Goal: Information Seeking & Learning: Find contact information

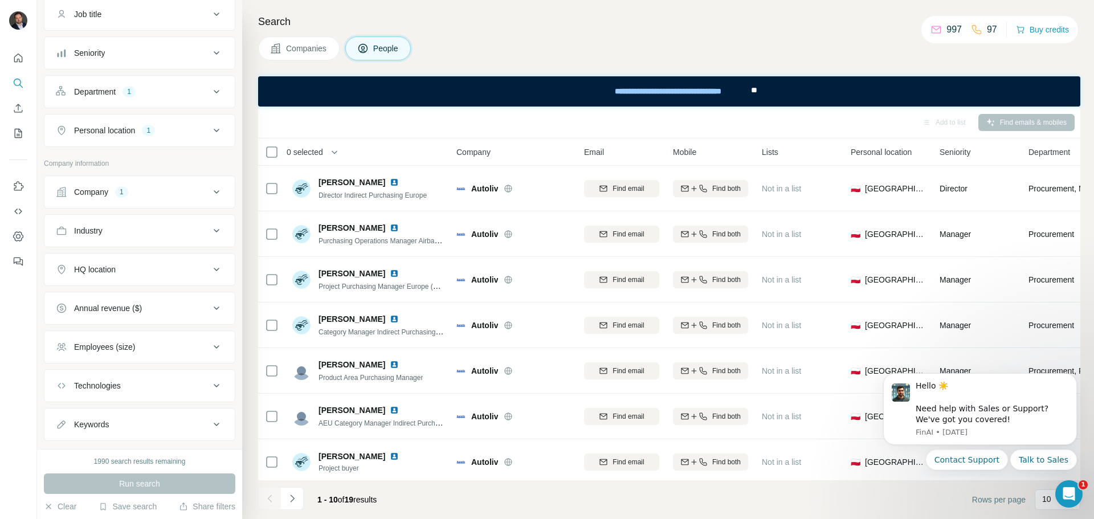
scroll to position [114, 0]
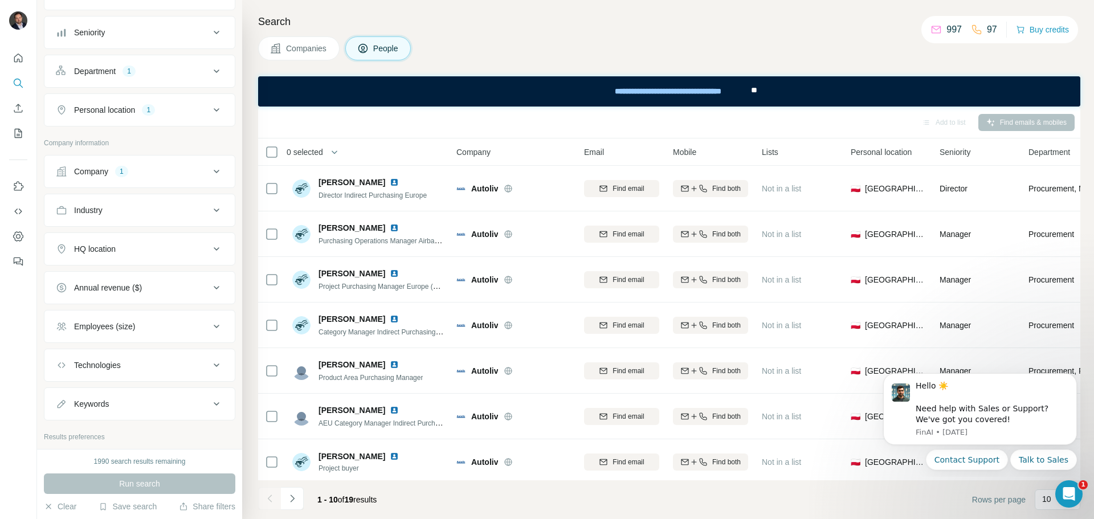
click at [123, 175] on div "1" at bounding box center [121, 171] width 13 height 10
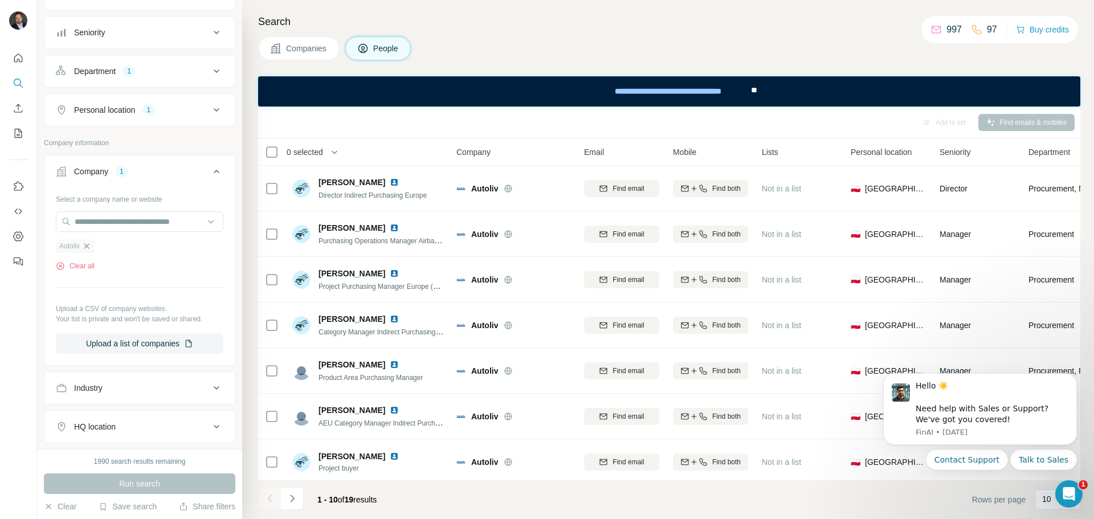
click at [90, 249] on icon "button" at bounding box center [86, 246] width 9 height 9
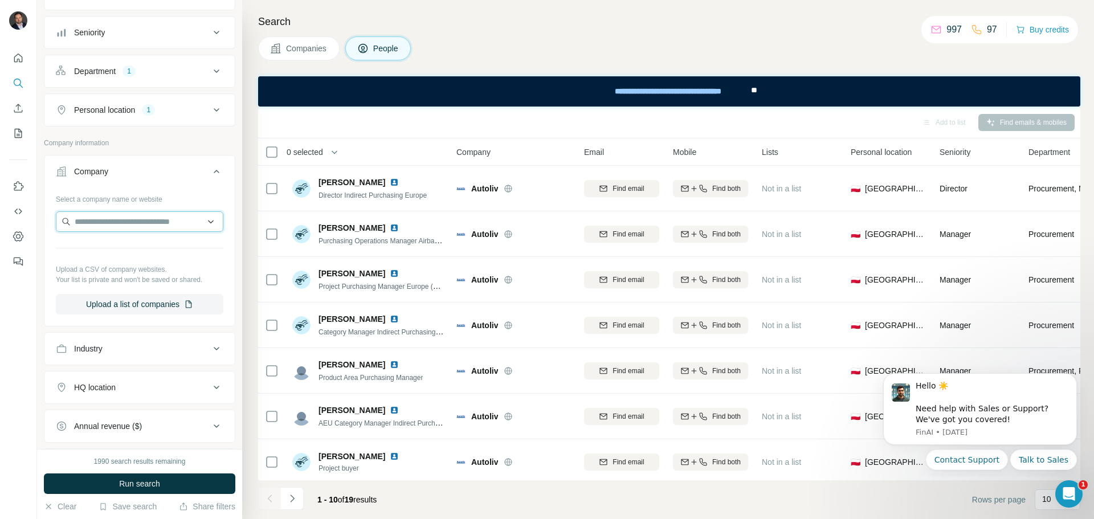
click at [107, 225] on input "text" at bounding box center [139, 221] width 167 height 21
click at [96, 222] on input "**********" at bounding box center [139, 221] width 167 height 21
type input "**********"
drag, startPoint x: 144, startPoint y: 222, endPoint x: 63, endPoint y: 224, distance: 80.9
click at [63, 224] on input "**********" at bounding box center [139, 221] width 167 height 21
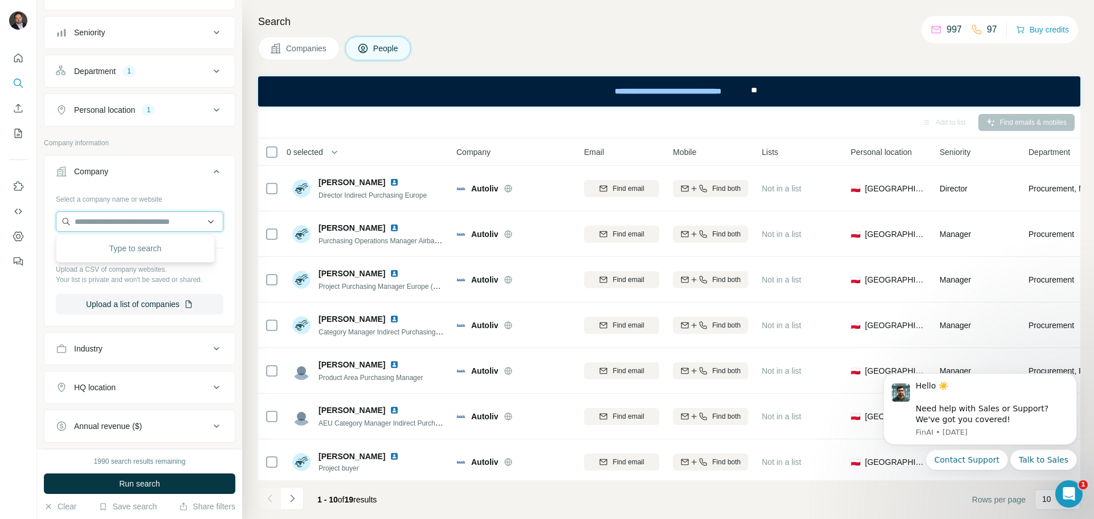
click at [104, 216] on input "text" at bounding box center [139, 221] width 167 height 21
paste input "**********"
click at [187, 223] on input "**********" at bounding box center [139, 221] width 167 height 21
drag, startPoint x: 101, startPoint y: 220, endPoint x: 38, endPoint y: 219, distance: 63.2
click at [38, 219] on div "**********" at bounding box center [139, 224] width 205 height 449
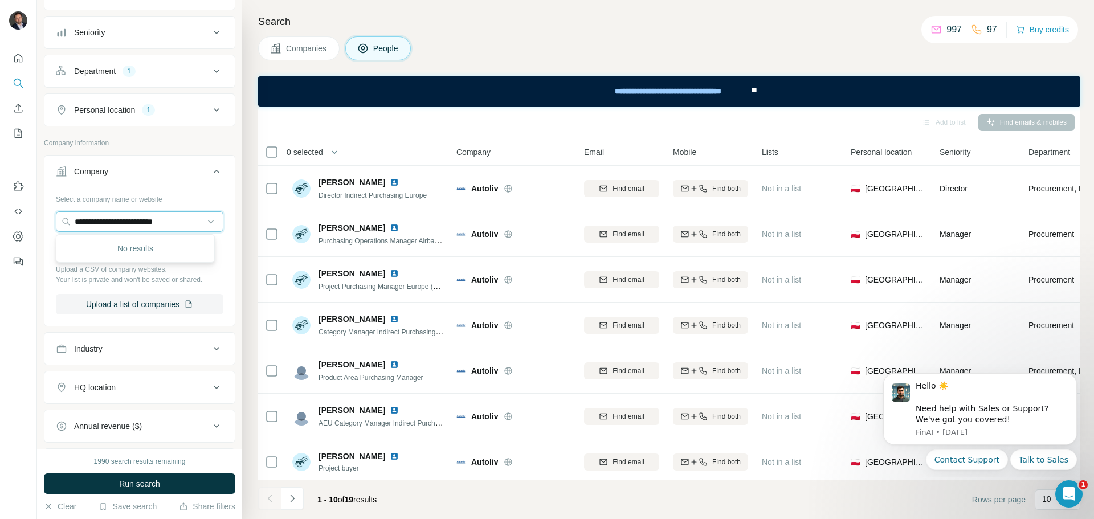
type input "**********"
click at [170, 222] on input "**********" at bounding box center [139, 221] width 167 height 21
drag, startPoint x: 182, startPoint y: 224, endPoint x: 50, endPoint y: 222, distance: 132.2
click at [50, 222] on div "**********" at bounding box center [139, 257] width 190 height 134
click at [146, 217] on input "text" at bounding box center [139, 221] width 167 height 21
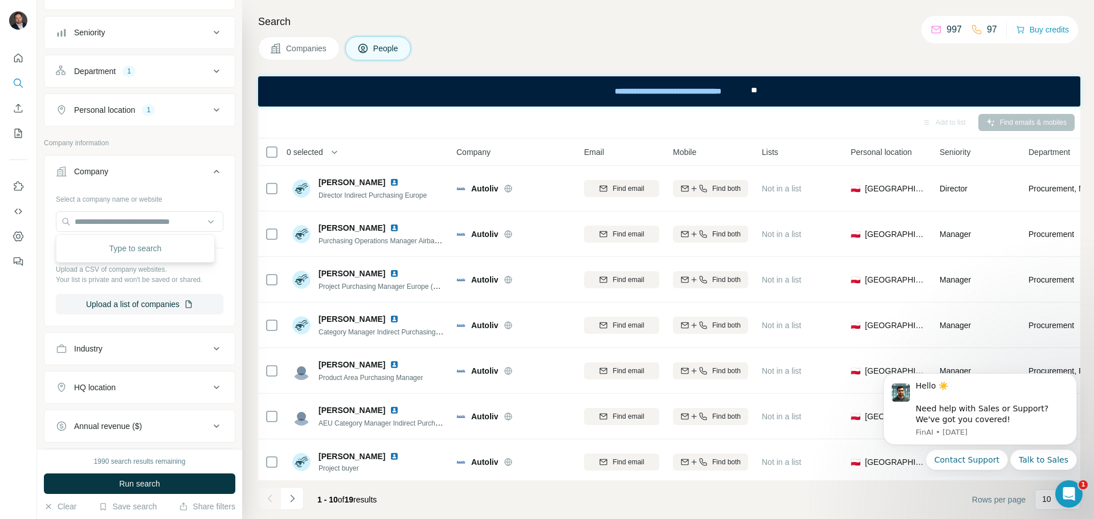
click at [185, 147] on p "Company information" at bounding box center [139, 143] width 191 height 10
click at [159, 219] on input "text" at bounding box center [139, 221] width 167 height 21
click at [159, 140] on p "Company information" at bounding box center [139, 143] width 191 height 10
click at [124, 216] on input "text" at bounding box center [139, 221] width 167 height 21
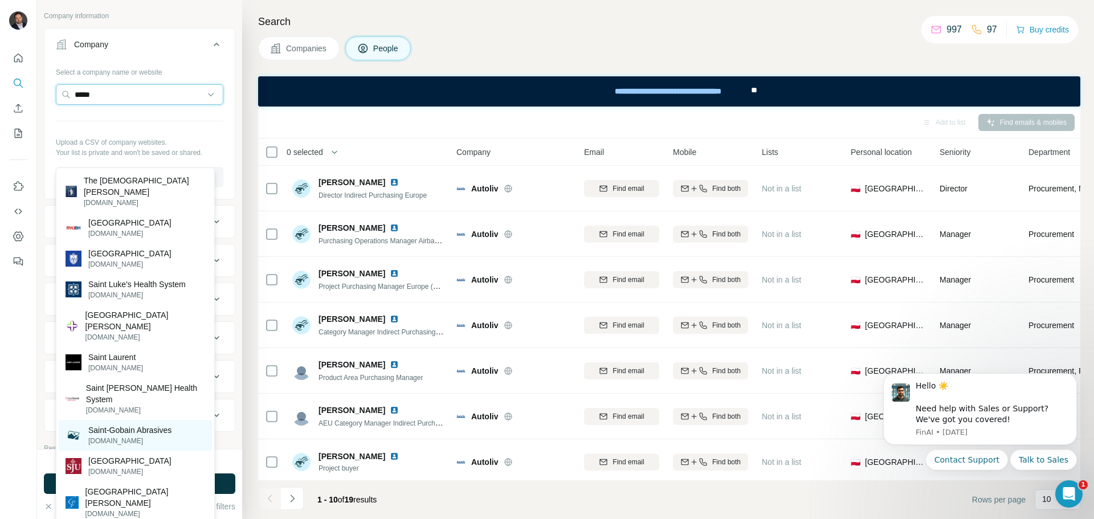
scroll to position [167, 0]
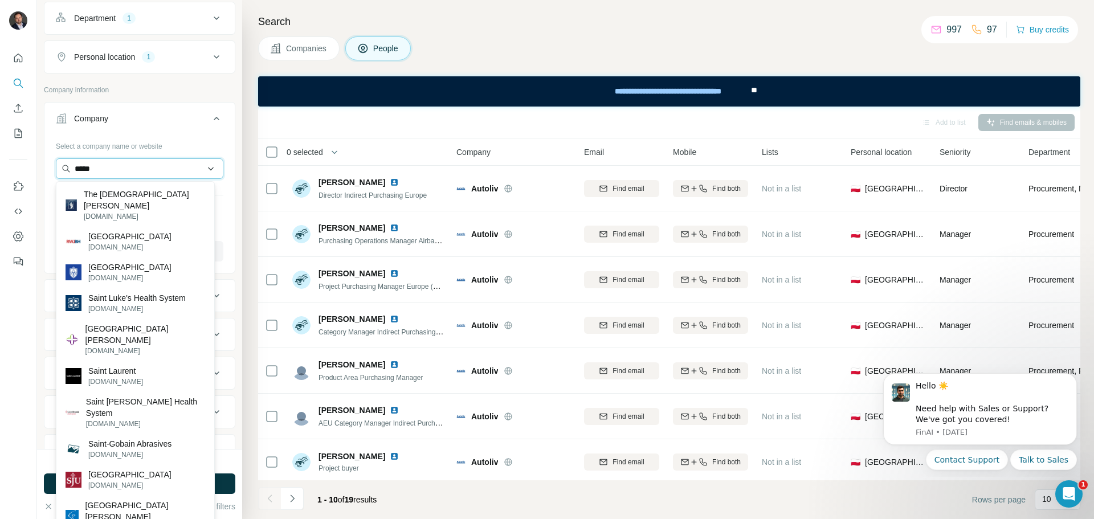
click at [133, 170] on input "*****" at bounding box center [139, 168] width 167 height 21
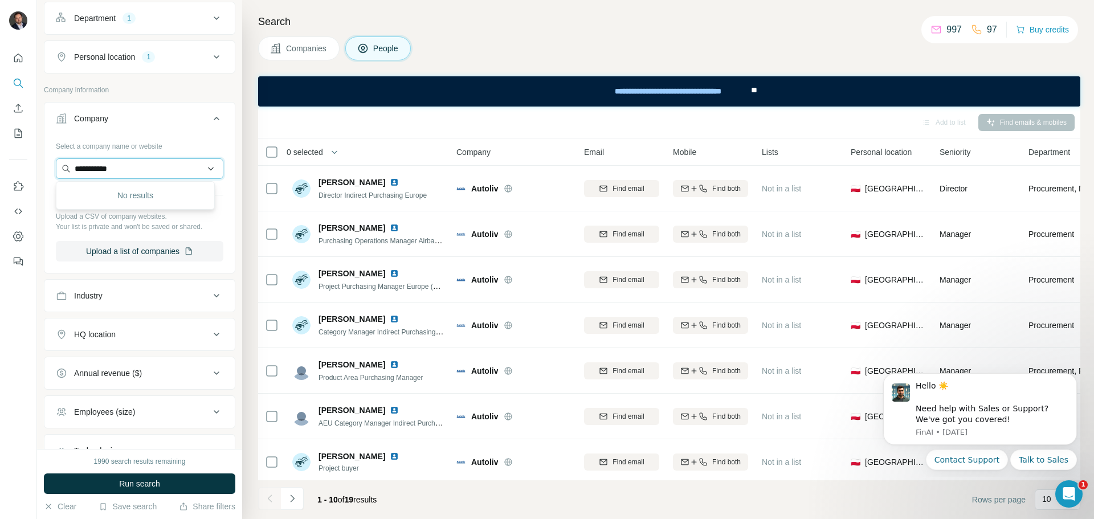
type input "**********"
drag, startPoint x: 133, startPoint y: 170, endPoint x: 16, endPoint y: 159, distance: 117.9
click at [16, 159] on div "**********" at bounding box center [547, 259] width 1094 height 519
click at [103, 165] on input "text" at bounding box center [139, 168] width 167 height 21
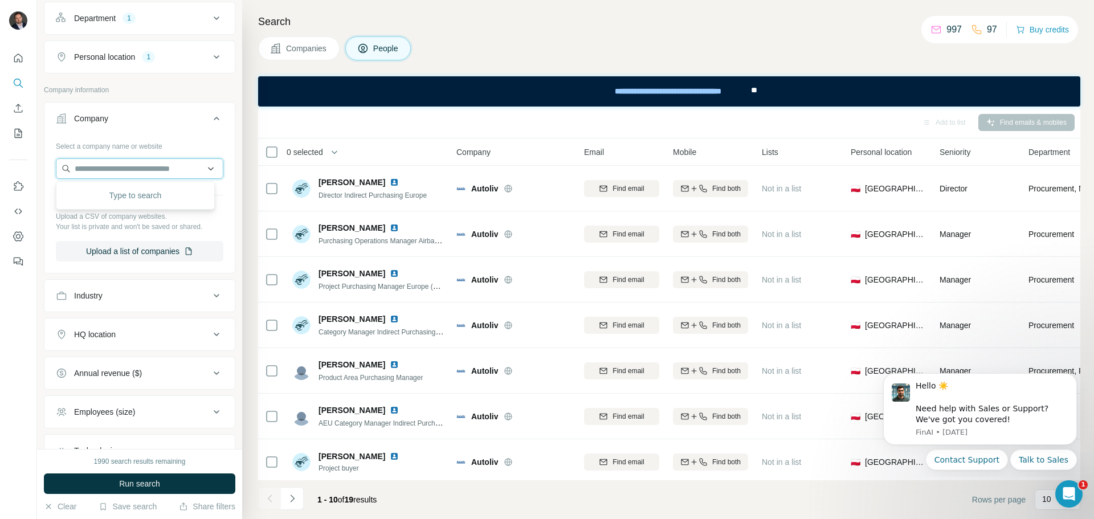
click at [108, 165] on input "text" at bounding box center [139, 168] width 167 height 21
paste input "**********"
drag, startPoint x: 174, startPoint y: 173, endPoint x: 9, endPoint y: 162, distance: 165.5
click at [9, 162] on div "**********" at bounding box center [547, 259] width 1094 height 519
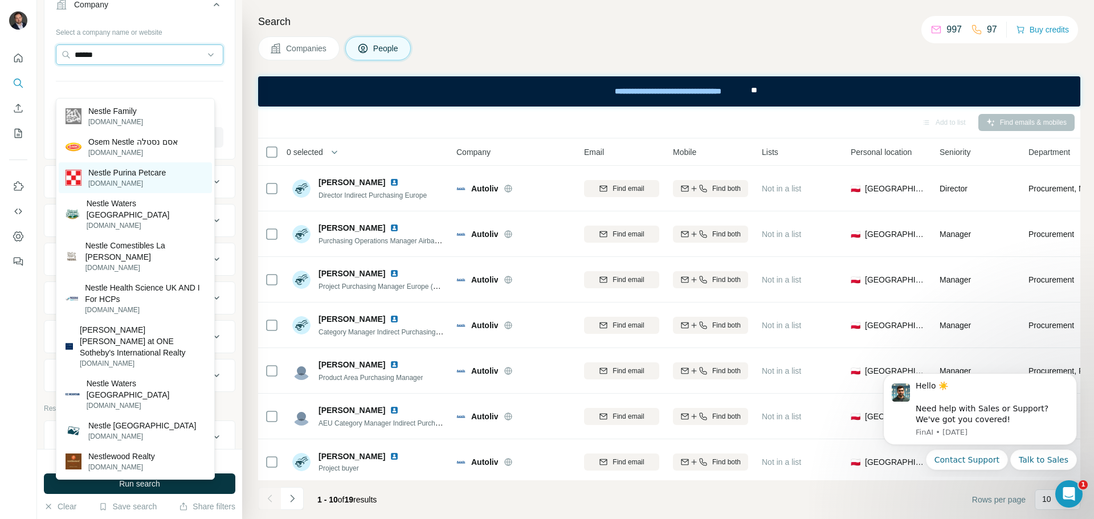
scroll to position [224, 0]
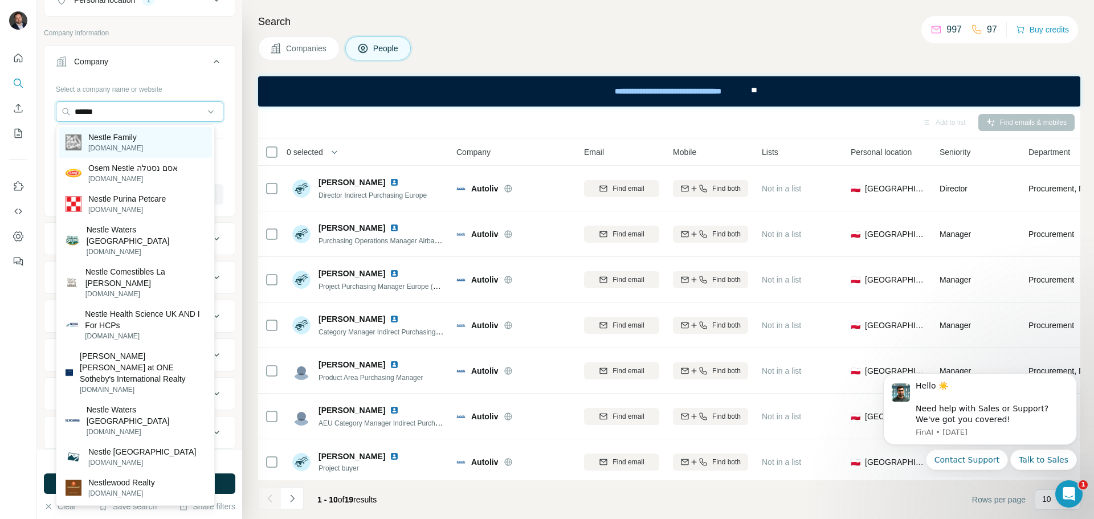
type input "******"
click at [141, 145] on p "nestle-family.com" at bounding box center [115, 148] width 55 height 10
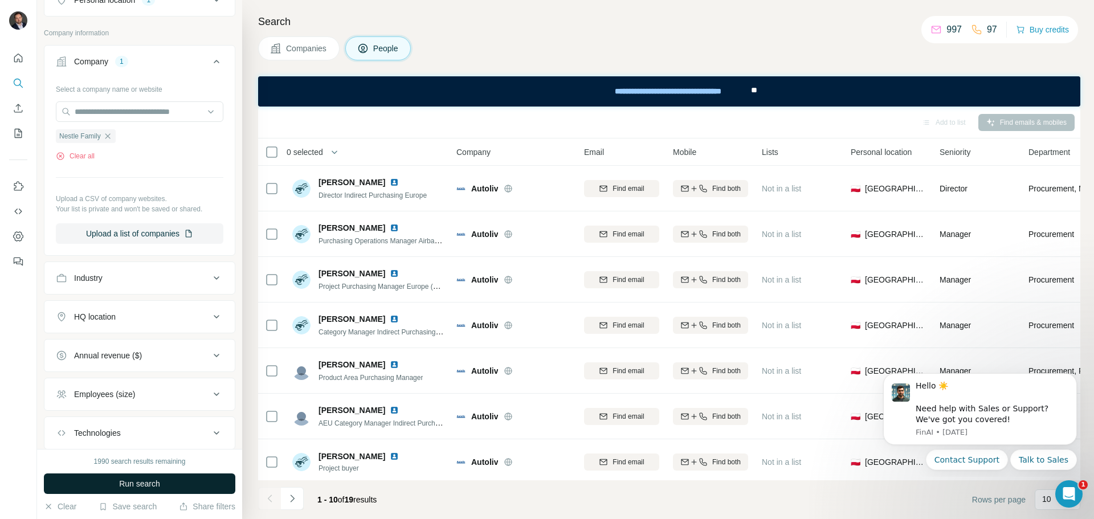
click at [163, 484] on button "Run search" at bounding box center [139, 483] width 191 height 21
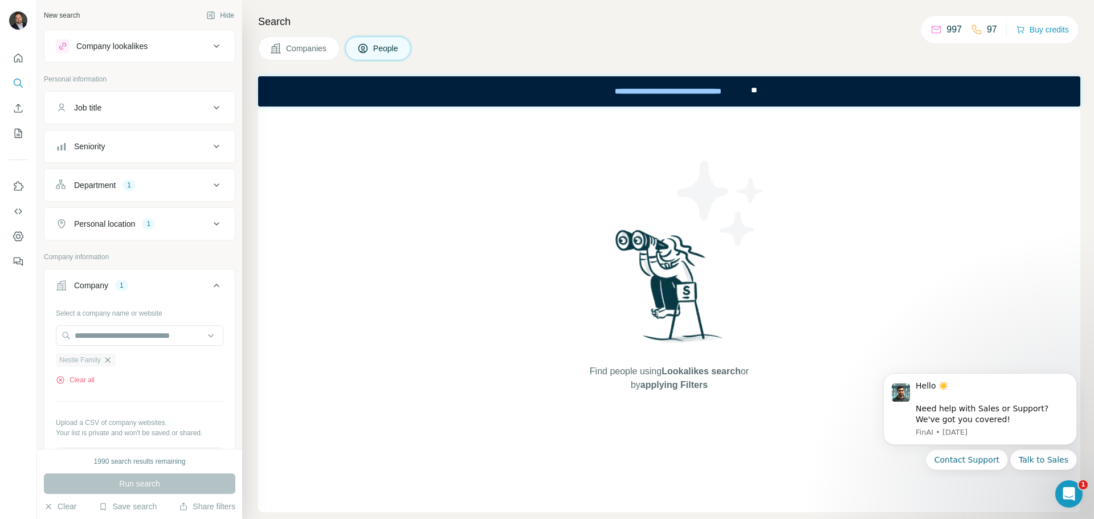
click at [110, 358] on icon "button" at bounding box center [107, 359] width 5 height 5
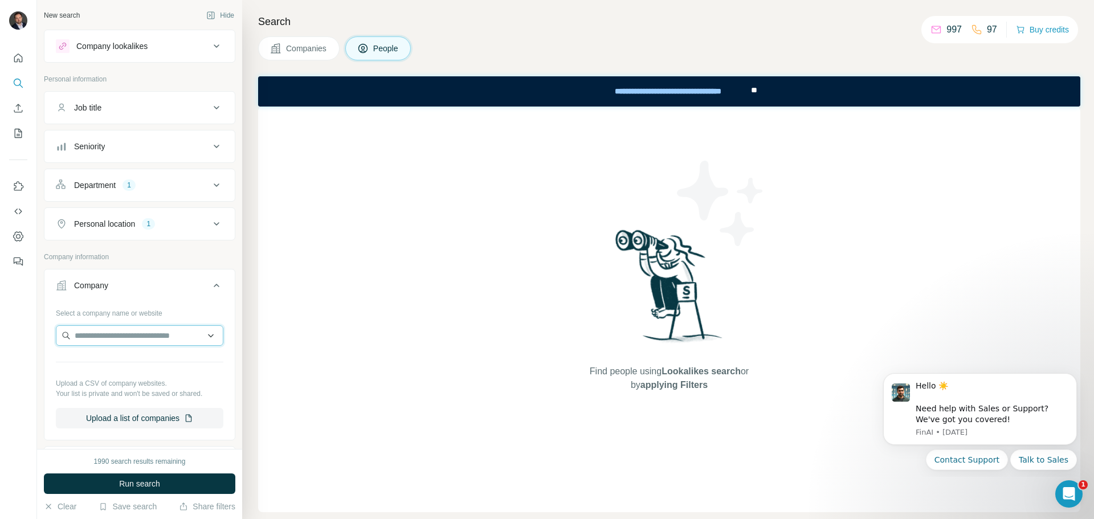
click at [112, 338] on input "text" at bounding box center [139, 335] width 167 height 21
type input "*"
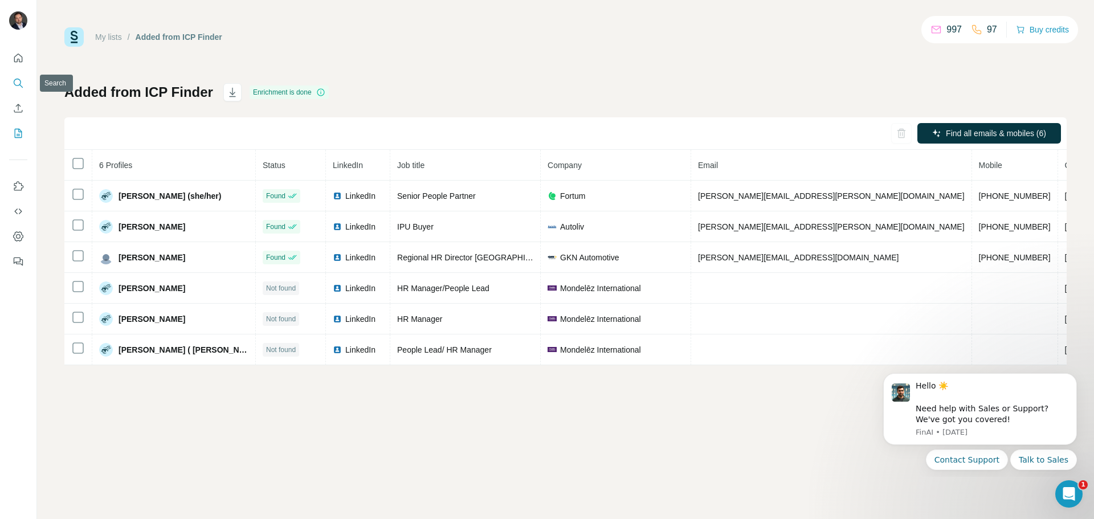
click at [19, 83] on icon "Search" at bounding box center [18, 82] width 11 height 11
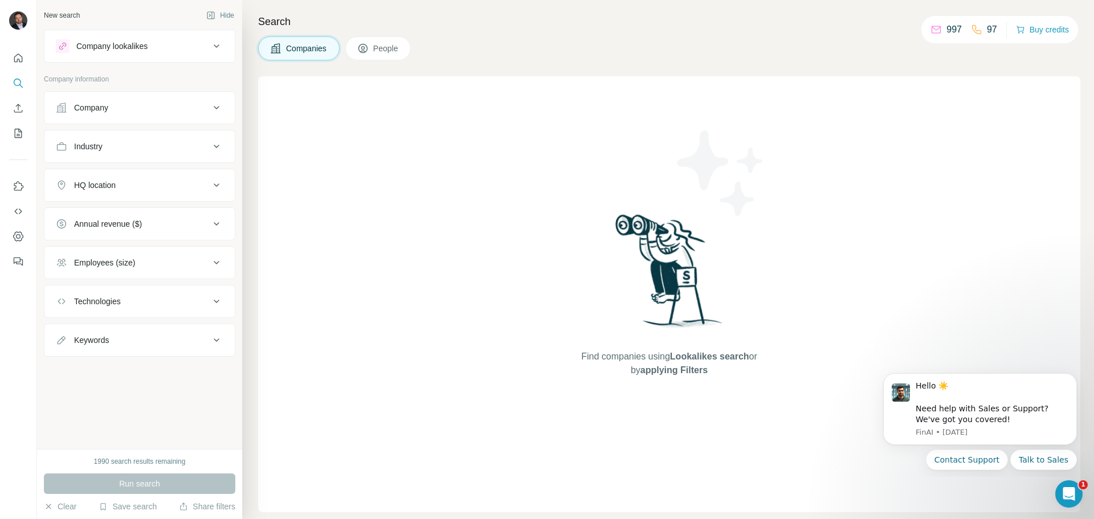
click at [375, 49] on span "People" at bounding box center [386, 48] width 26 height 11
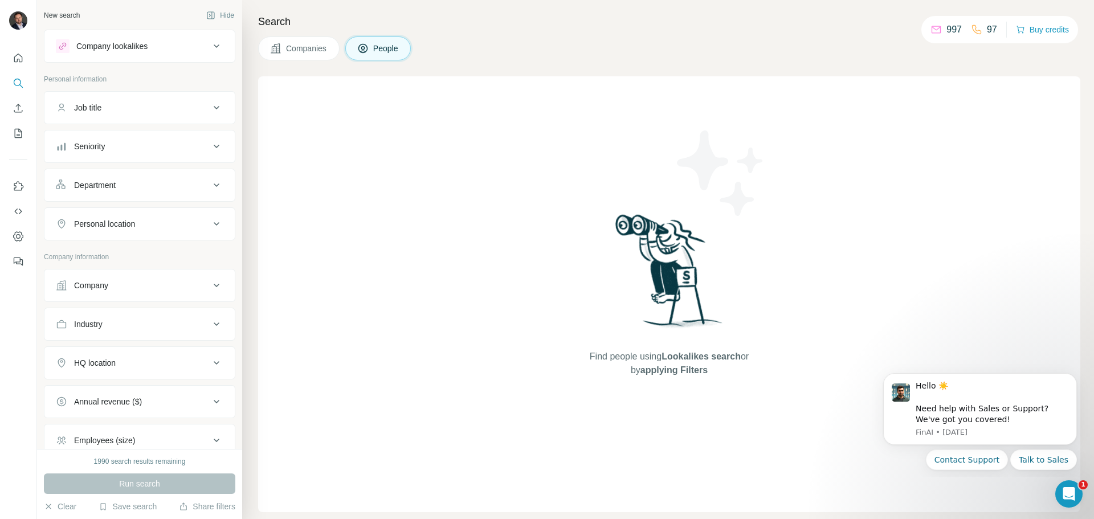
click at [122, 287] on div "Company" at bounding box center [133, 285] width 154 height 11
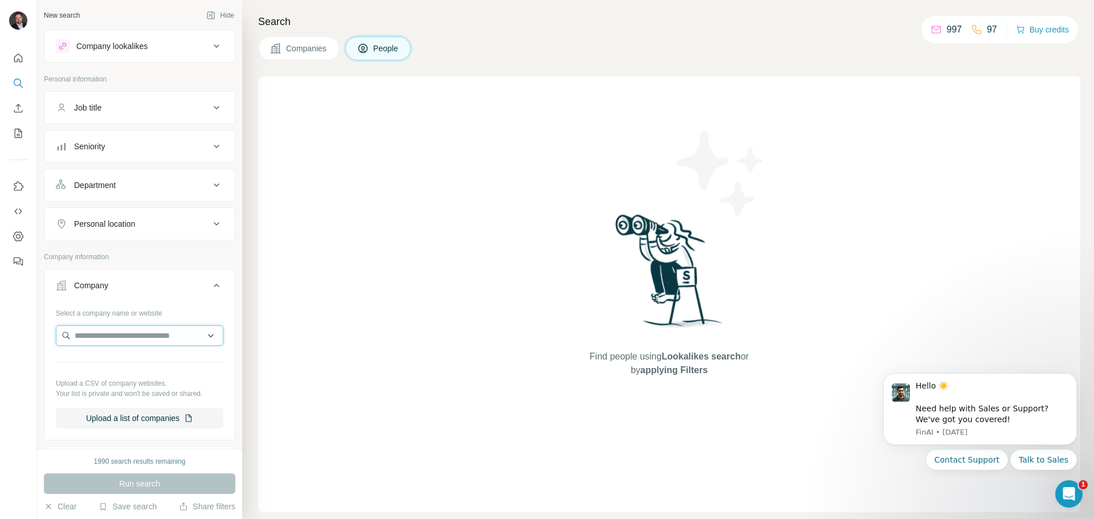
click at [124, 333] on input "text" at bounding box center [139, 335] width 167 height 21
click at [97, 336] on input "*********" at bounding box center [139, 335] width 167 height 21
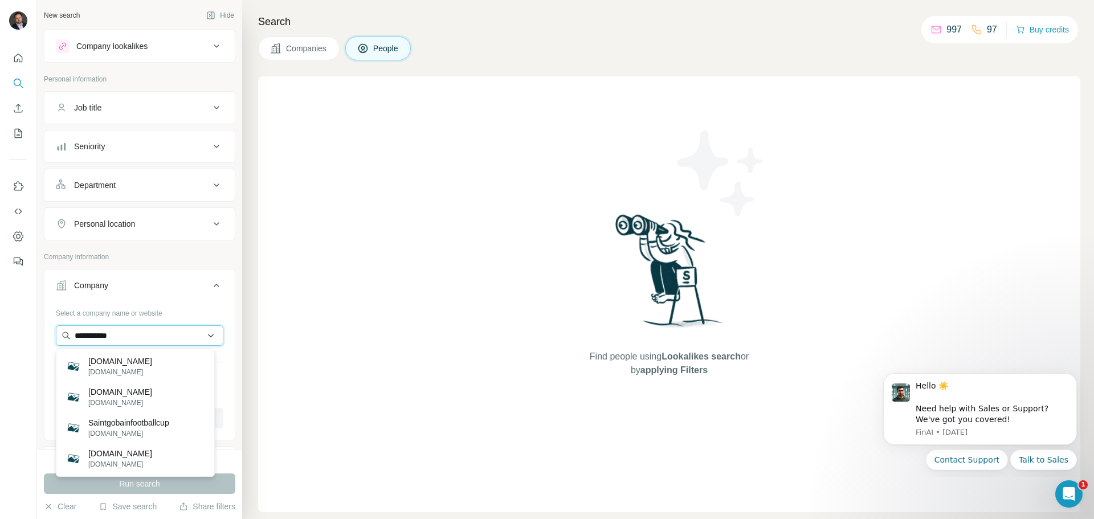
click at [94, 336] on input "**********" at bounding box center [139, 335] width 167 height 21
type input "**********"
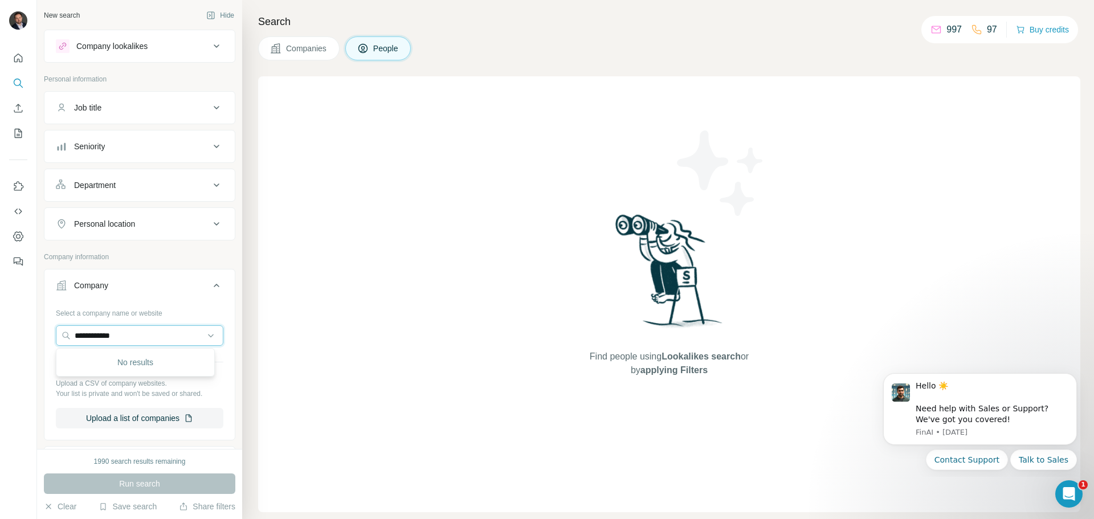
drag, startPoint x: 136, startPoint y: 337, endPoint x: 31, endPoint y: 343, distance: 105.6
click at [31, 343] on div "**********" at bounding box center [547, 259] width 1094 height 519
click at [291, 302] on div "Find people using Lookalikes search or by applying Filters" at bounding box center [669, 294] width 822 height 436
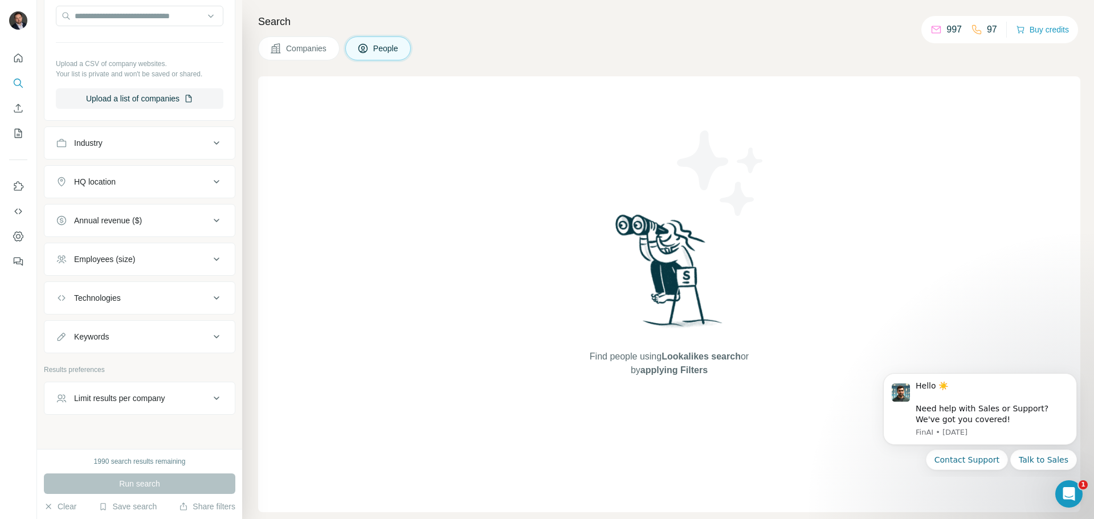
scroll to position [338, 0]
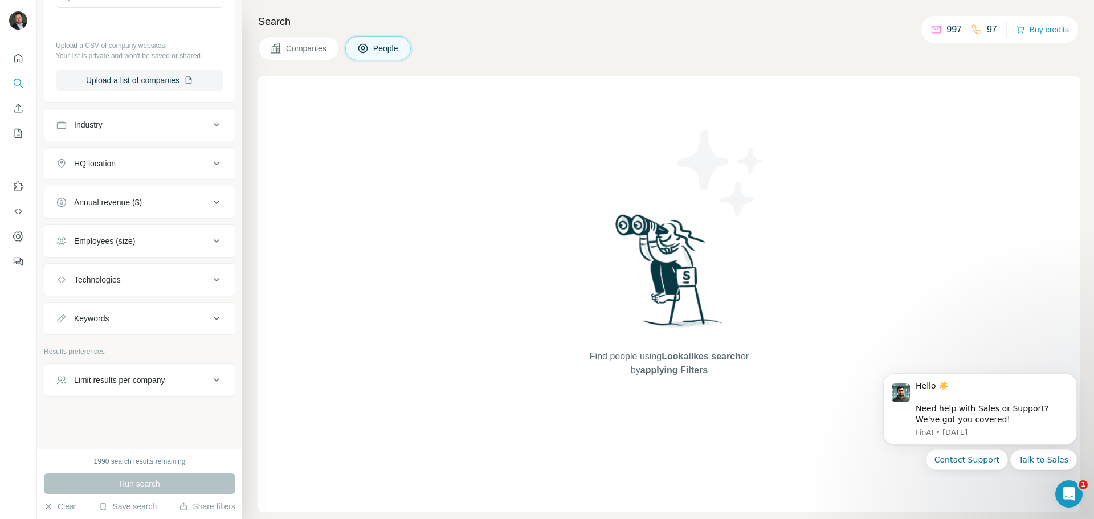
click at [134, 161] on div "HQ location" at bounding box center [133, 163] width 154 height 11
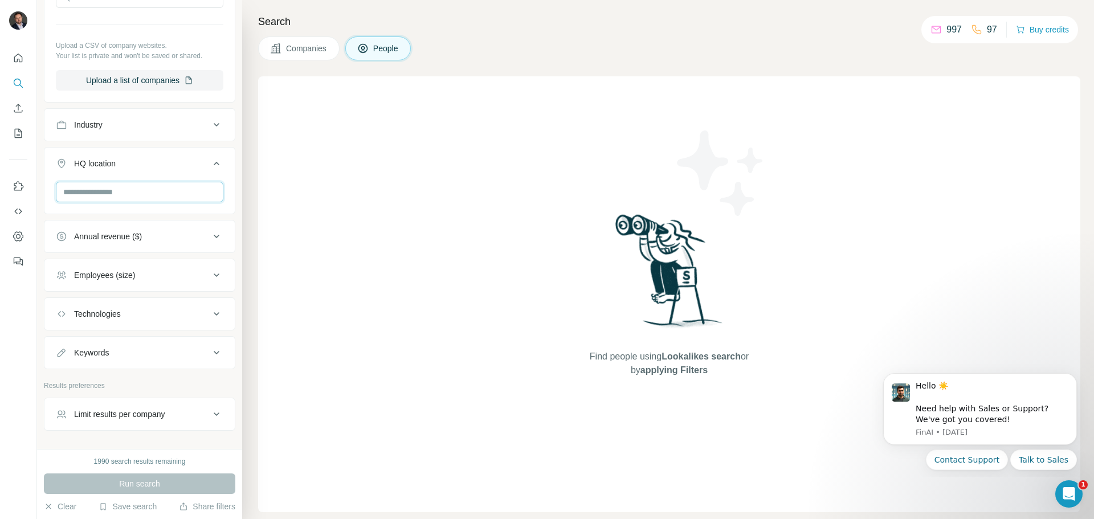
click at [140, 193] on input "text" at bounding box center [139, 192] width 167 height 21
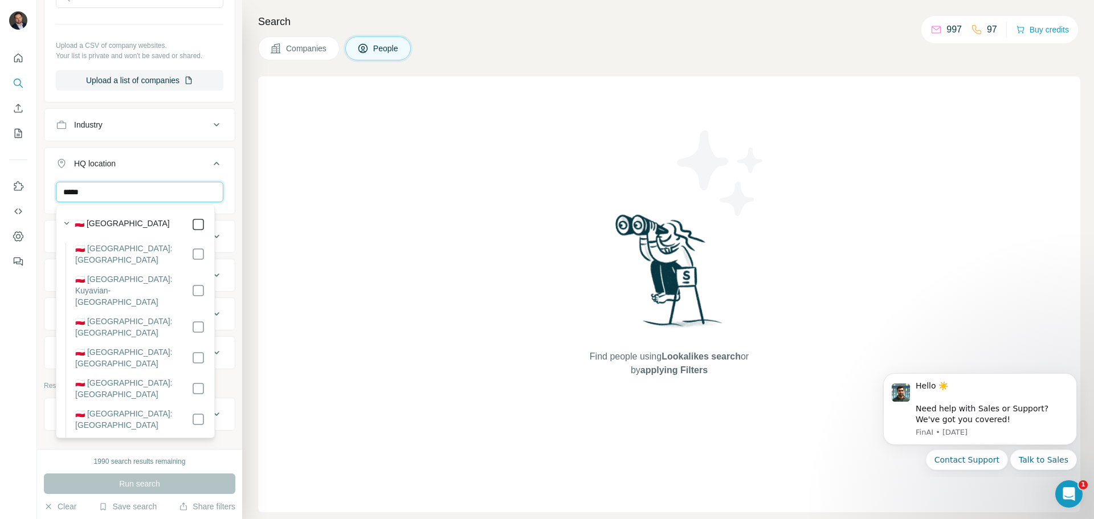
type input "*****"
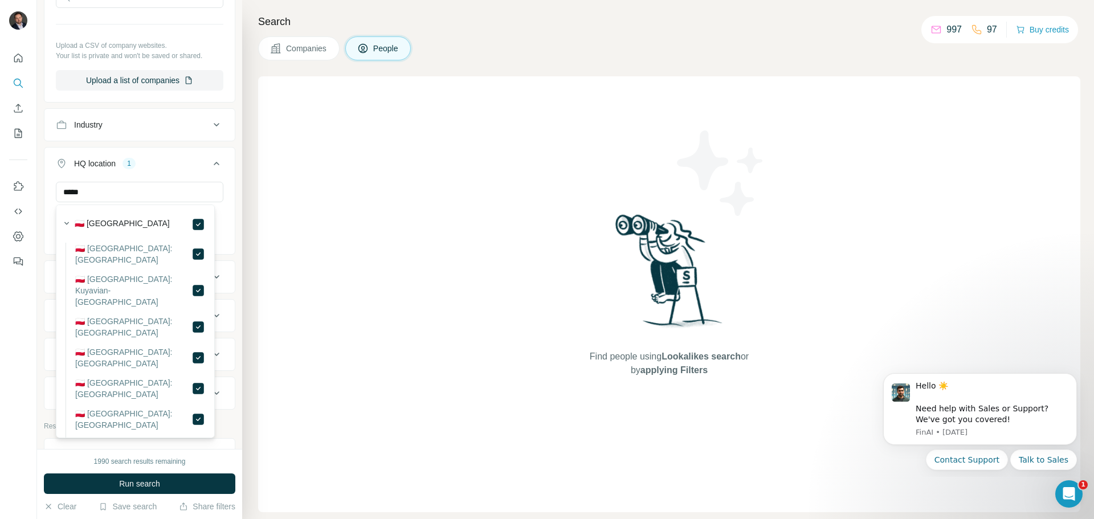
click at [276, 409] on div "Find people using Lookalikes search or by applying Filters" at bounding box center [669, 294] width 822 height 436
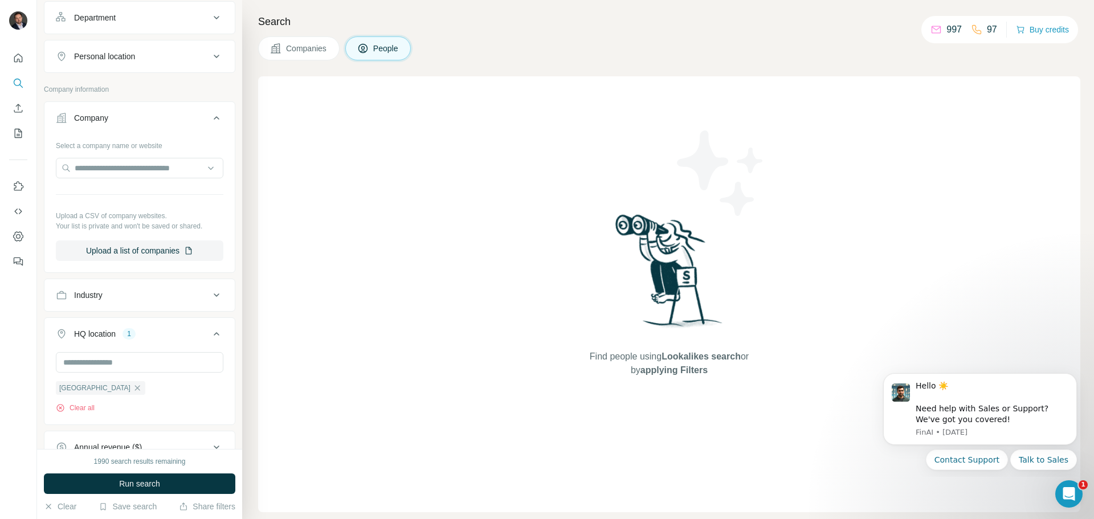
scroll to position [167, 0]
click at [125, 296] on div "Industry" at bounding box center [133, 295] width 154 height 11
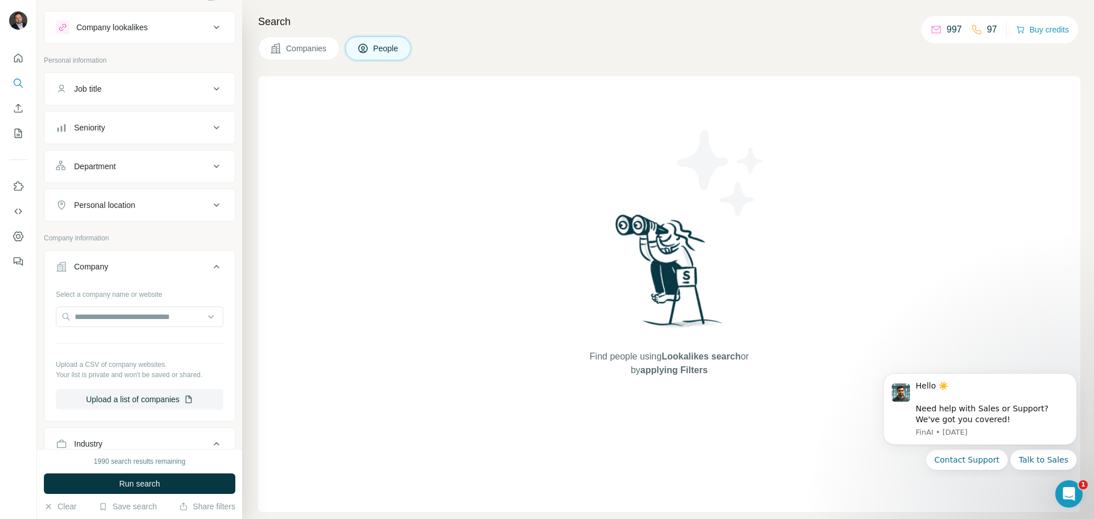
scroll to position [0, 0]
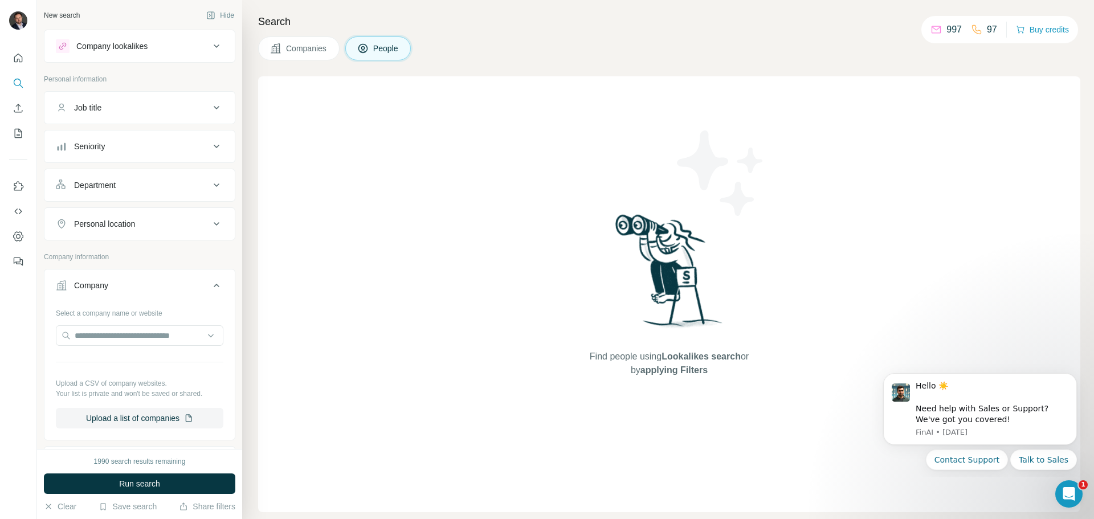
click at [141, 223] on div "Personal location" at bounding box center [133, 223] width 154 height 11
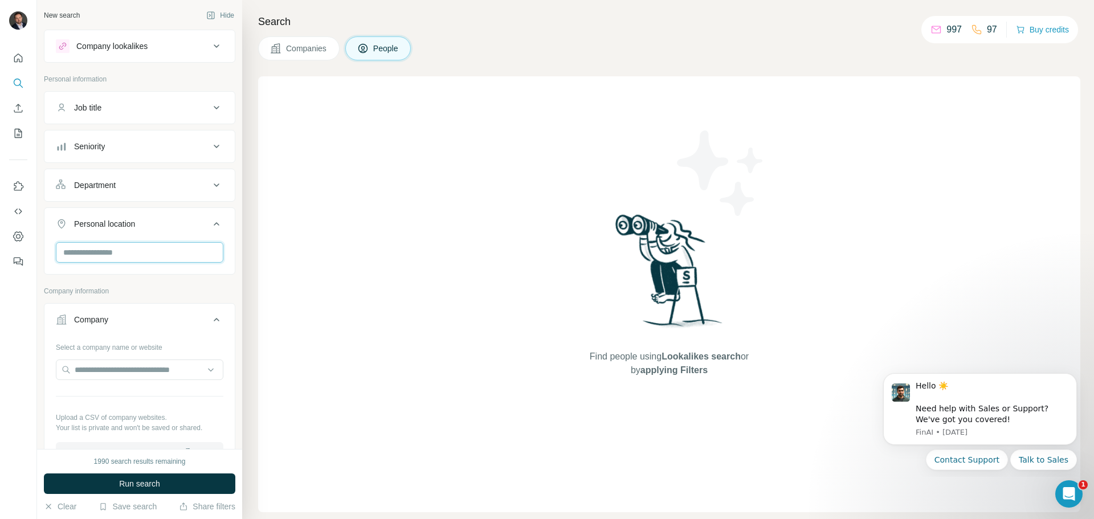
click at [144, 249] on input "text" at bounding box center [139, 252] width 167 height 21
type input "***"
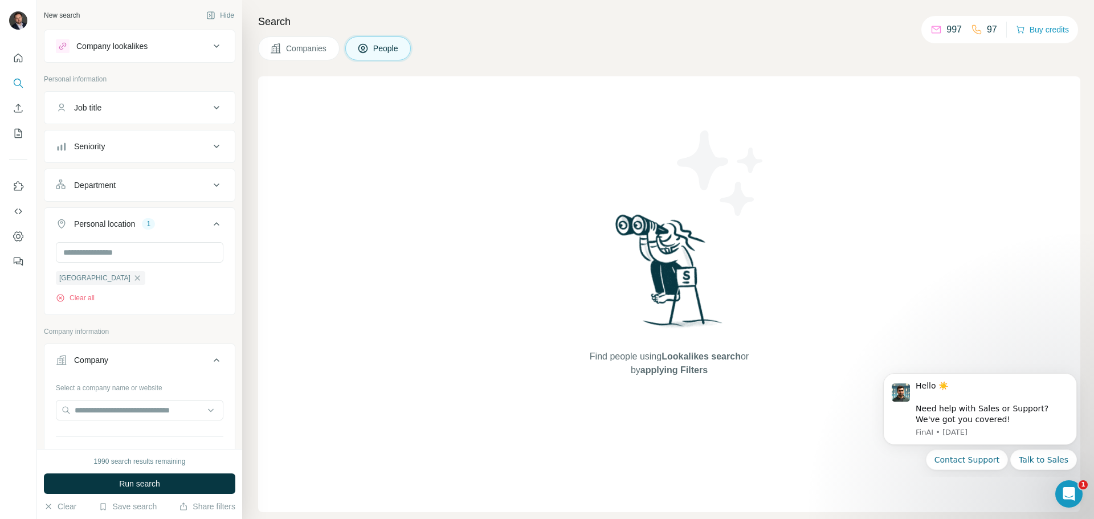
click at [255, 278] on div "Search Companies People Find people using Lookalikes search or by applying Filt…" at bounding box center [668, 259] width 852 height 519
click at [154, 485] on span "Run search" at bounding box center [139, 483] width 41 height 11
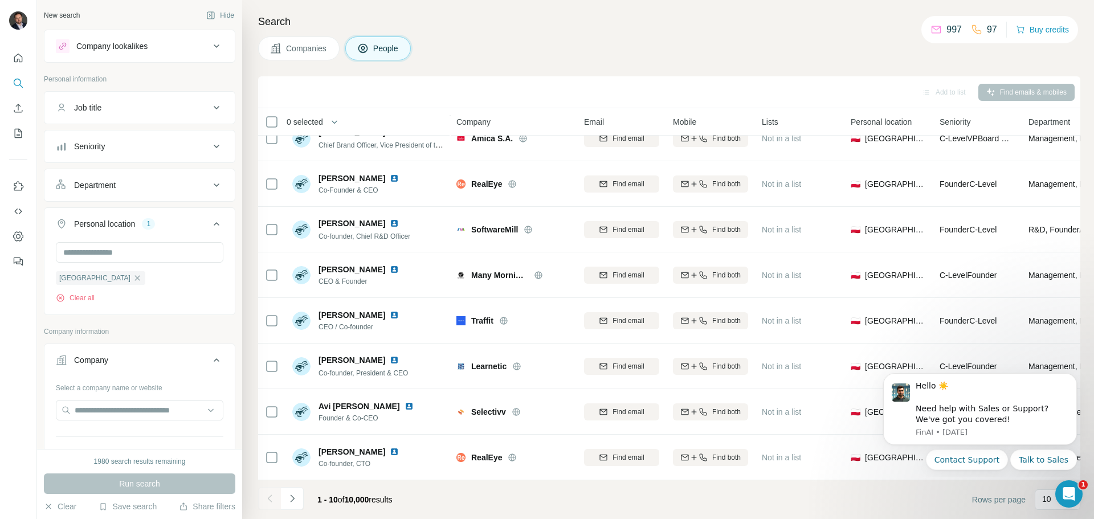
click at [114, 100] on button "Job title" at bounding box center [139, 107] width 190 height 27
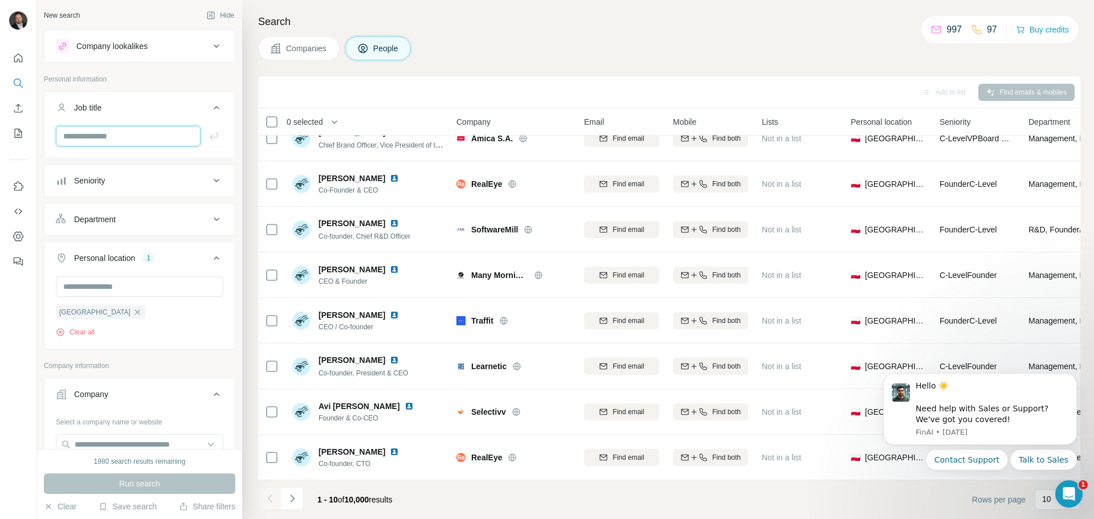
click at [104, 128] on input "text" at bounding box center [128, 136] width 145 height 21
type input "**"
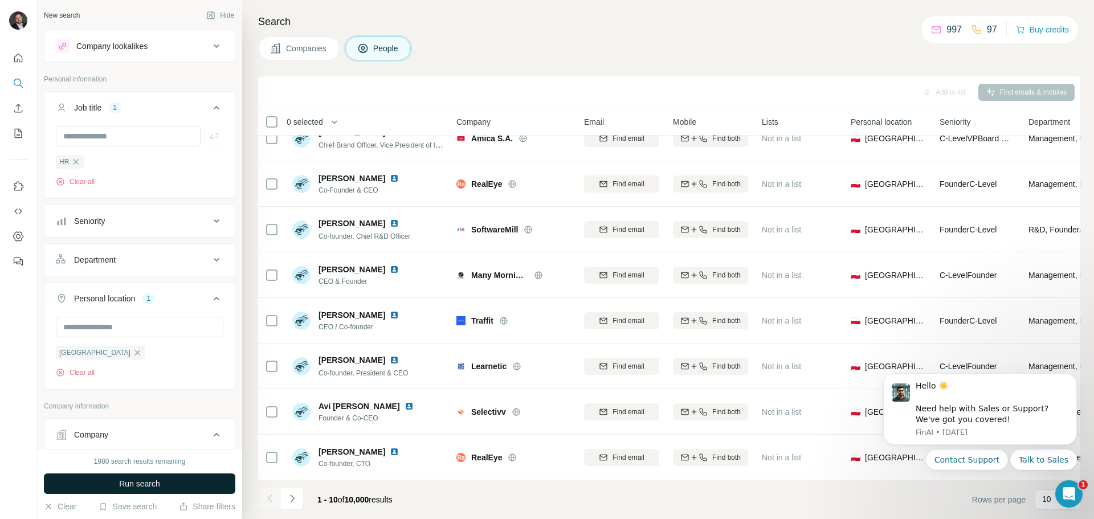
click at [152, 488] on span "Run search" at bounding box center [139, 483] width 41 height 11
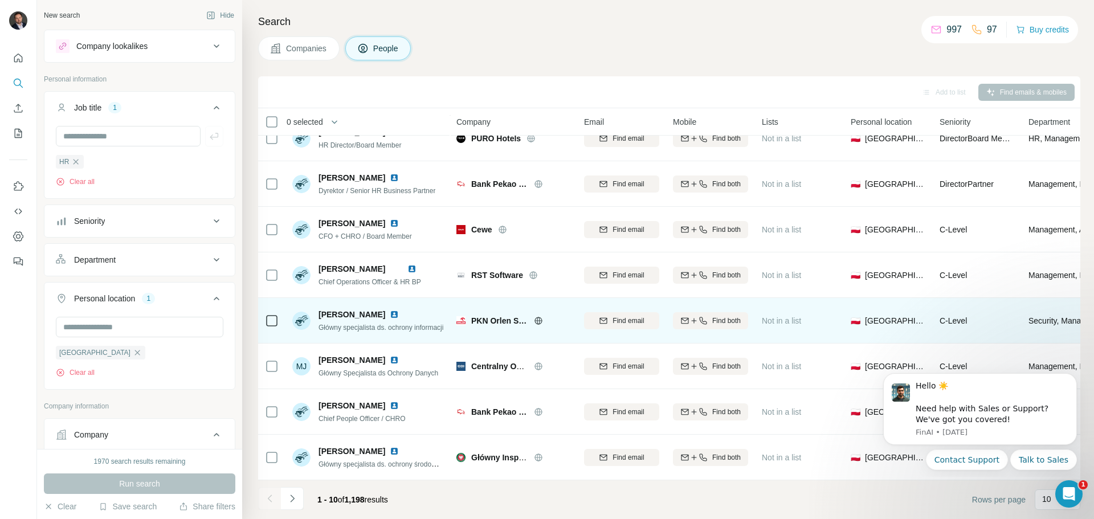
scroll to position [117, 0]
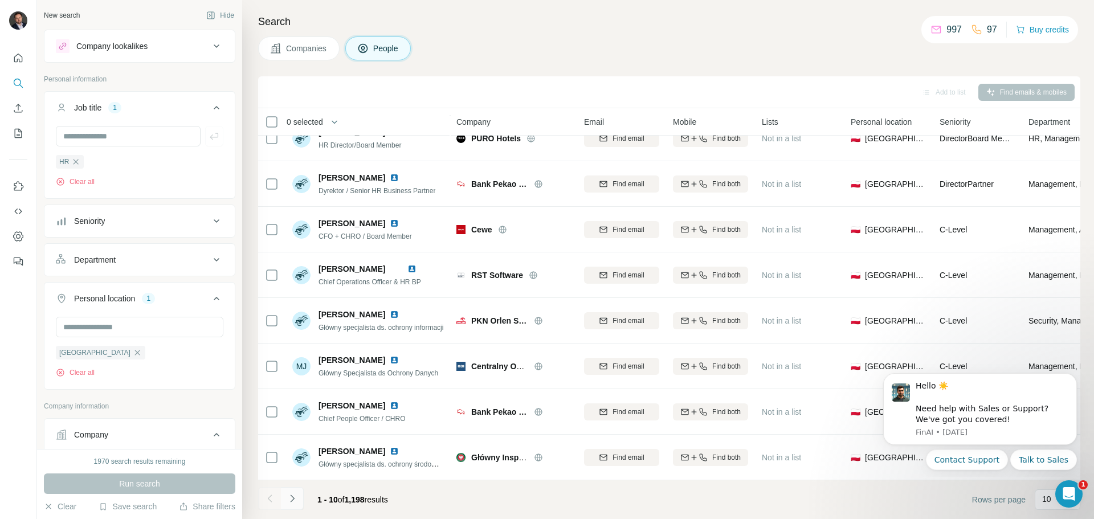
click at [292, 498] on icon "Navigate to next page" at bounding box center [292, 498] width 11 height 11
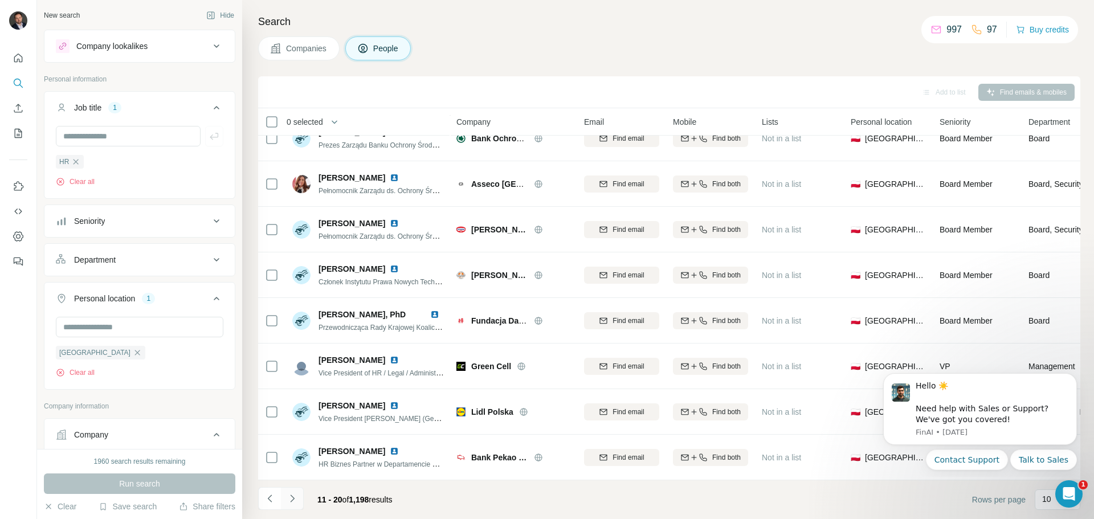
click at [297, 500] on icon "Navigate to next page" at bounding box center [292, 498] width 11 height 11
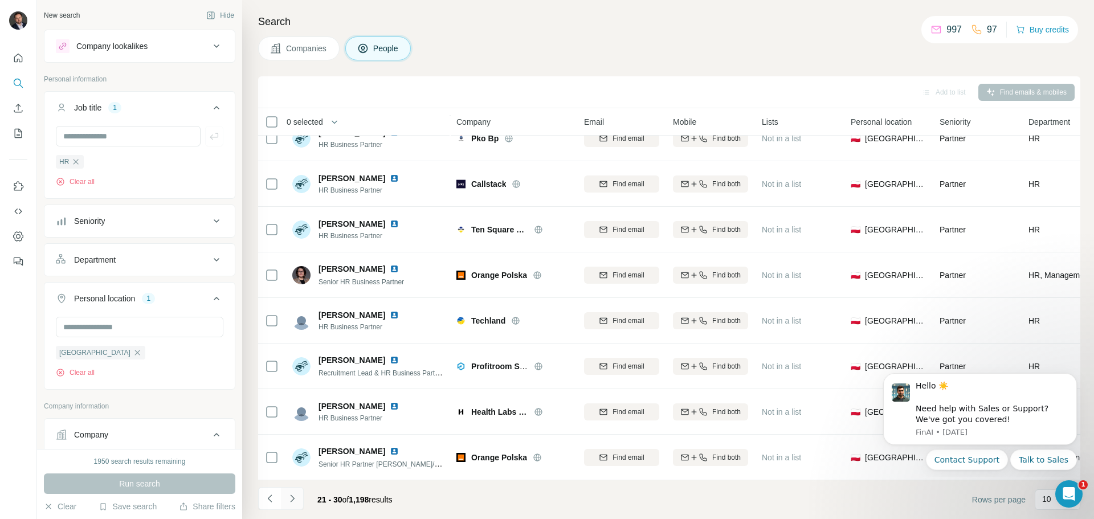
click at [290, 501] on icon "Navigate to next page" at bounding box center [292, 498] width 11 height 11
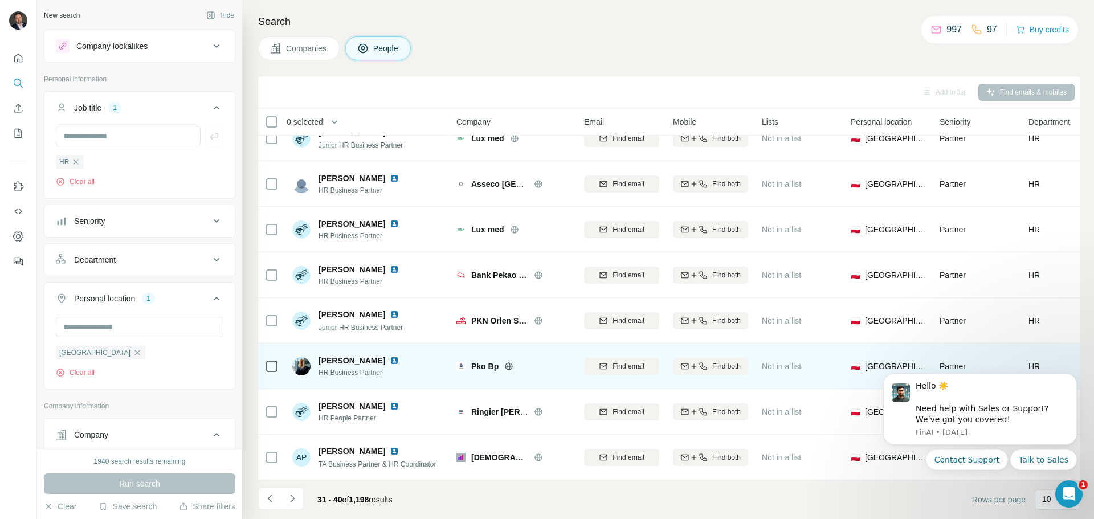
scroll to position [0, 0]
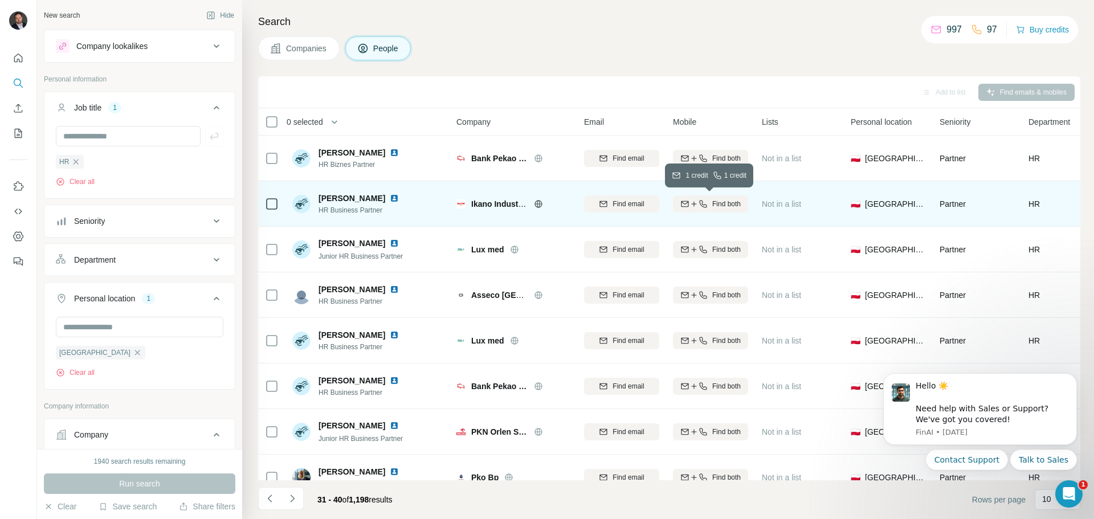
click at [715, 207] on span "Find both" at bounding box center [726, 204] width 28 height 10
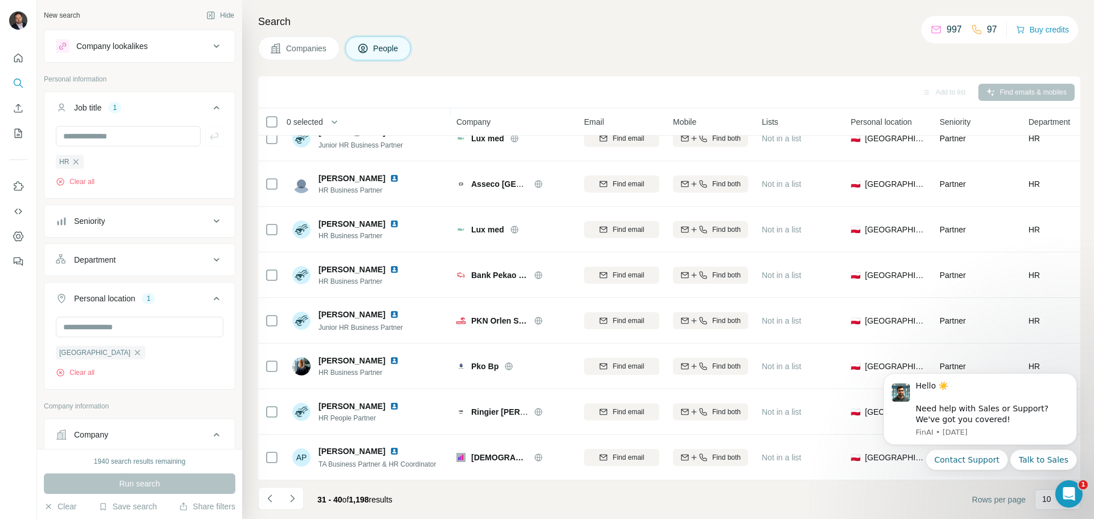
scroll to position [117, 0]
click at [293, 497] on icon "Navigate to next page" at bounding box center [292, 498] width 11 height 11
click at [291, 500] on icon "Navigate to next page" at bounding box center [292, 498] width 11 height 11
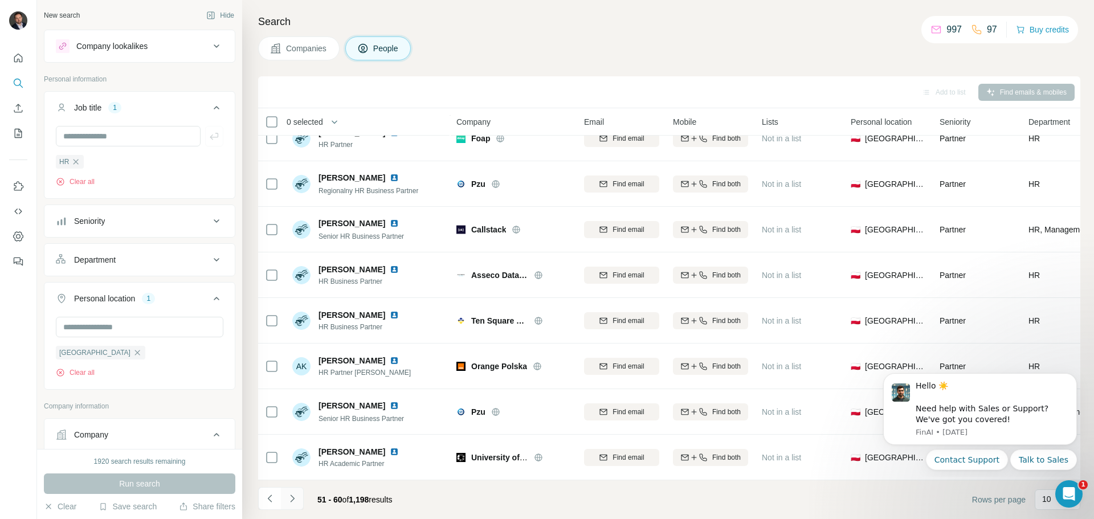
click at [298, 499] on button "Navigate to next page" at bounding box center [292, 498] width 23 height 23
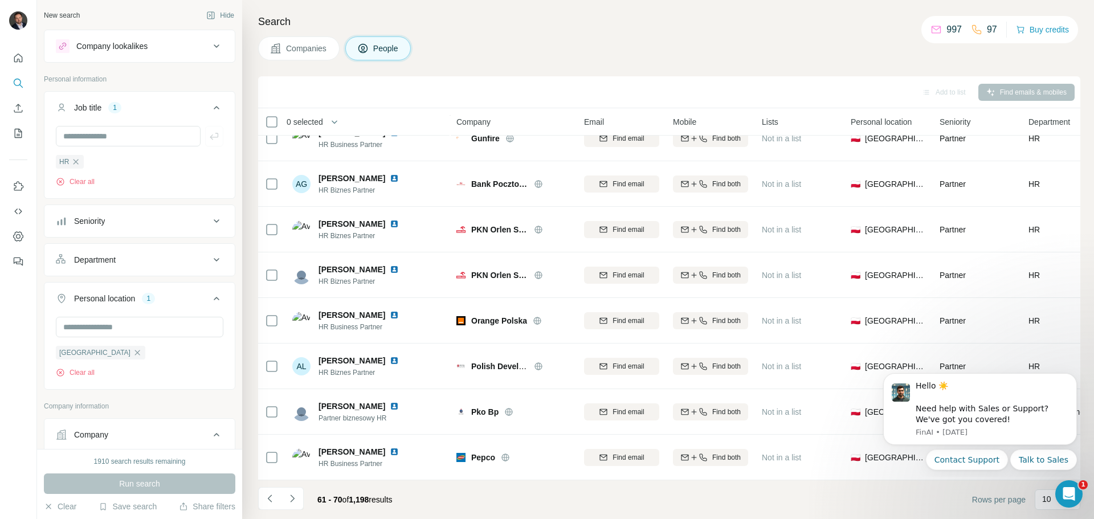
scroll to position [0, 0]
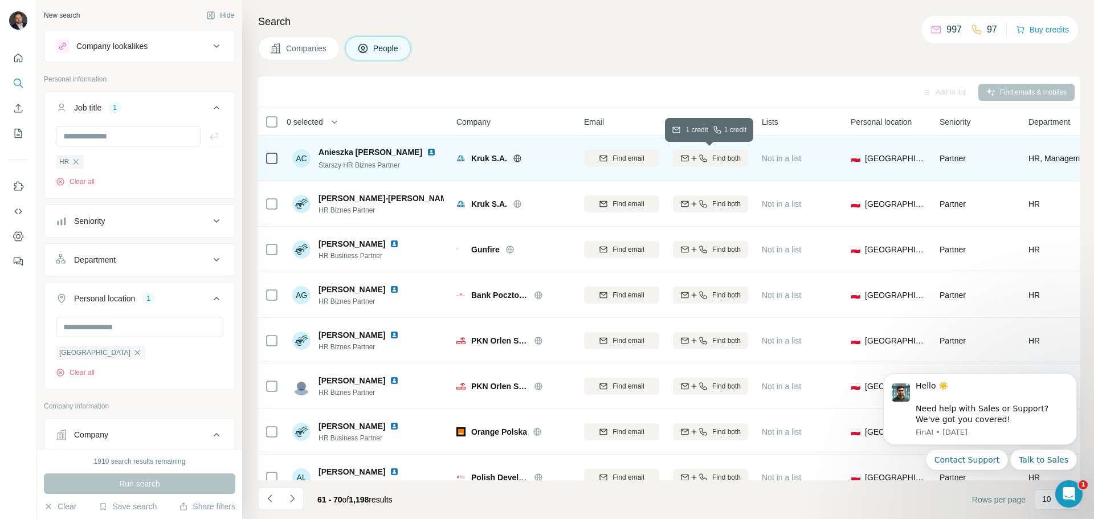
click at [695, 158] on icon "button" at bounding box center [693, 158] width 9 height 9
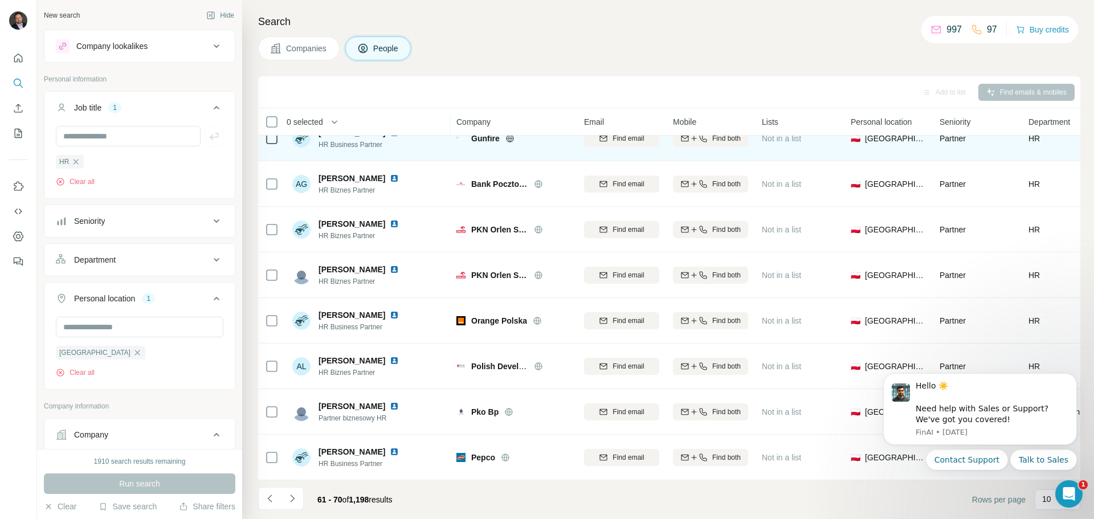
scroll to position [117, 0]
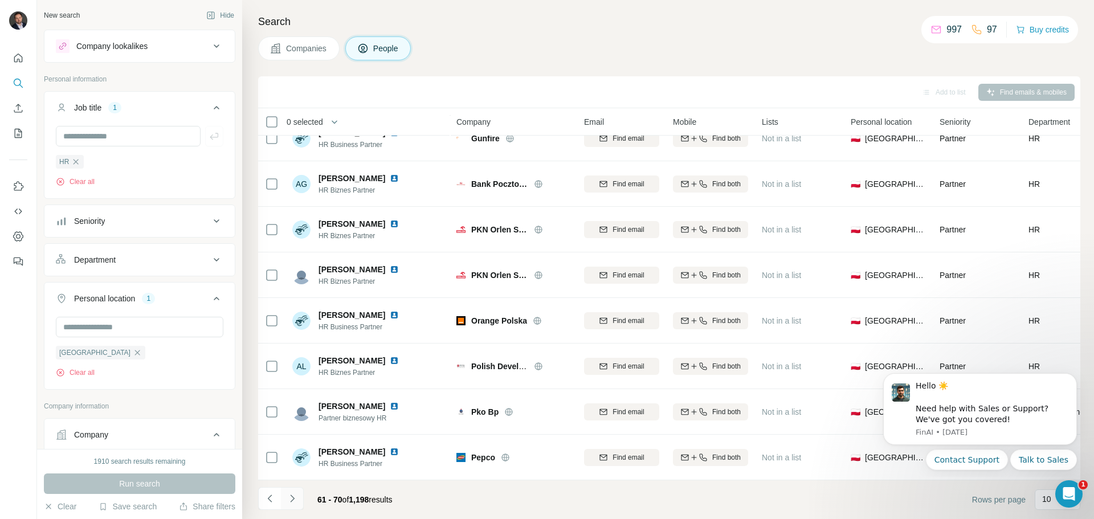
click at [294, 500] on icon "Navigate to next page" at bounding box center [292, 498] width 11 height 11
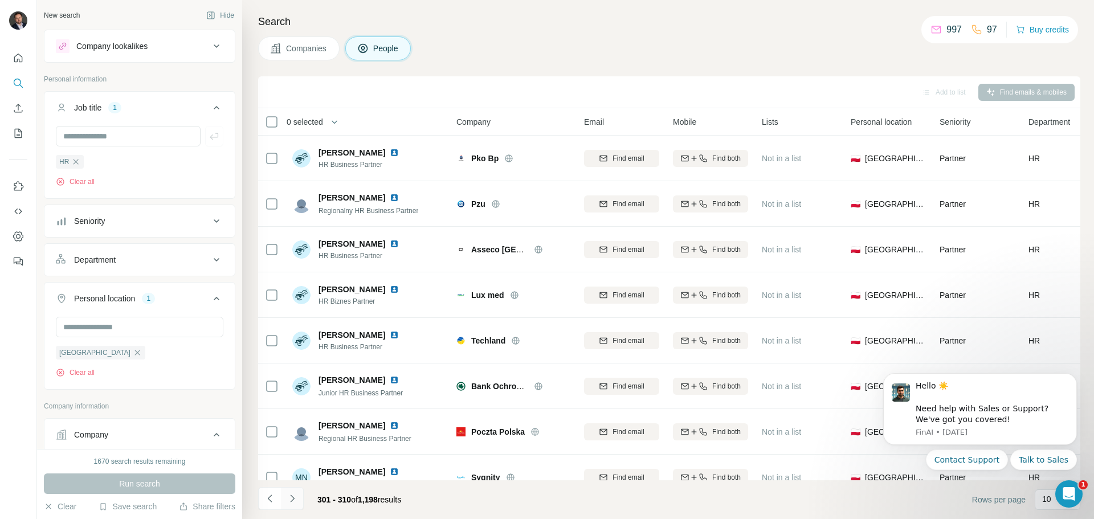
scroll to position [117, 0]
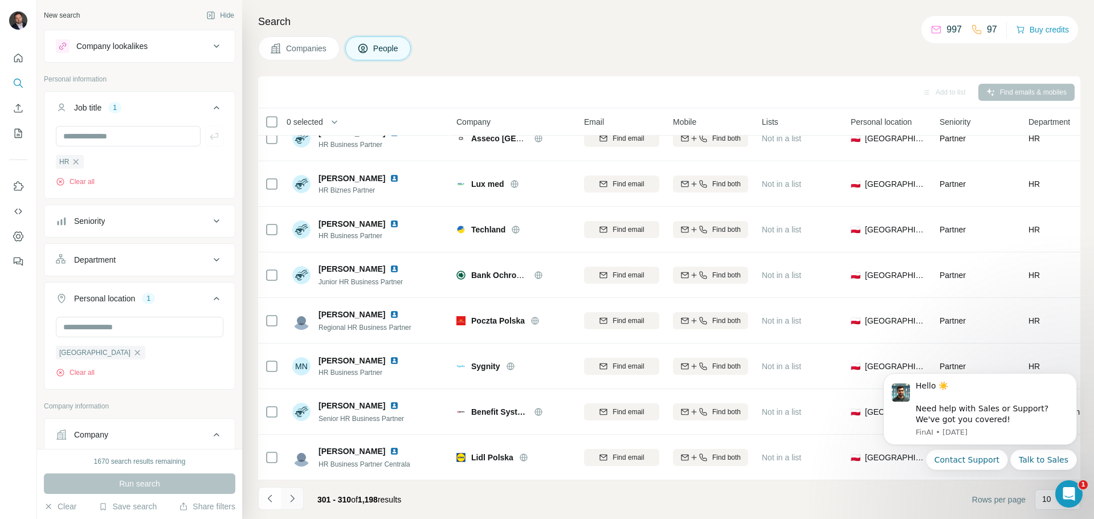
click at [284, 499] on button "Navigate to next page" at bounding box center [292, 498] width 23 height 23
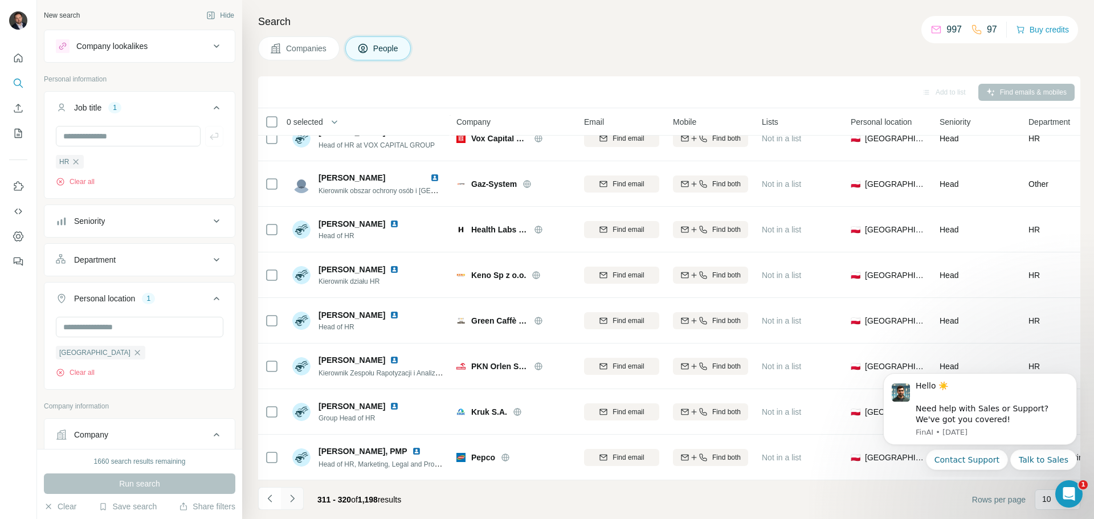
click at [297, 499] on icon "Navigate to next page" at bounding box center [292, 498] width 11 height 11
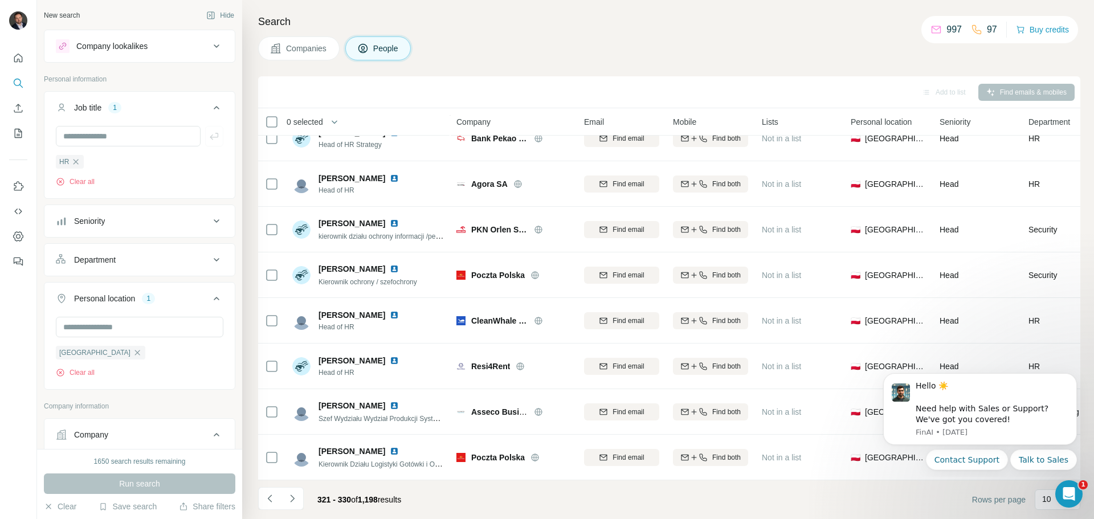
click at [295, 501] on icon "Navigate to next page" at bounding box center [292, 498] width 11 height 11
click at [292, 494] on div at bounding box center [292, 498] width 23 height 23
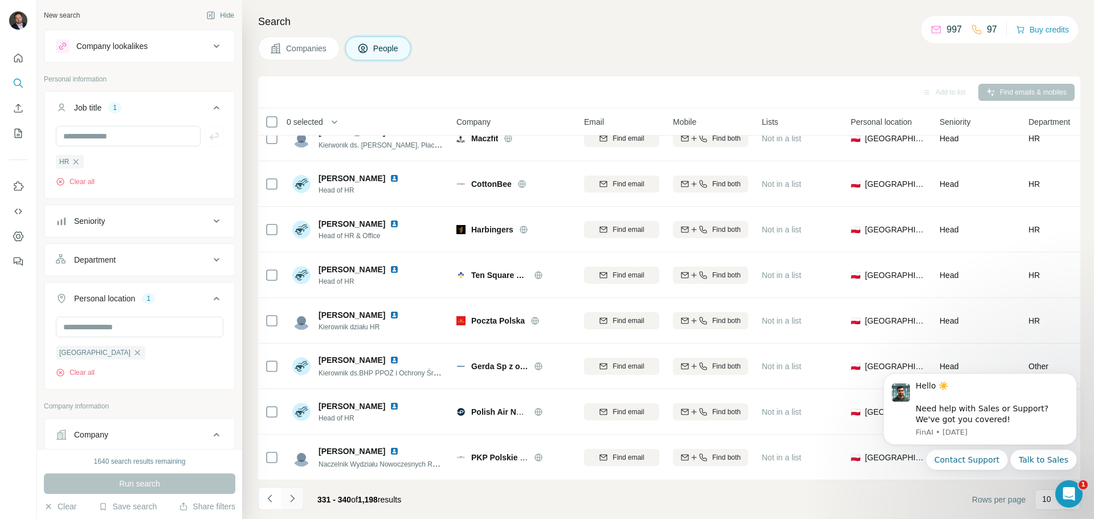
click at [294, 497] on icon "Navigate to next page" at bounding box center [292, 498] width 11 height 11
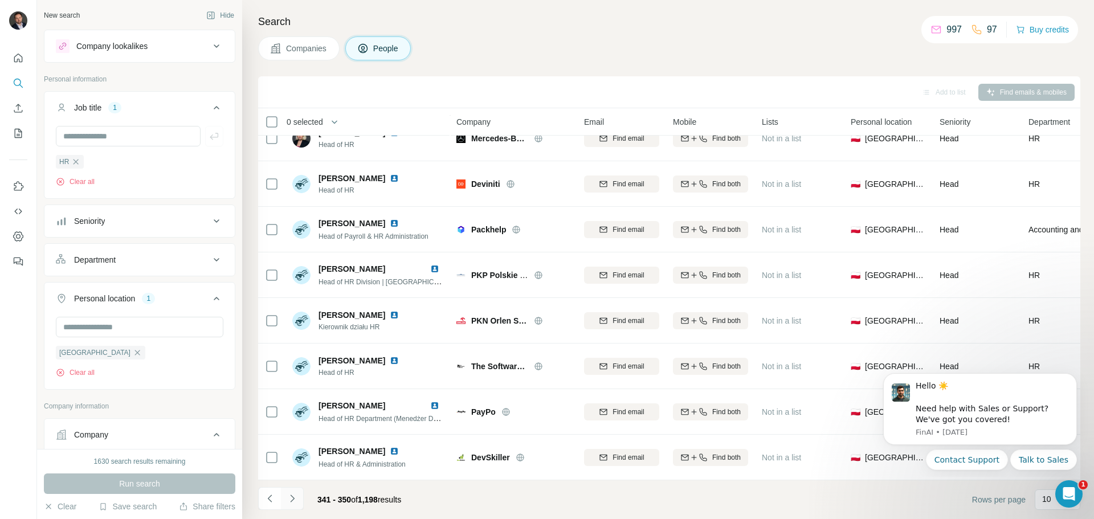
click at [300, 496] on button "Navigate to next page" at bounding box center [292, 498] width 23 height 23
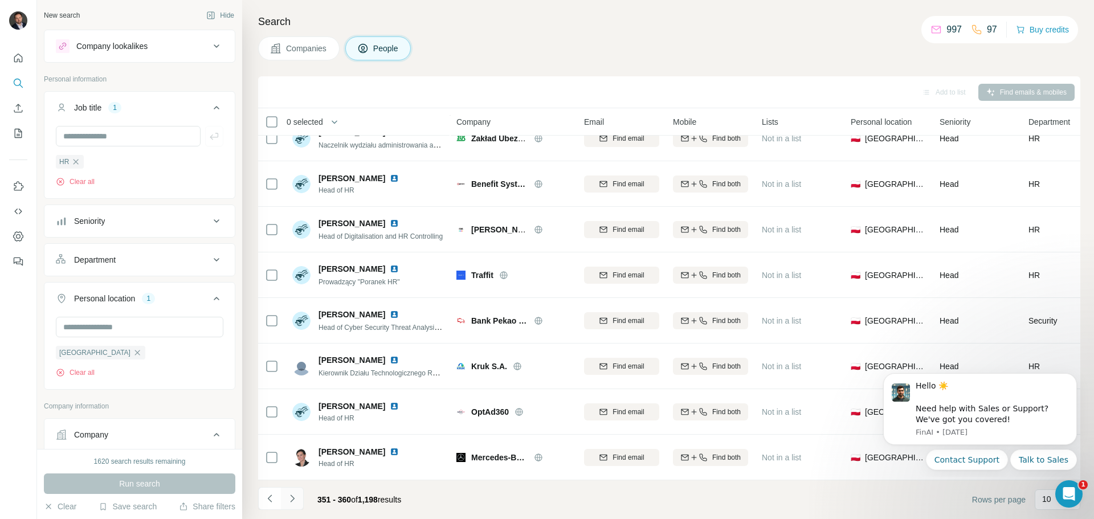
click at [297, 497] on icon "Navigate to next page" at bounding box center [292, 498] width 11 height 11
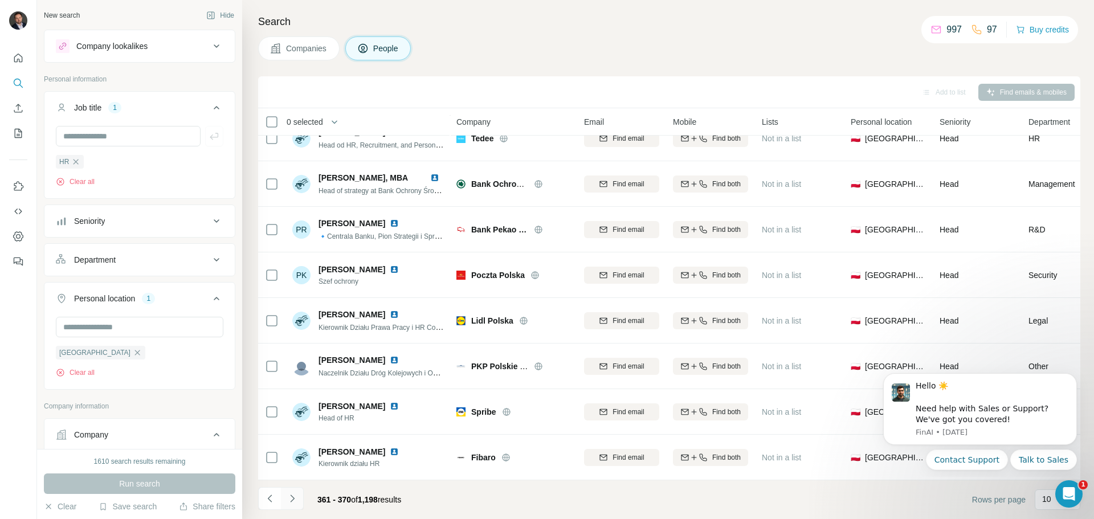
click at [294, 500] on icon "Navigate to next page" at bounding box center [292, 498] width 11 height 11
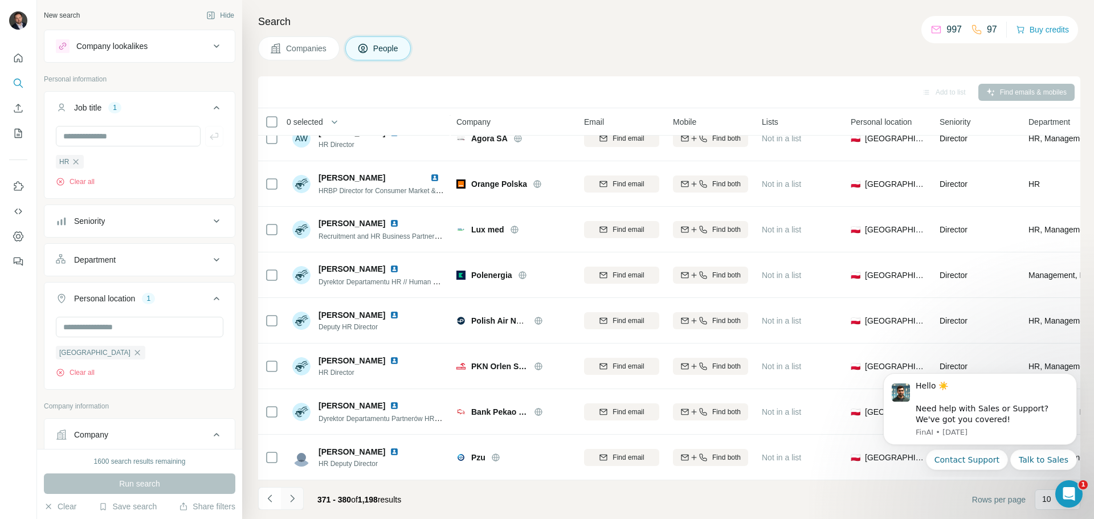
click at [294, 497] on icon "Navigate to next page" at bounding box center [292, 498] width 11 height 11
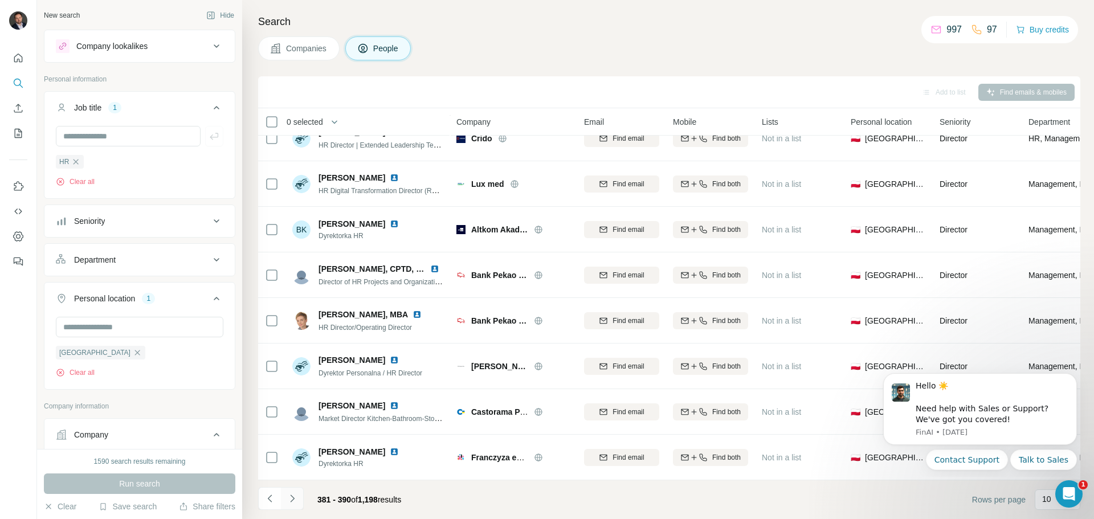
click at [293, 500] on icon "Navigate to next page" at bounding box center [292, 498] width 11 height 11
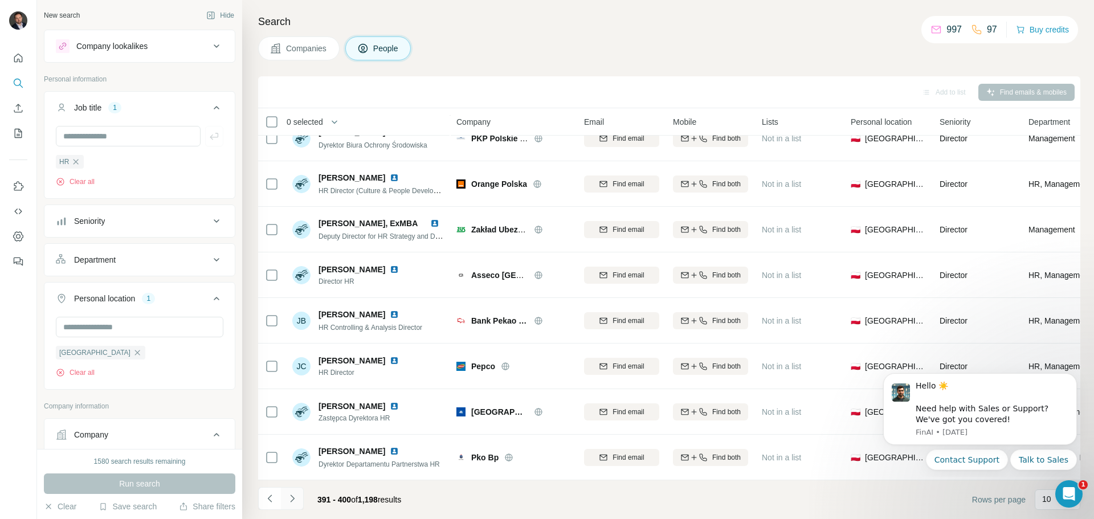
click at [298, 496] on button "Navigate to next page" at bounding box center [292, 498] width 23 height 23
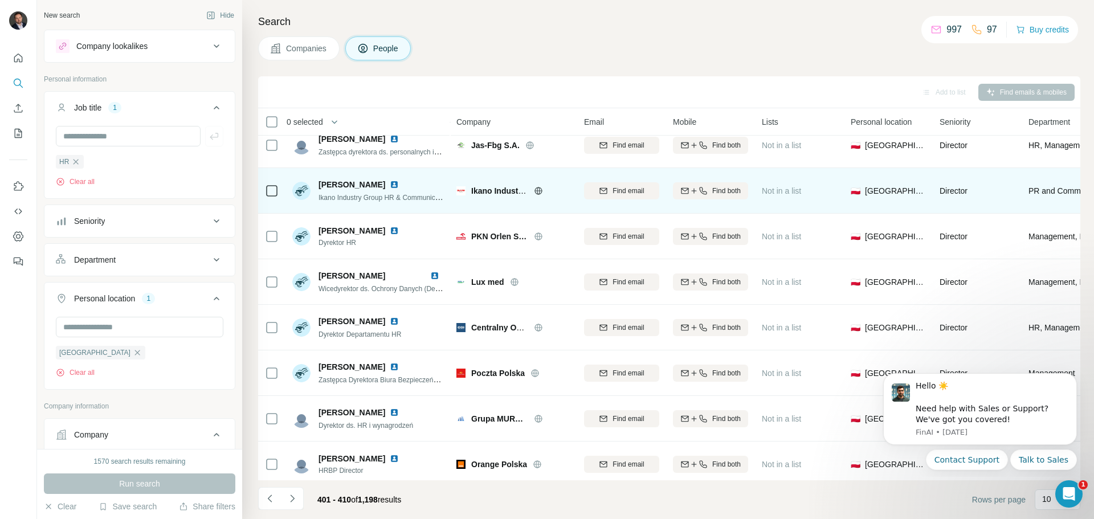
scroll to position [114, 0]
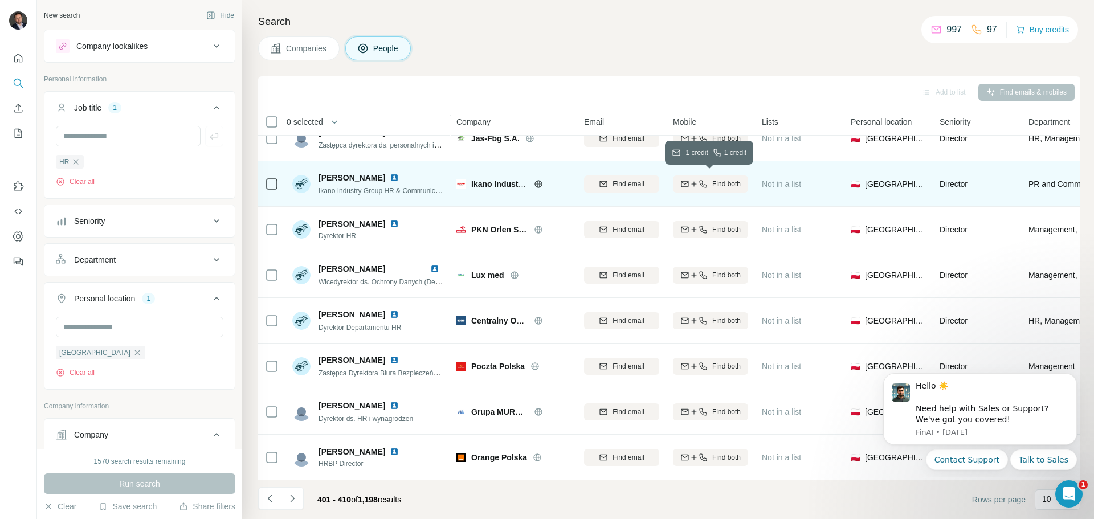
click at [707, 180] on div "Find both" at bounding box center [710, 184] width 75 height 10
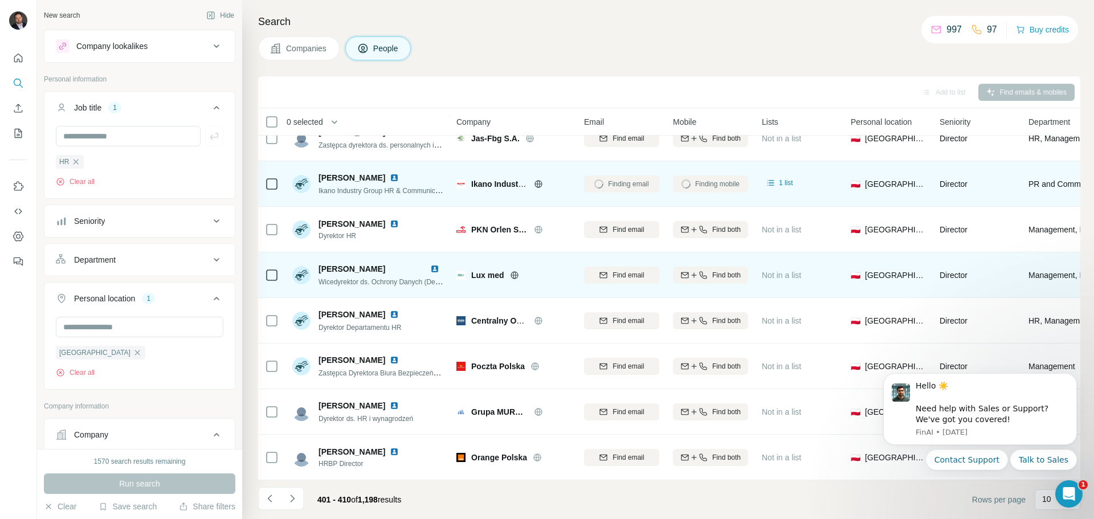
scroll to position [117, 0]
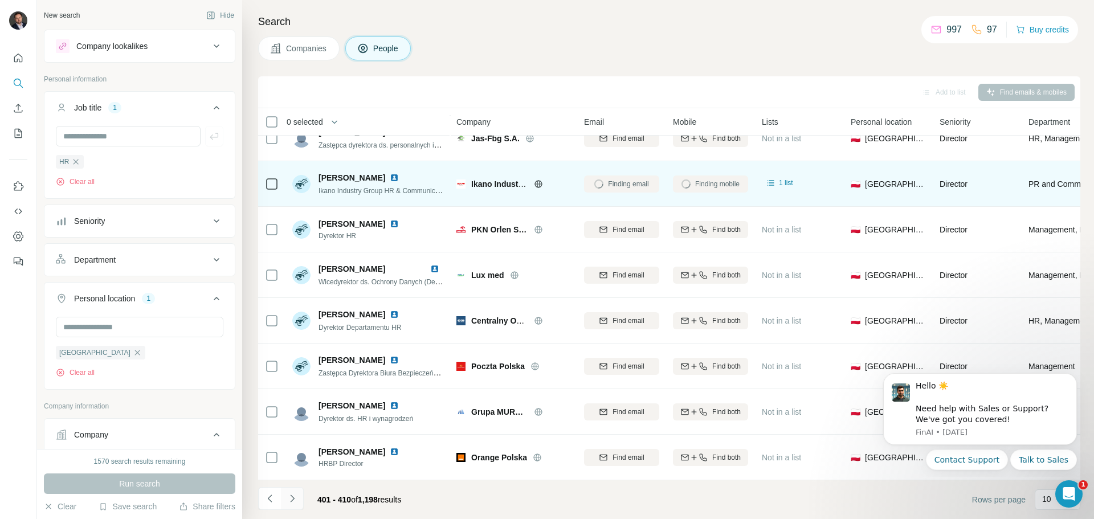
click at [285, 497] on button "Navigate to next page" at bounding box center [292, 498] width 23 height 23
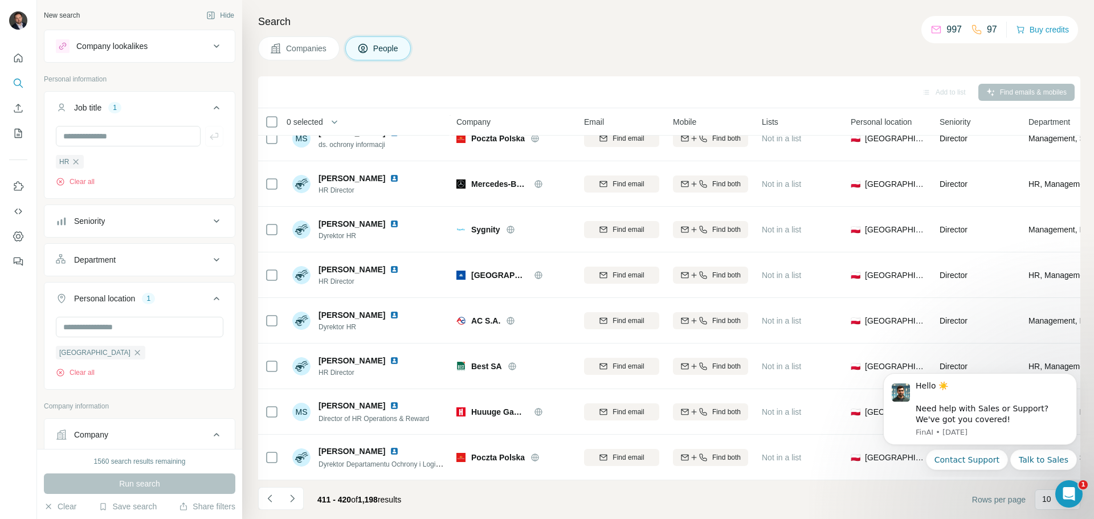
click at [470, 501] on footer "411 - 420 of 1,198 results Rows per page 10" at bounding box center [669, 499] width 822 height 39
click at [288, 496] on icon "Navigate to next page" at bounding box center [292, 498] width 11 height 11
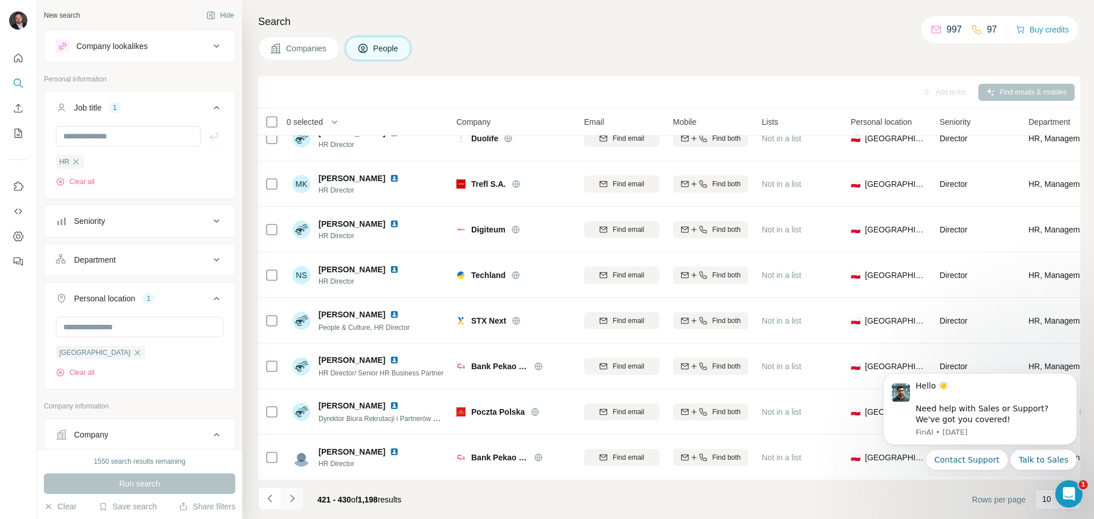
click at [297, 502] on icon "Navigate to next page" at bounding box center [292, 498] width 11 height 11
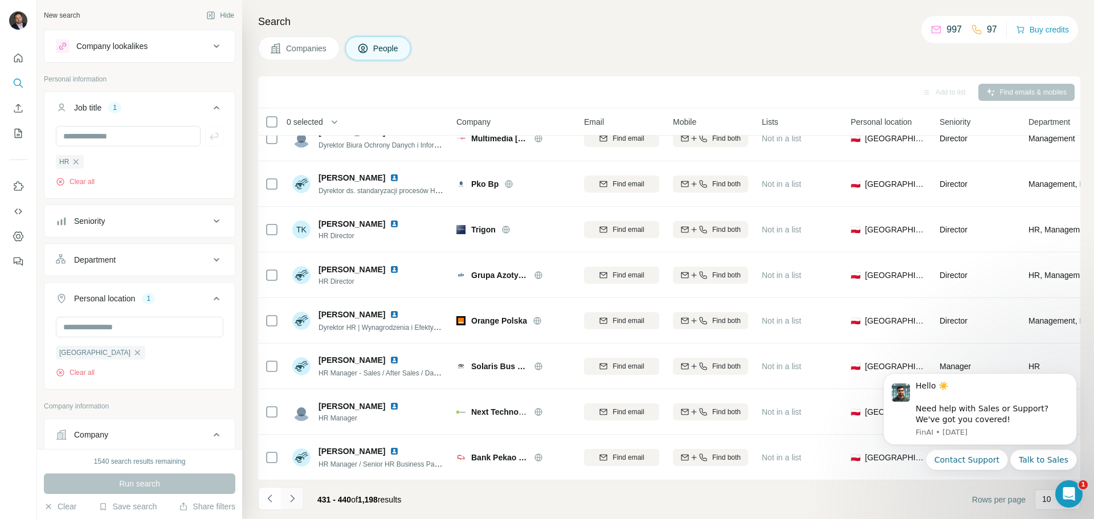
click at [294, 499] on icon "Navigate to next page" at bounding box center [292, 498] width 11 height 11
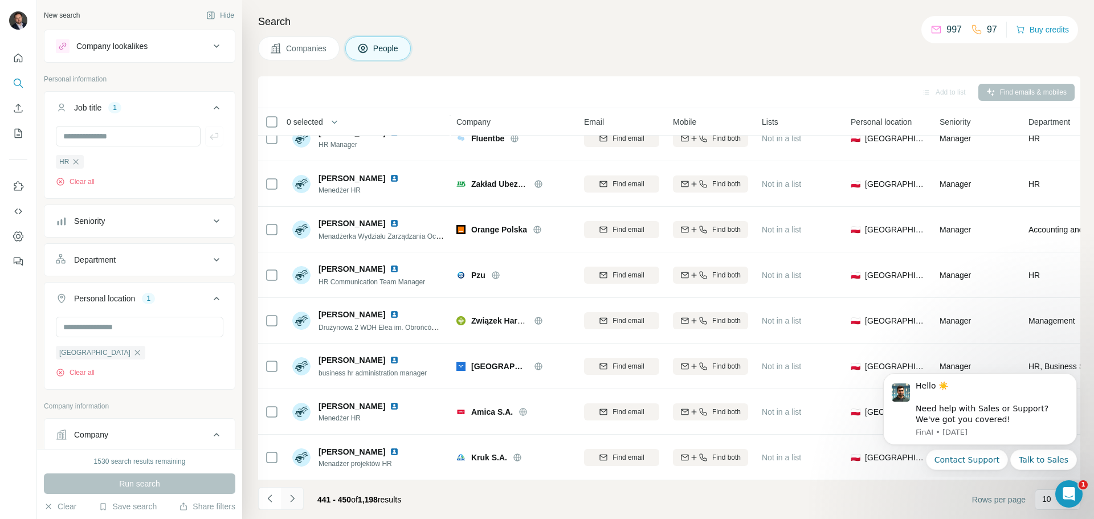
click at [296, 498] on icon "Navigate to next page" at bounding box center [292, 498] width 11 height 11
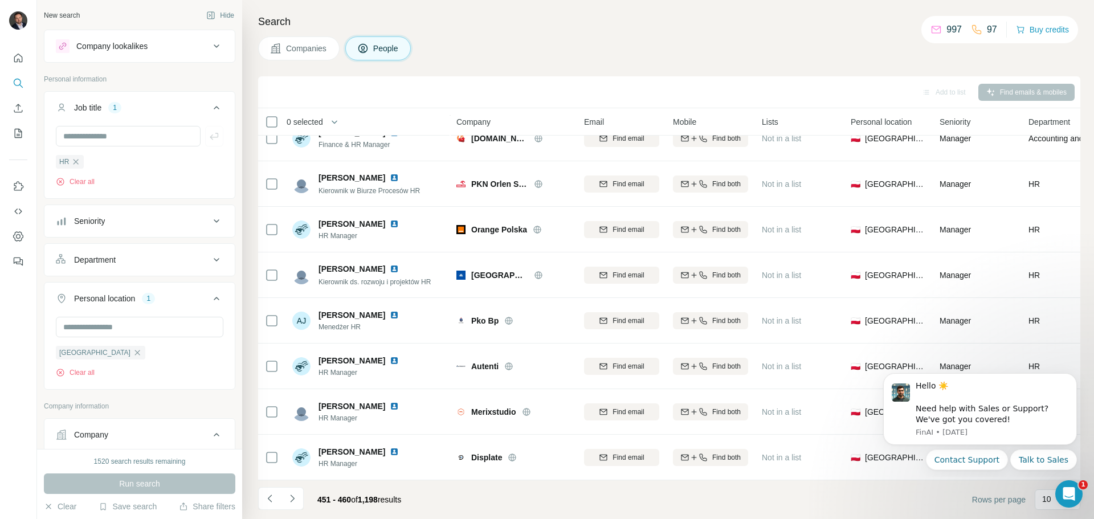
click at [297, 496] on icon "Navigate to next page" at bounding box center [292, 498] width 11 height 11
click at [291, 498] on div at bounding box center [292, 498] width 23 height 23
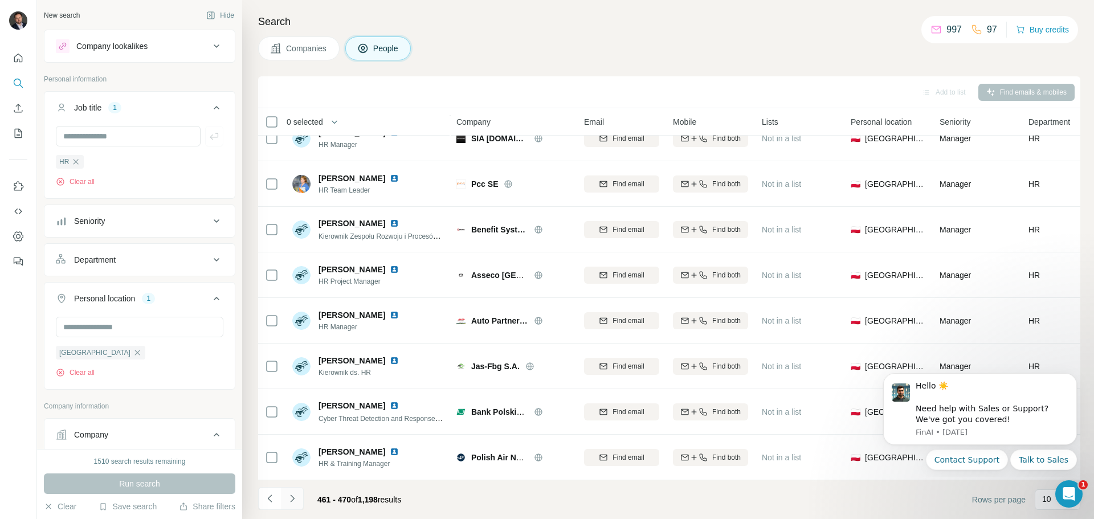
click at [289, 502] on icon "Navigate to next page" at bounding box center [292, 498] width 11 height 11
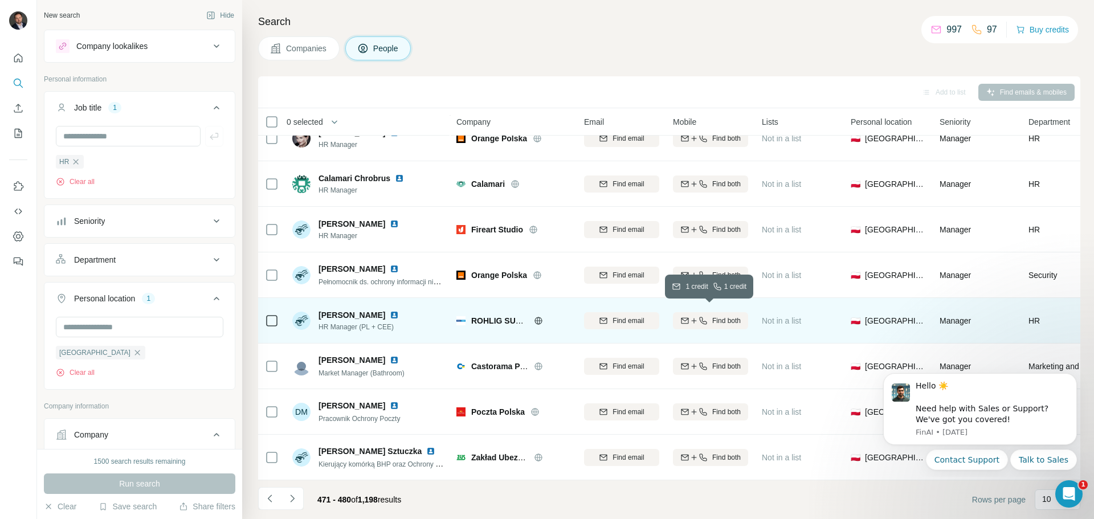
click at [701, 318] on icon "button" at bounding box center [702, 320] width 9 height 9
click at [296, 501] on icon "Navigate to next page" at bounding box center [292, 498] width 11 height 11
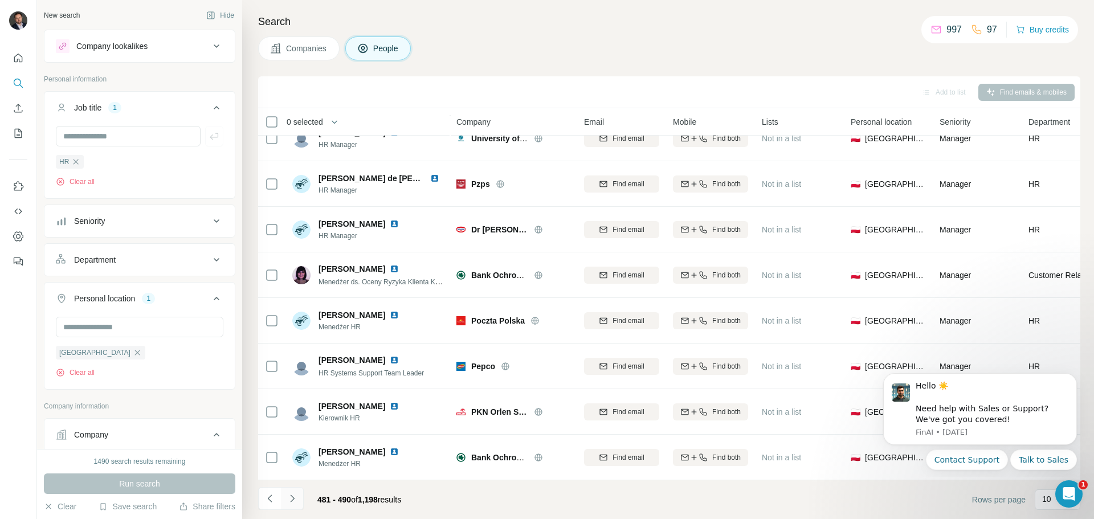
click at [292, 498] on icon "Navigate to next page" at bounding box center [292, 498] width 11 height 11
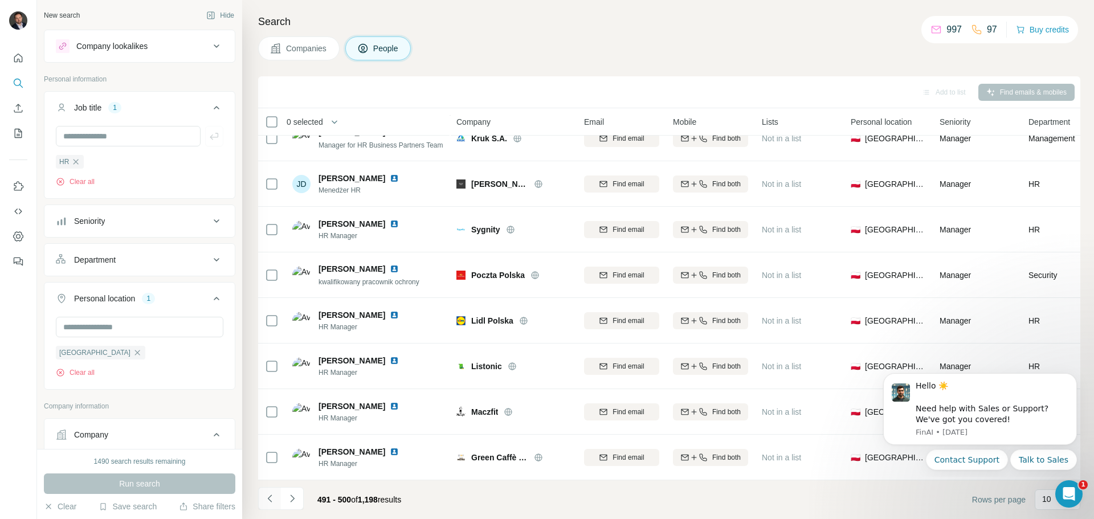
click at [272, 498] on icon "Navigate to previous page" at bounding box center [269, 498] width 11 height 11
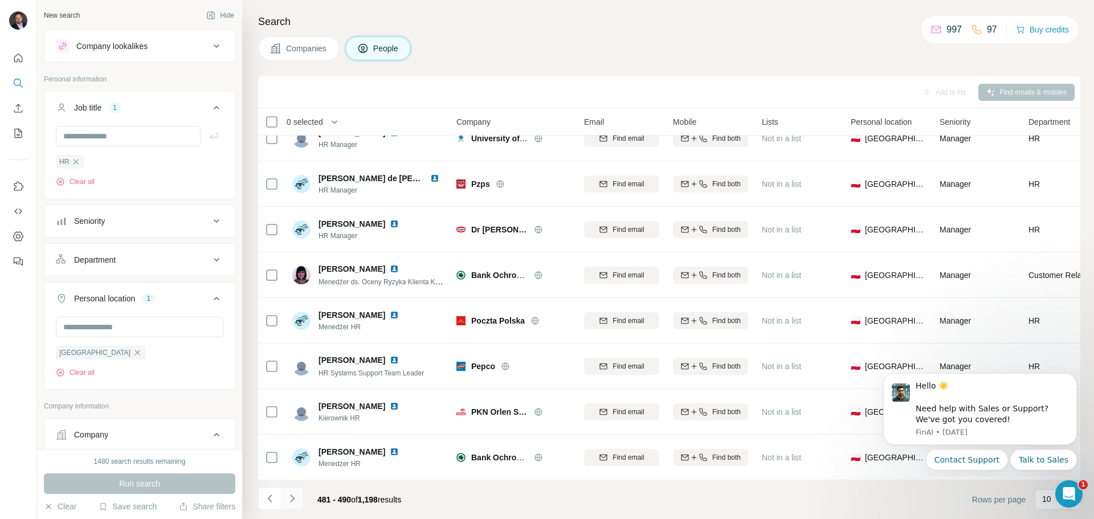
click at [294, 494] on icon "Navigate to next page" at bounding box center [292, 498] width 11 height 11
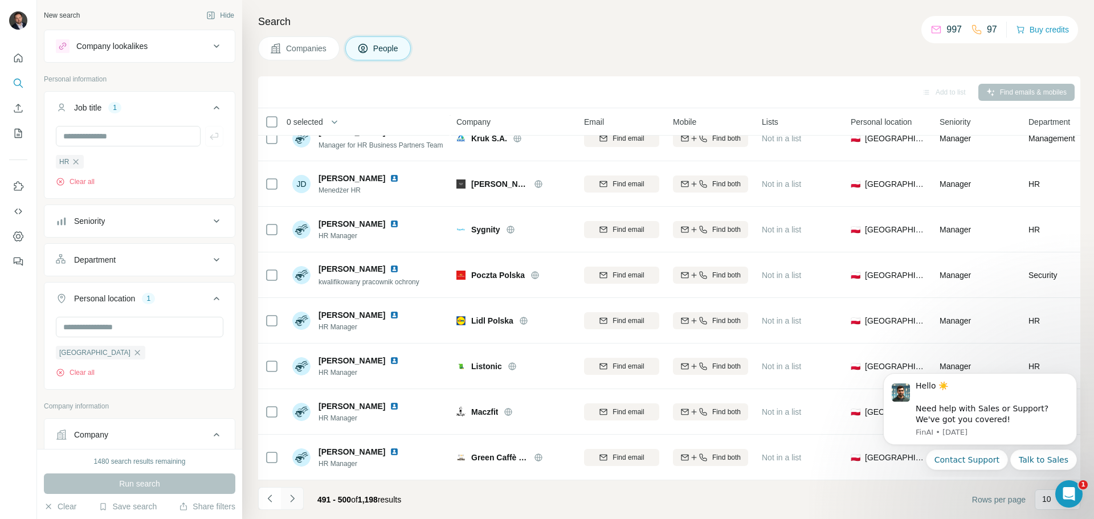
click at [291, 497] on icon "Navigate to next page" at bounding box center [292, 498] width 11 height 11
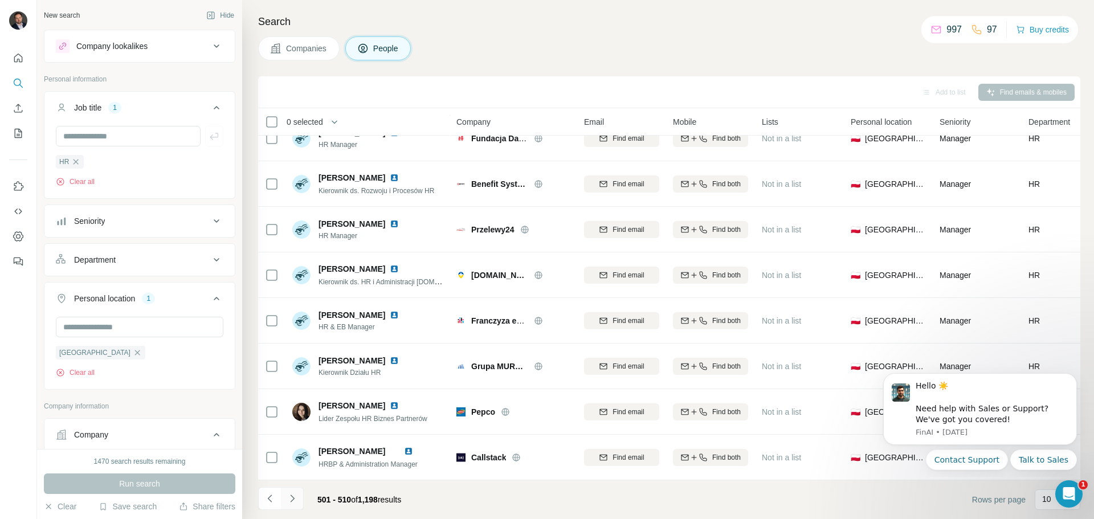
click at [298, 500] on button "Navigate to next page" at bounding box center [292, 498] width 23 height 23
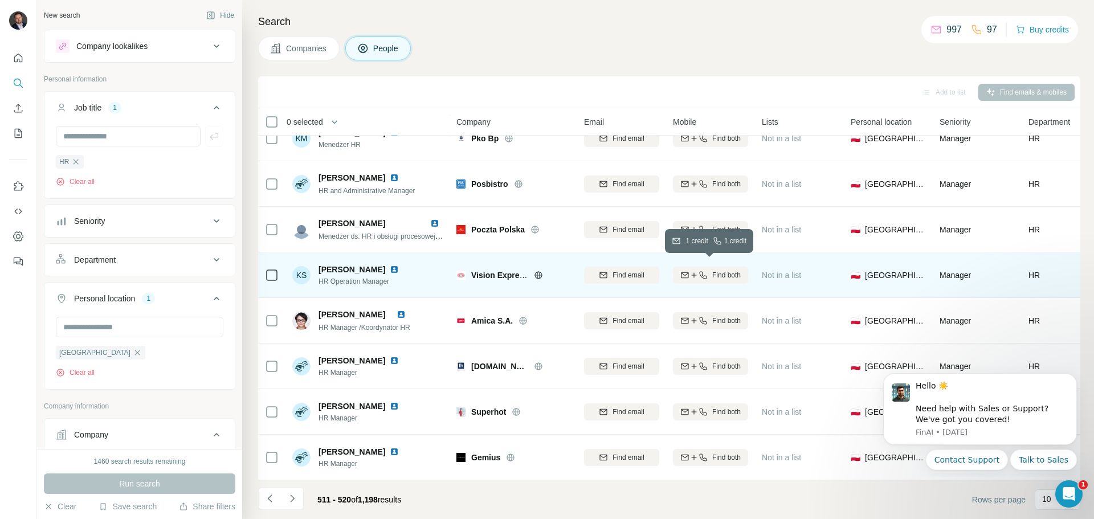
click at [713, 271] on span "Find both" at bounding box center [726, 275] width 28 height 10
click at [294, 498] on icon "Navigate to next page" at bounding box center [292, 498] width 11 height 11
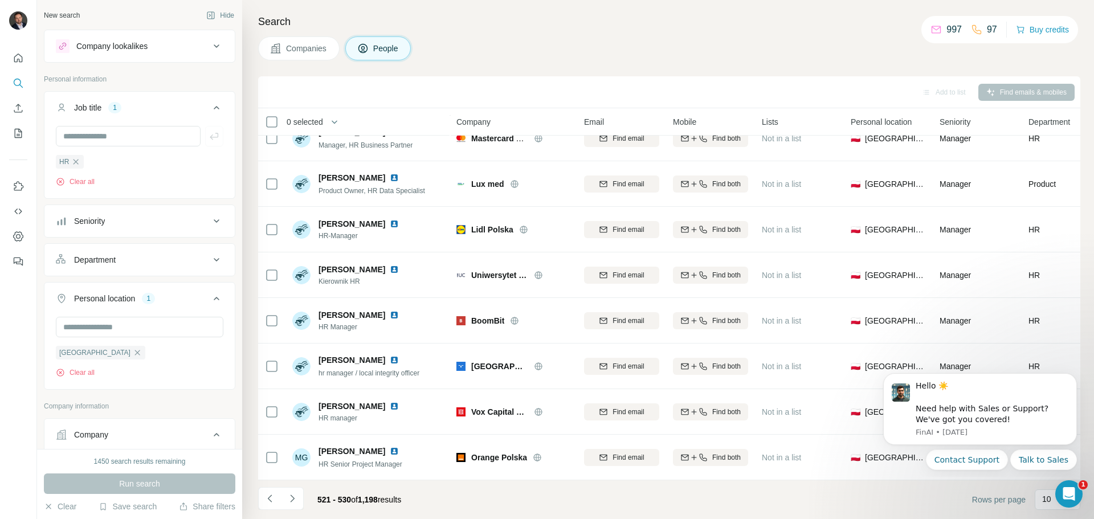
click at [294, 497] on icon "Navigate to next page" at bounding box center [292, 498] width 11 height 11
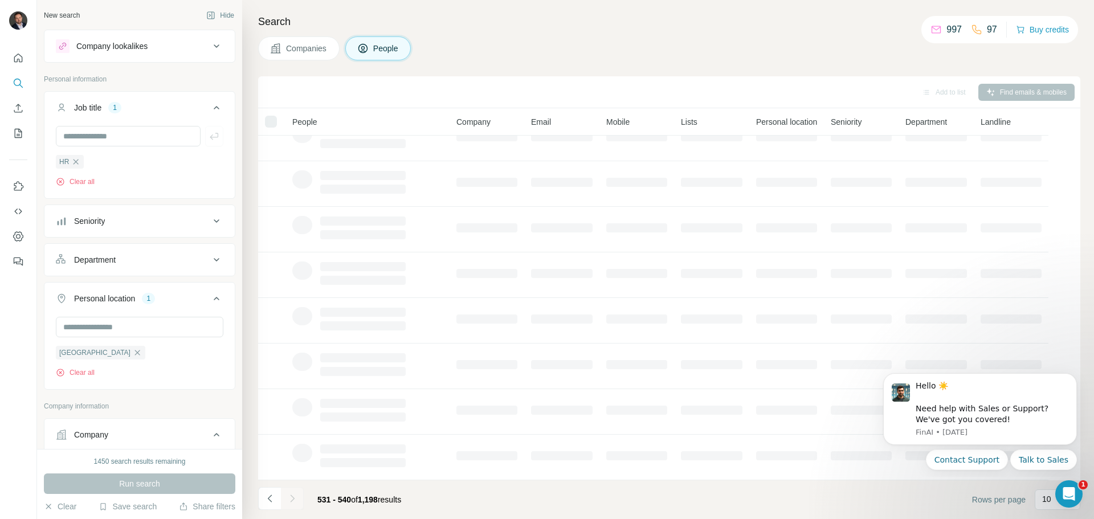
click at [292, 498] on div at bounding box center [292, 498] width 23 height 23
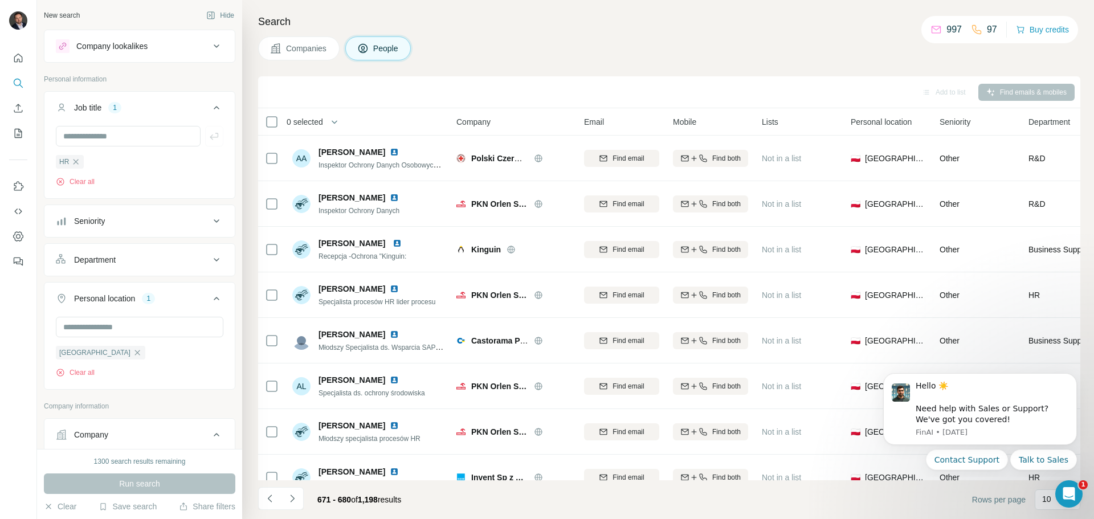
scroll to position [117, 0]
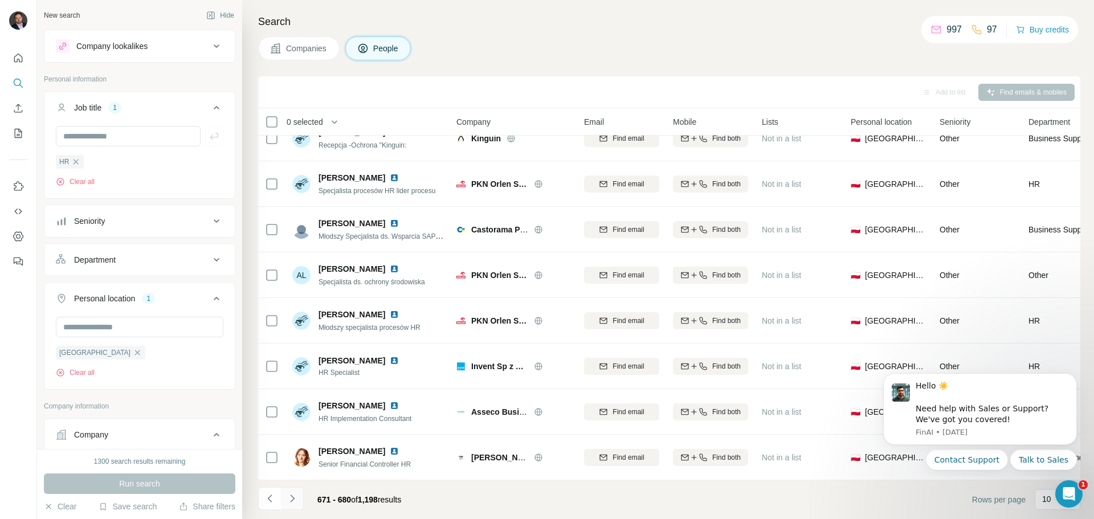
click at [292, 494] on icon "Navigate to next page" at bounding box center [292, 498] width 11 height 11
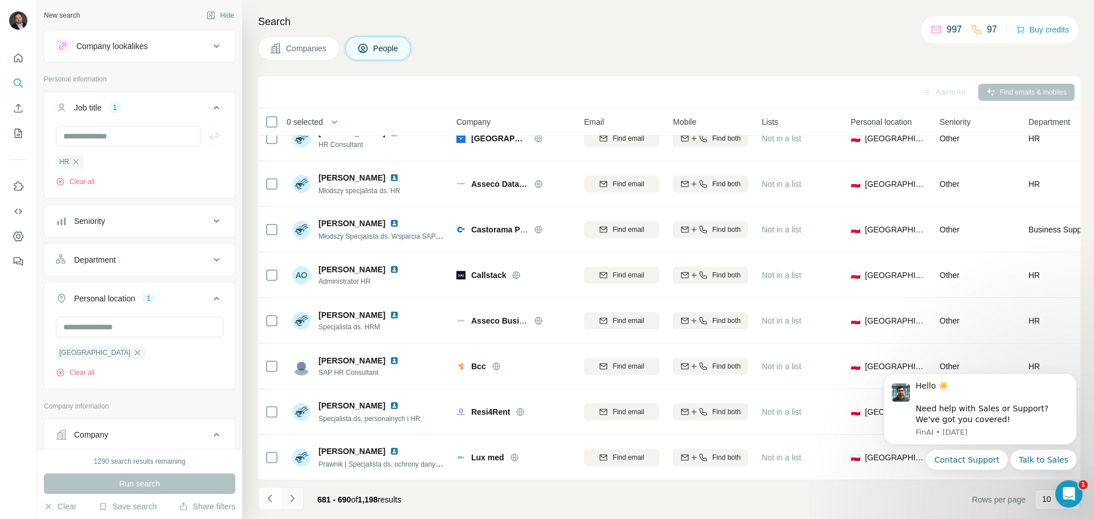
click at [292, 501] on icon "Navigate to next page" at bounding box center [292, 498] width 11 height 11
click at [292, 498] on icon "Navigate to next page" at bounding box center [292, 498] width 11 height 11
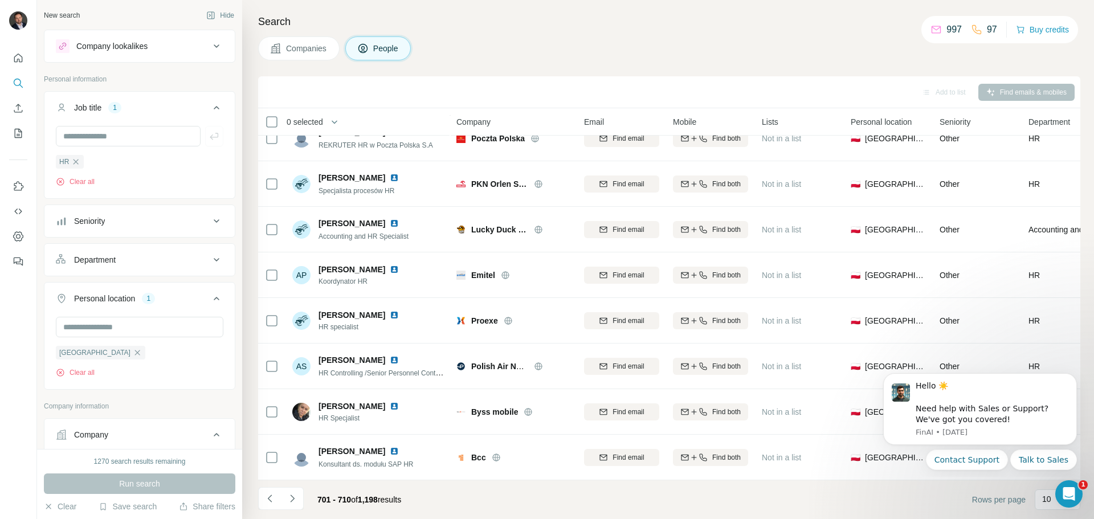
click at [292, 497] on icon "Navigate to next page" at bounding box center [292, 498] width 11 height 11
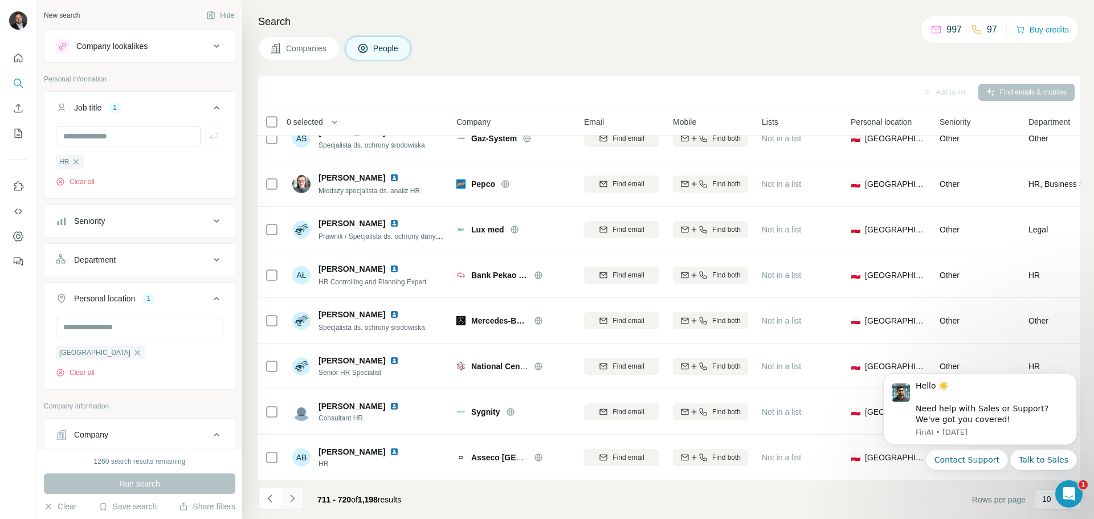
click at [294, 494] on icon "Navigate to next page" at bounding box center [292, 498] width 11 height 11
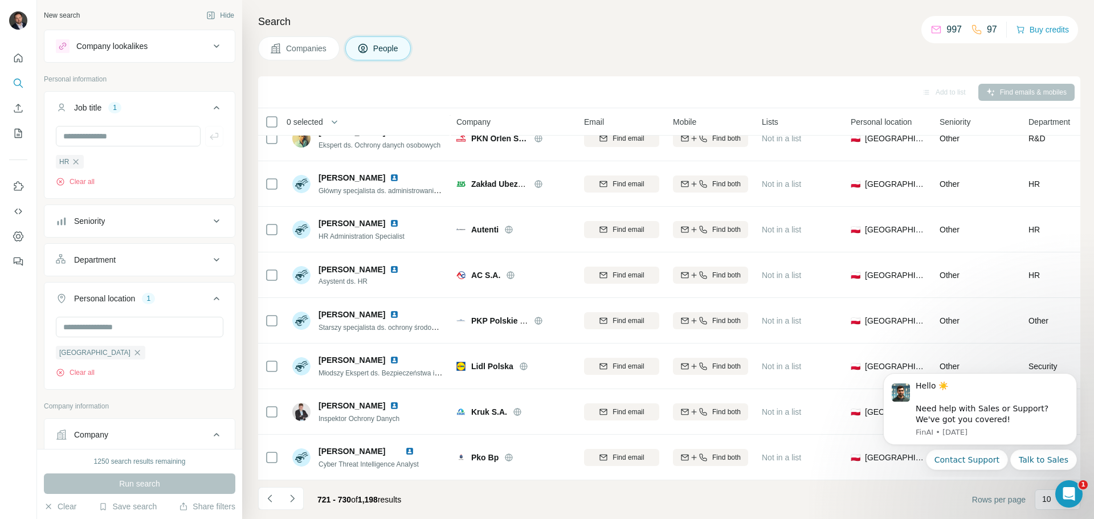
click at [289, 500] on icon "Navigate to next page" at bounding box center [292, 498] width 11 height 11
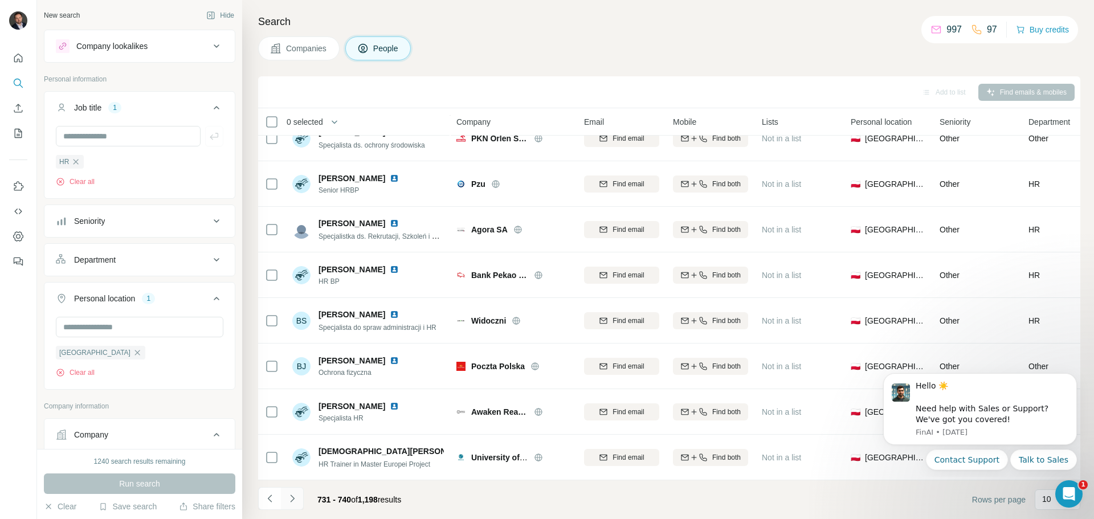
click at [297, 501] on icon "Navigate to next page" at bounding box center [292, 498] width 11 height 11
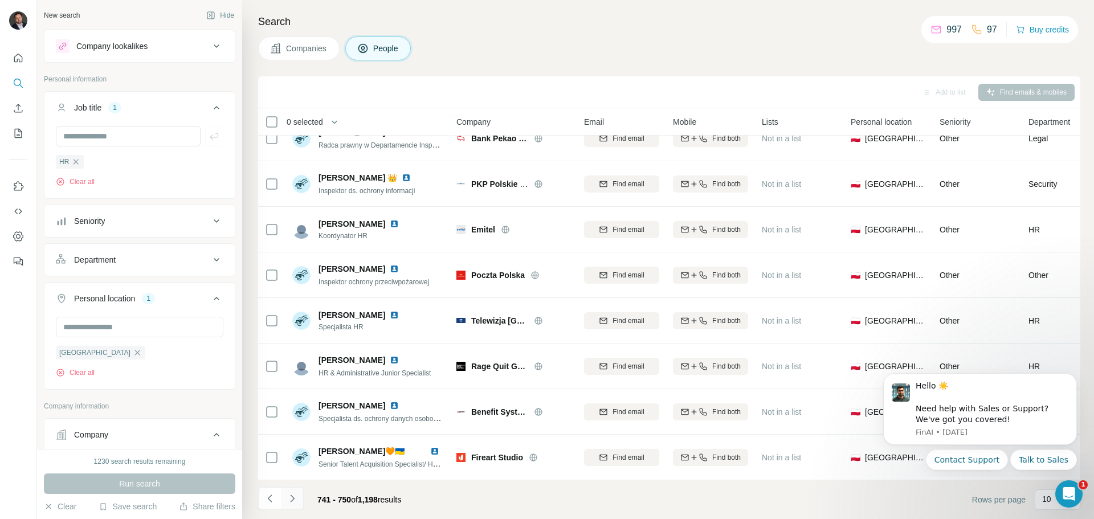
click at [296, 500] on icon "Navigate to next page" at bounding box center [292, 498] width 11 height 11
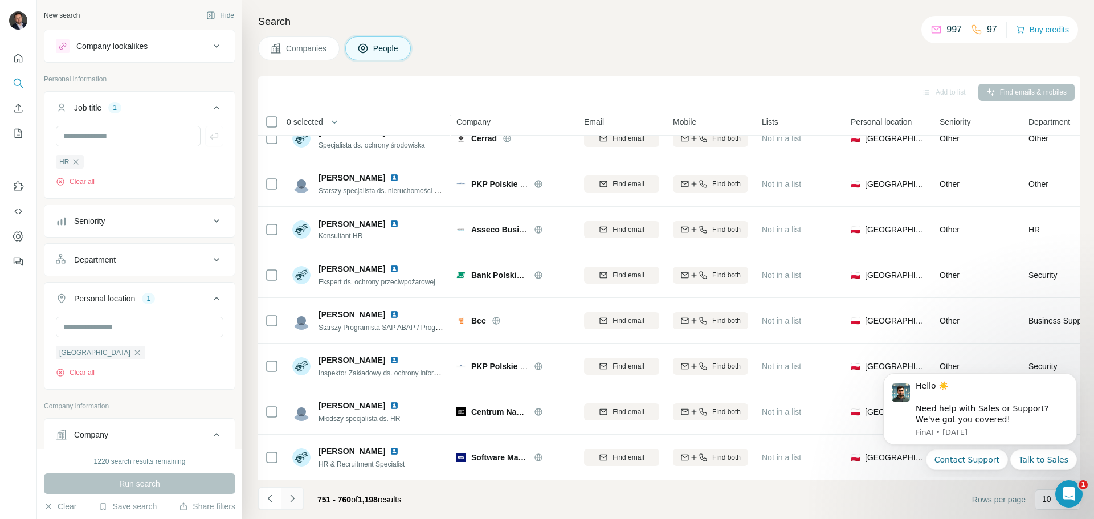
click at [293, 495] on icon "Navigate to next page" at bounding box center [292, 498] width 11 height 11
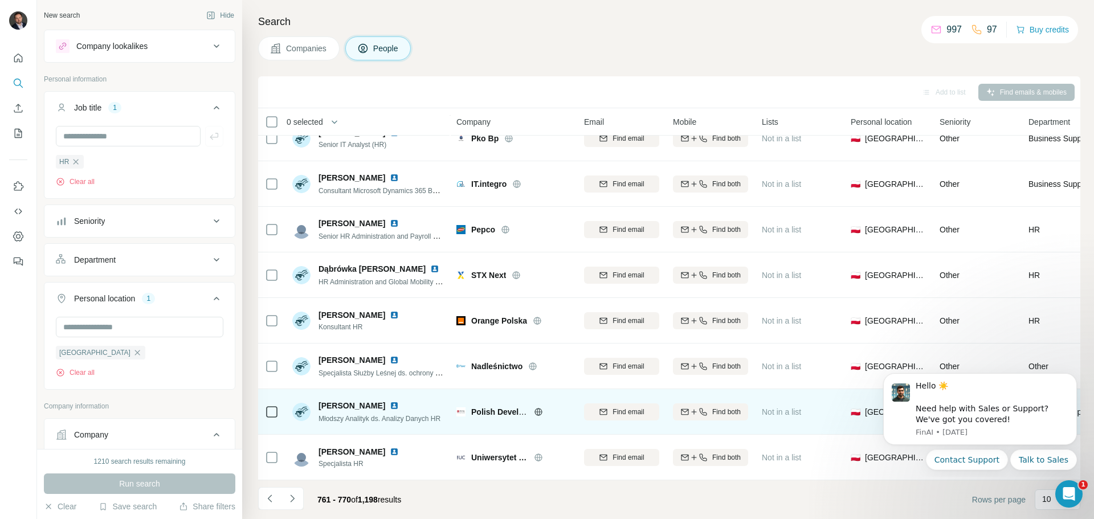
scroll to position [0, 0]
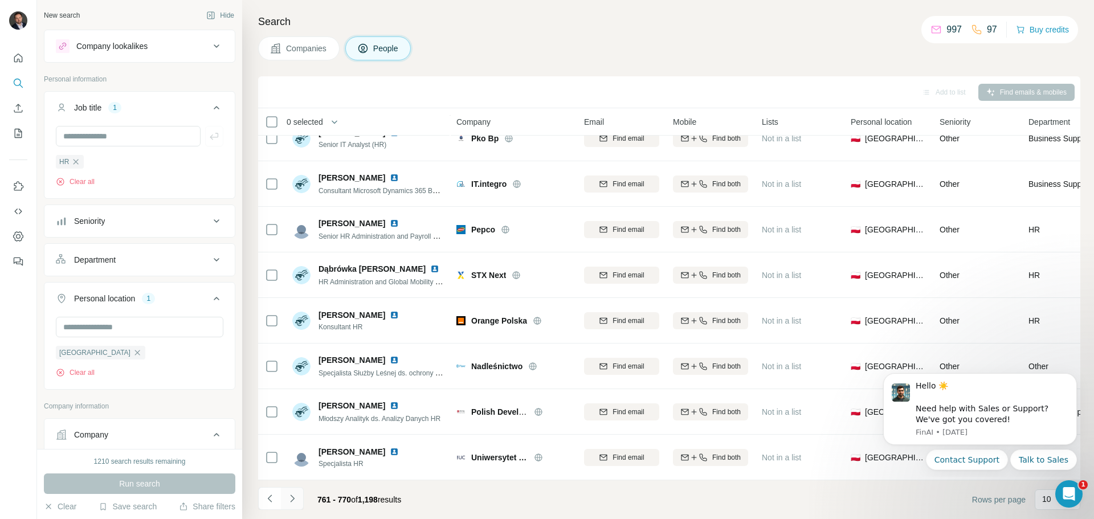
click at [293, 498] on icon "Navigate to next page" at bounding box center [292, 498] width 11 height 11
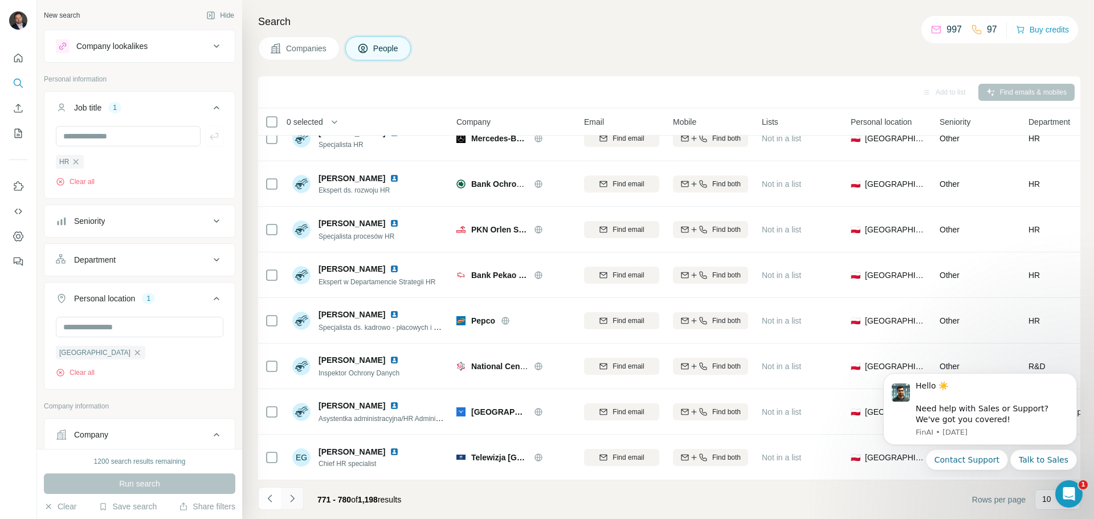
click at [292, 497] on icon "Navigate to next page" at bounding box center [292, 497] width 4 height 7
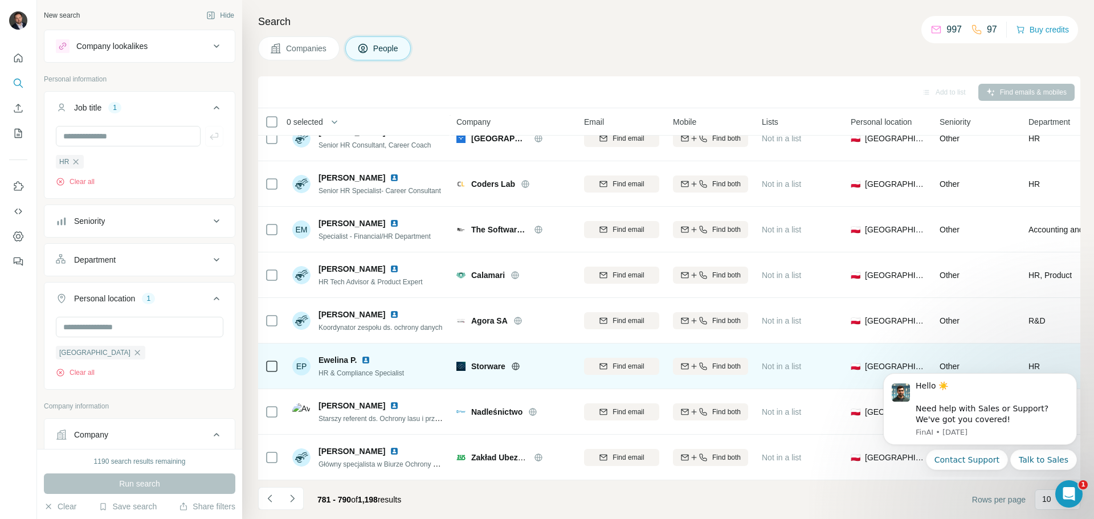
scroll to position [1, 0]
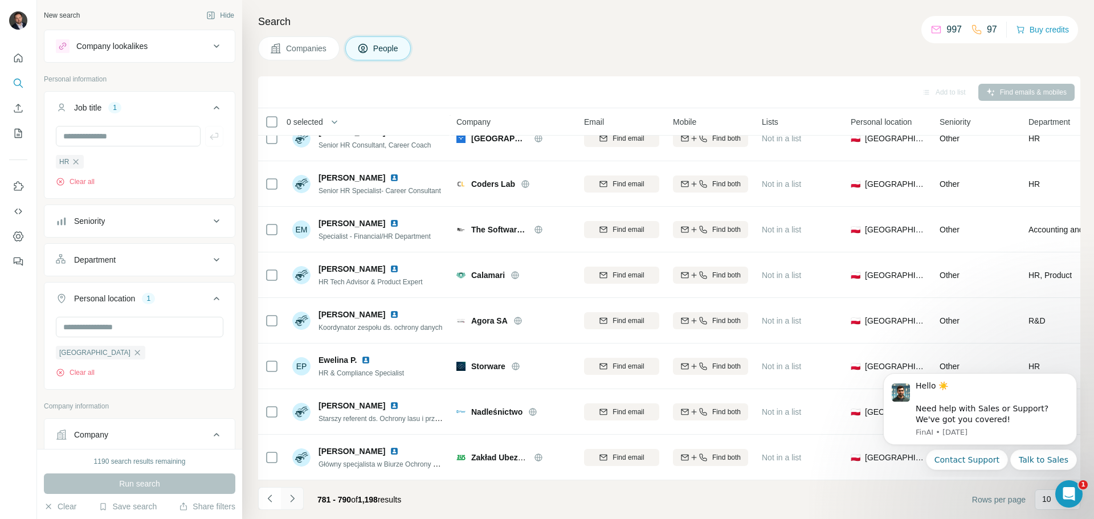
click at [293, 496] on icon "Navigate to next page" at bounding box center [292, 498] width 11 height 11
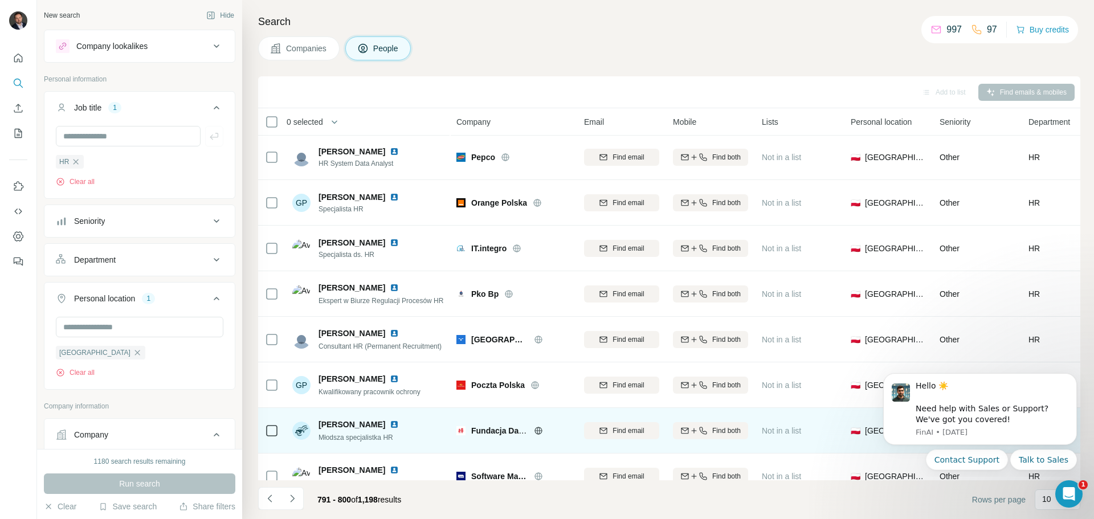
scroll to position [0, 0]
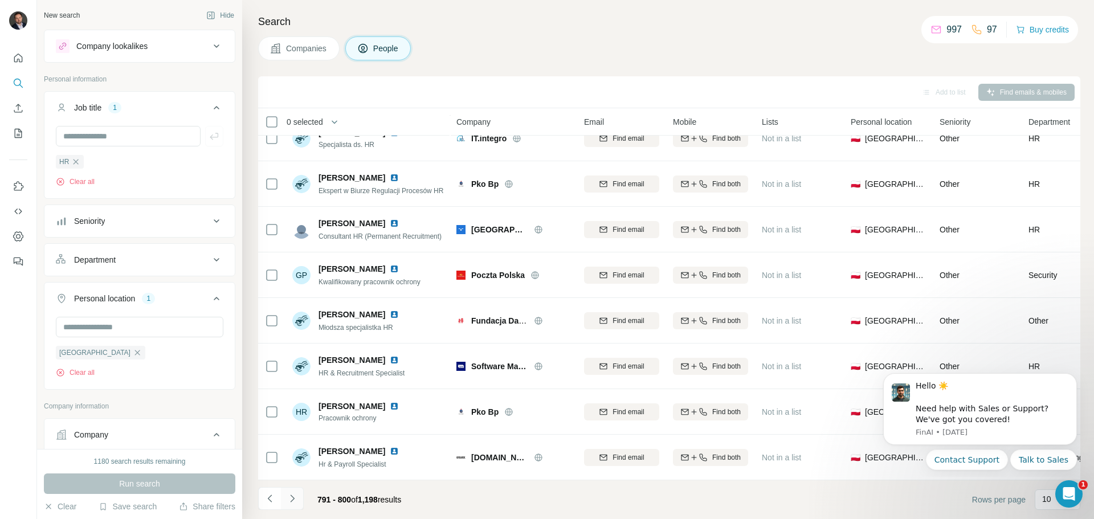
click at [293, 494] on icon "Navigate to next page" at bounding box center [292, 498] width 11 height 11
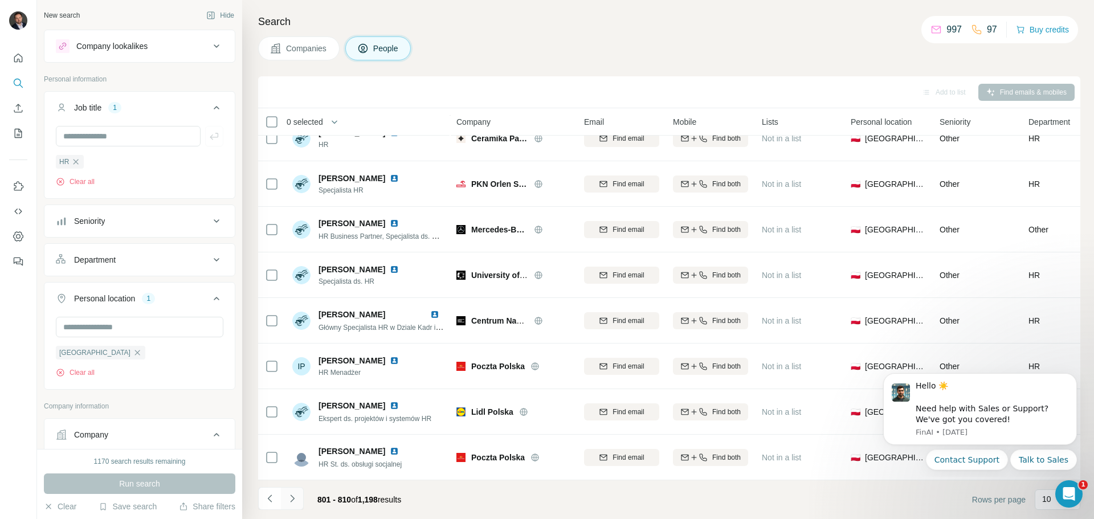
click at [294, 489] on button "Navigate to next page" at bounding box center [292, 498] width 23 height 23
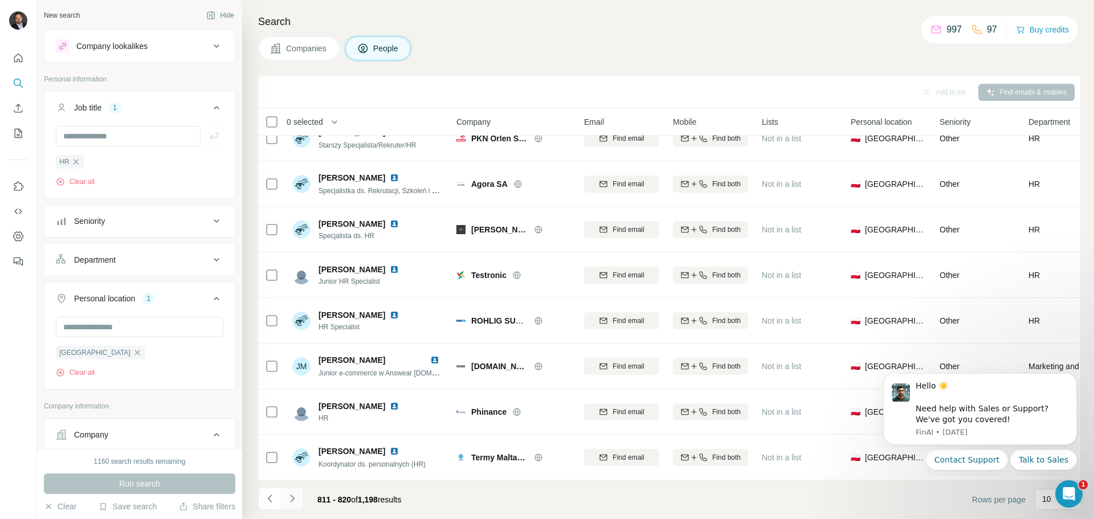
click at [291, 496] on icon "Navigate to next page" at bounding box center [292, 497] width 4 height 7
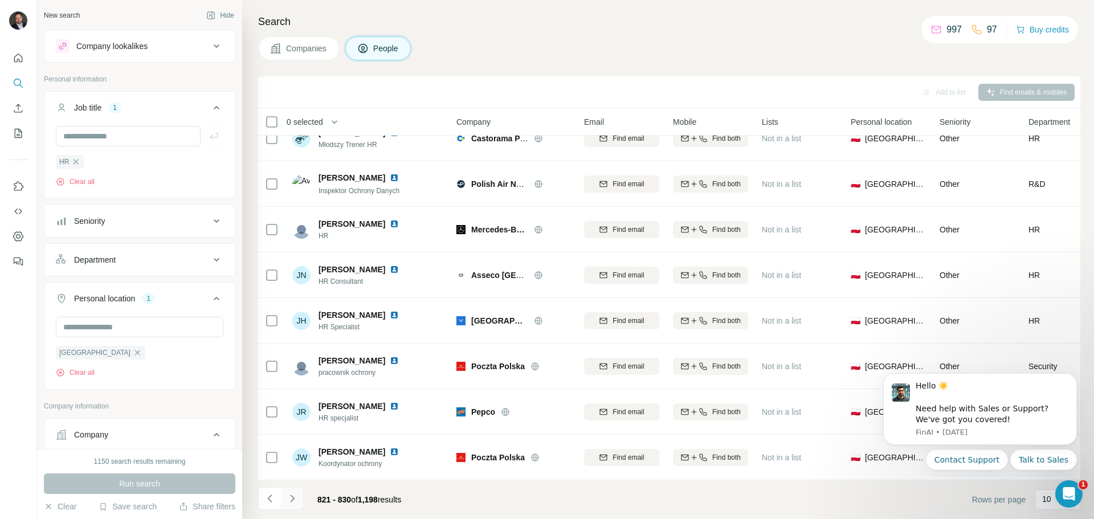
click at [291, 494] on icon "Navigate to next page" at bounding box center [292, 498] width 11 height 11
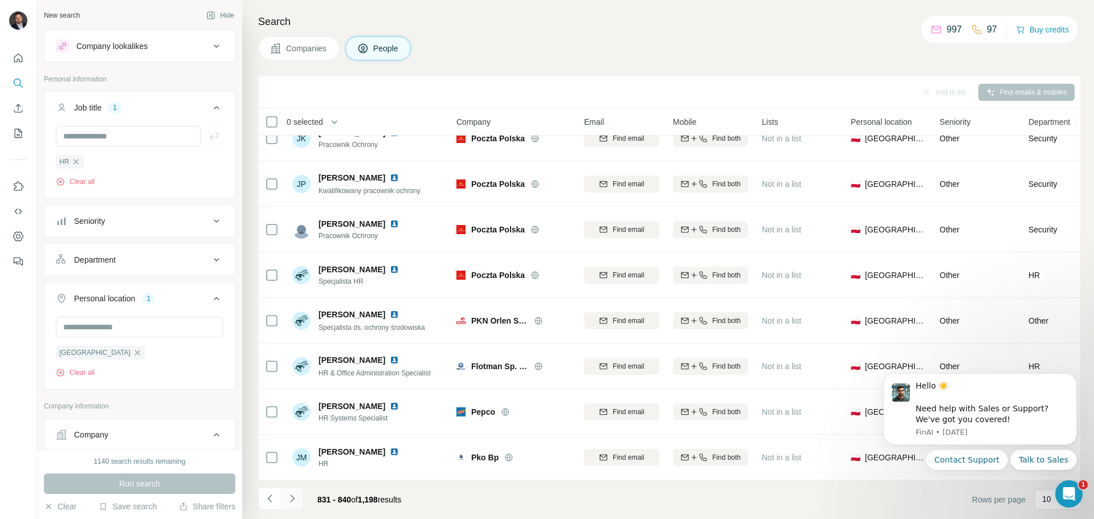
click at [291, 500] on icon "Navigate to next page" at bounding box center [292, 498] width 11 height 11
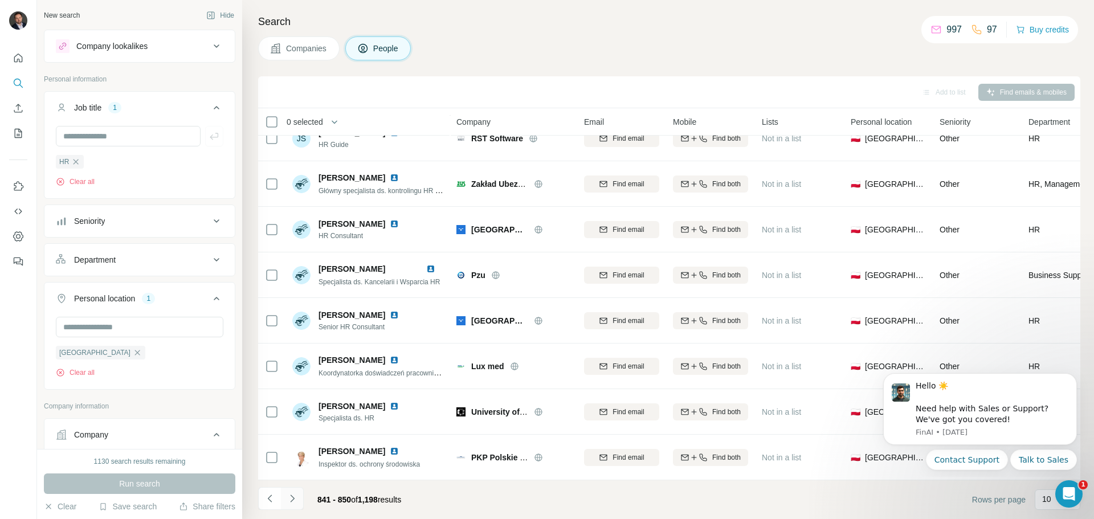
click at [294, 494] on icon "Navigate to next page" at bounding box center [292, 498] width 11 height 11
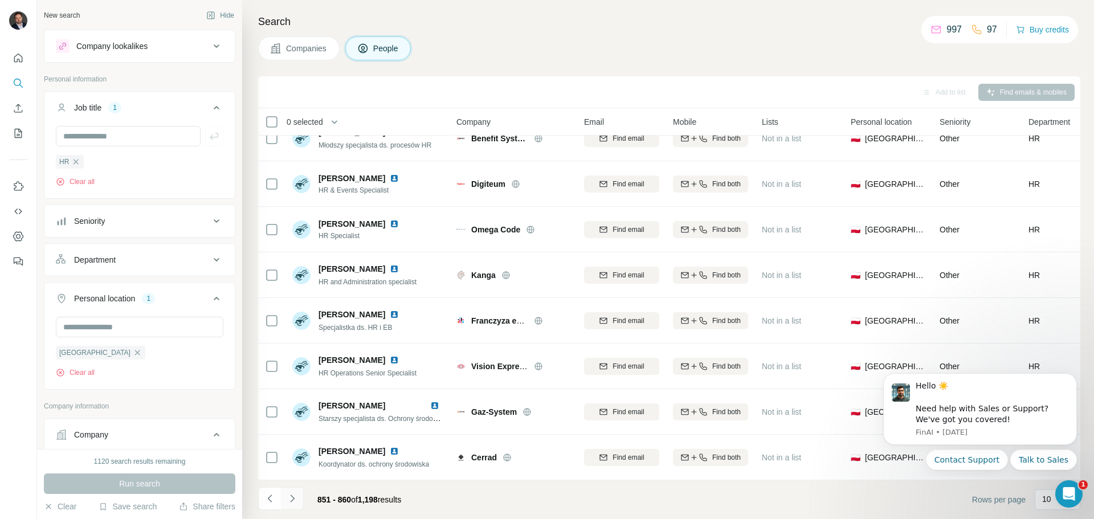
click at [294, 502] on icon "Navigate to next page" at bounding box center [292, 498] width 11 height 11
click at [290, 498] on icon "Navigate to next page" at bounding box center [292, 498] width 11 height 11
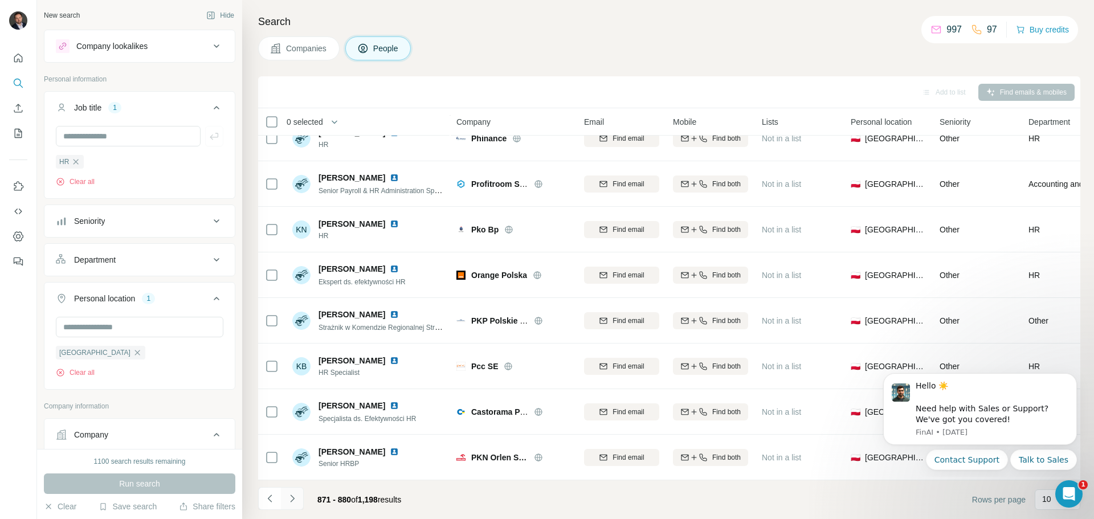
click at [295, 500] on icon "Navigate to next page" at bounding box center [292, 498] width 11 height 11
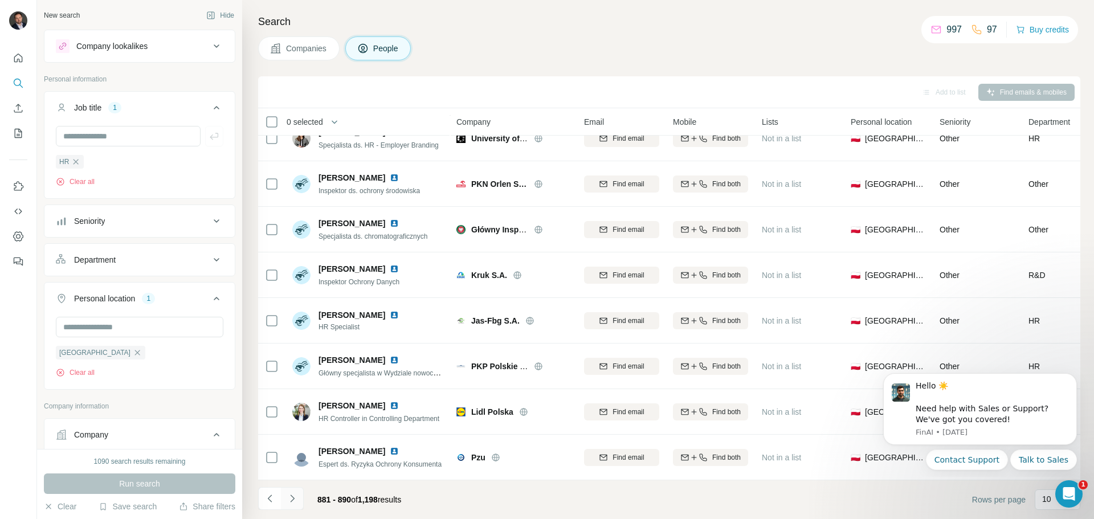
click at [288, 498] on icon "Navigate to next page" at bounding box center [292, 498] width 11 height 11
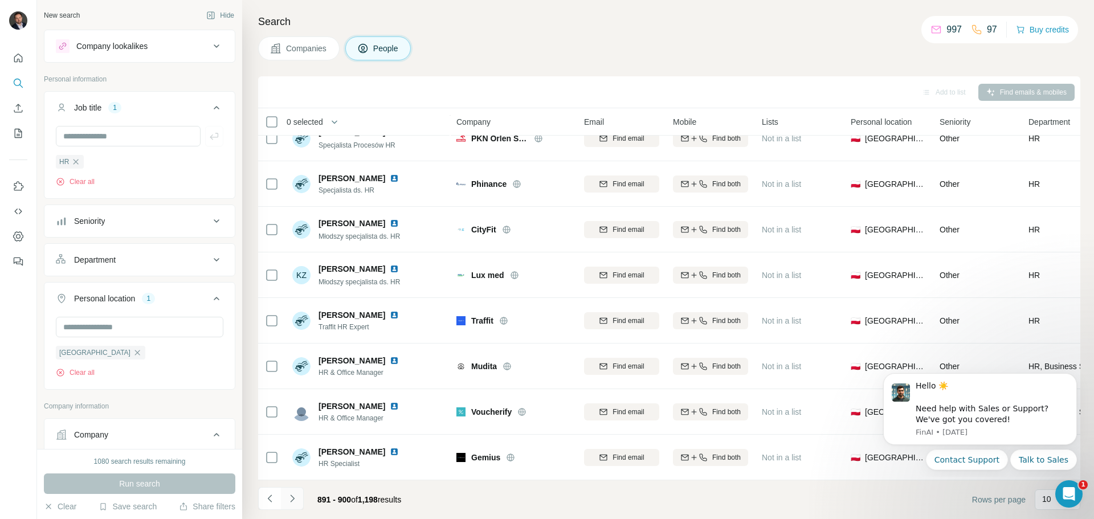
click at [292, 495] on icon "Navigate to next page" at bounding box center [292, 498] width 11 height 11
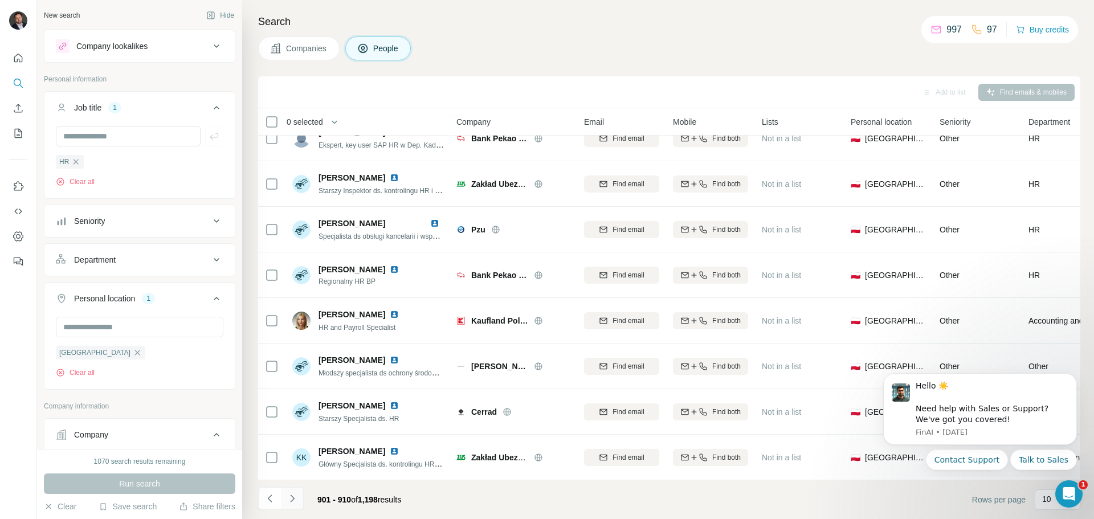
click at [288, 495] on icon "Navigate to next page" at bounding box center [292, 498] width 11 height 11
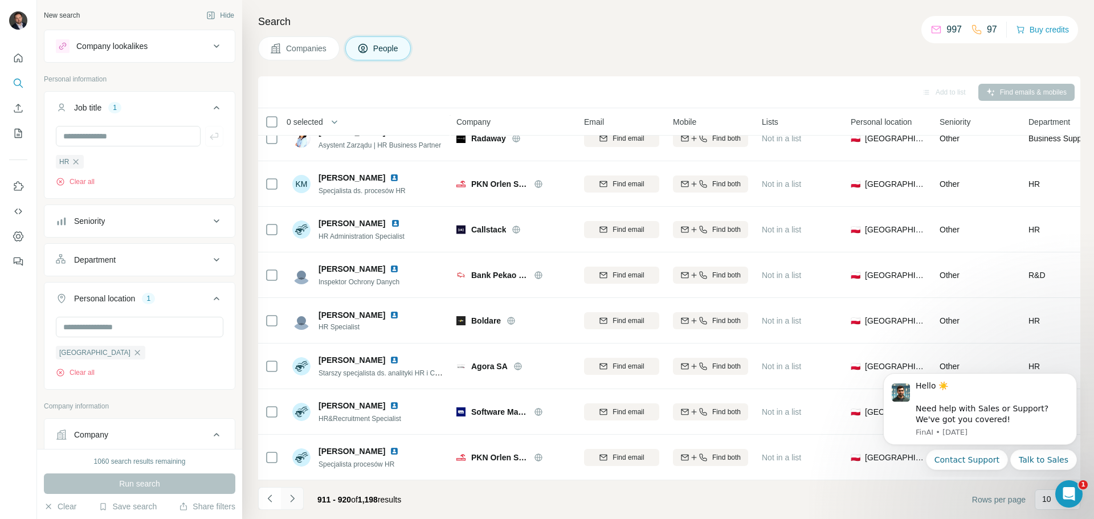
click at [289, 493] on icon "Navigate to next page" at bounding box center [292, 498] width 11 height 11
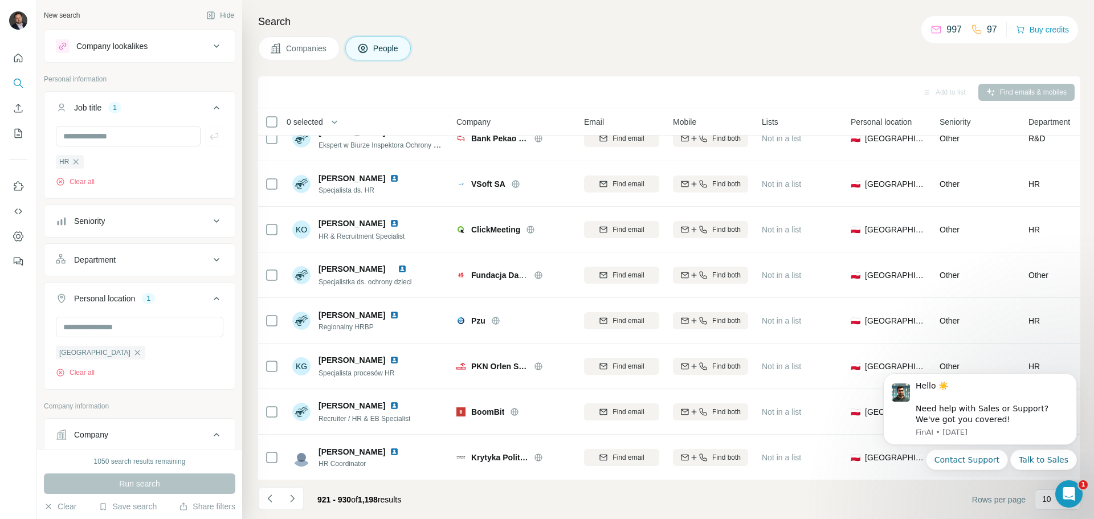
click at [291, 500] on icon "Navigate to next page" at bounding box center [292, 498] width 11 height 11
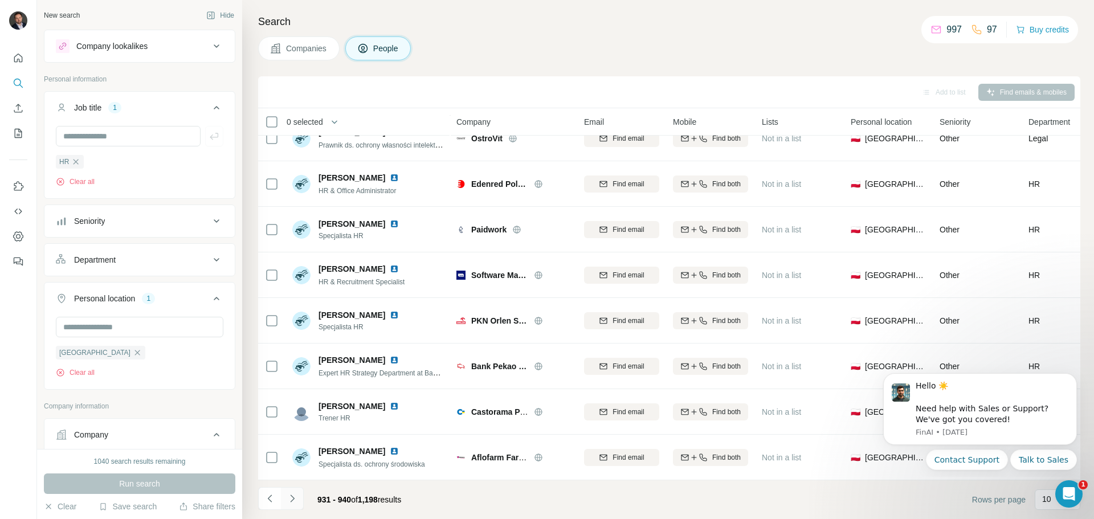
click at [293, 498] on icon "Navigate to next page" at bounding box center [292, 497] width 4 height 7
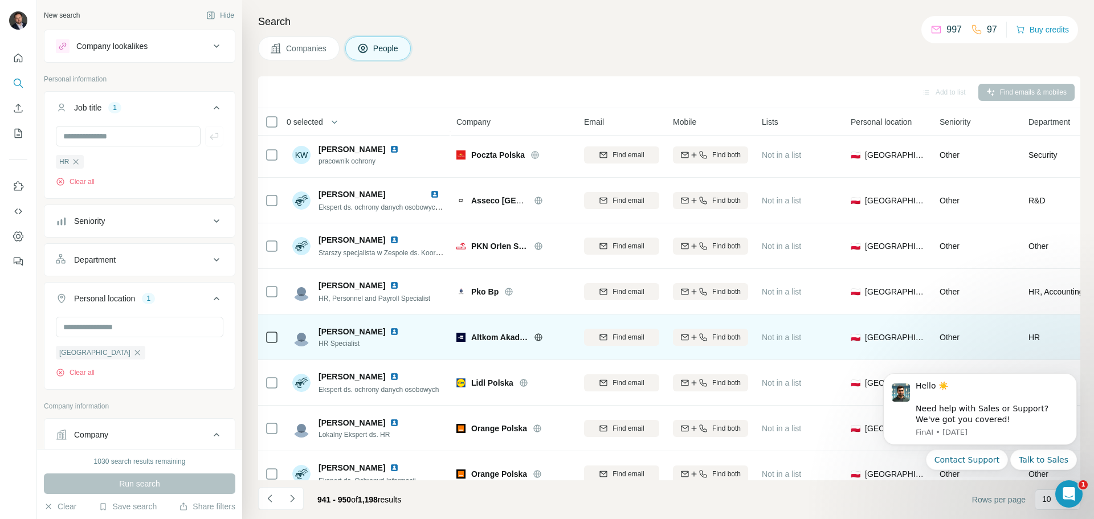
scroll to position [117, 0]
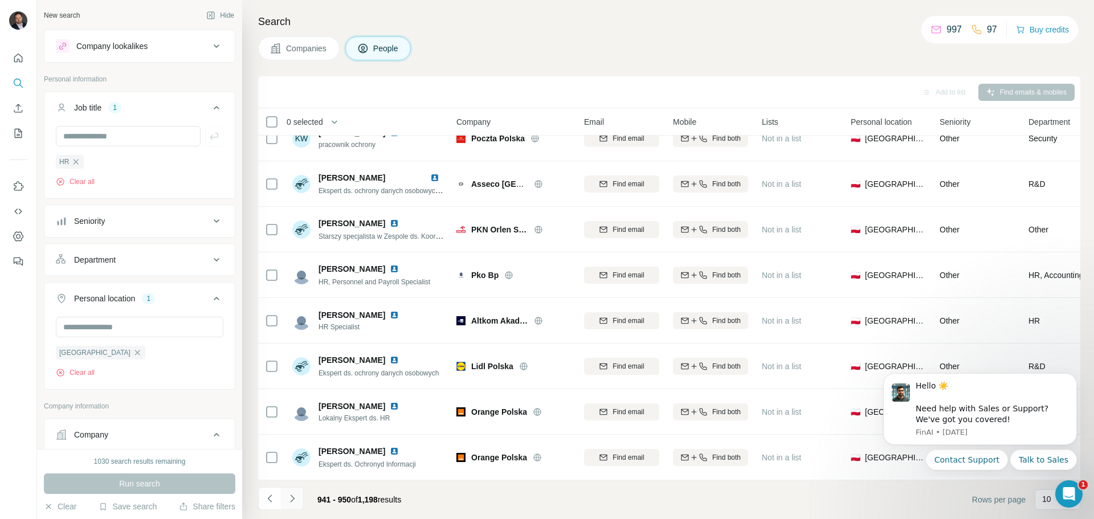
click at [296, 497] on icon "Navigate to next page" at bounding box center [292, 498] width 11 height 11
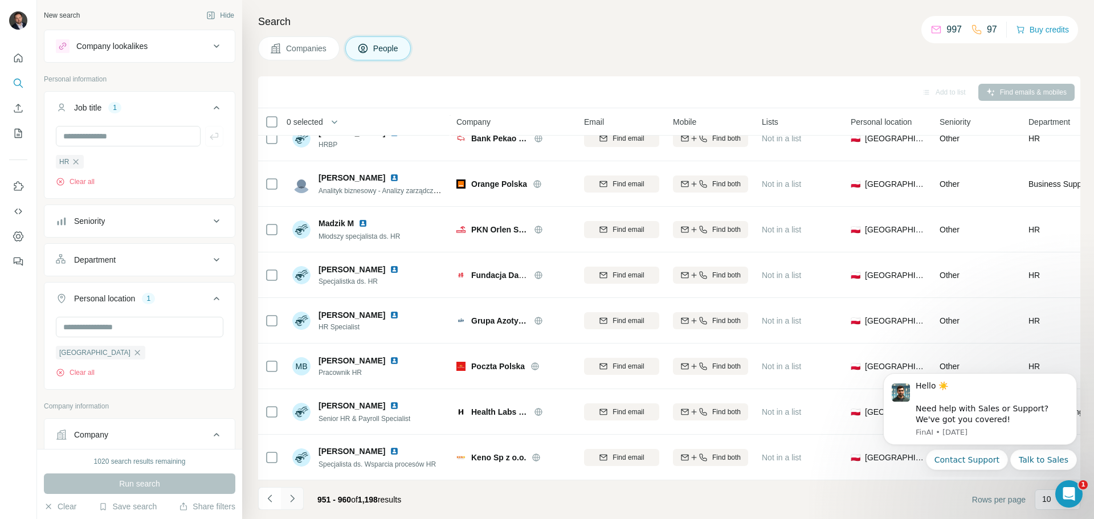
click at [289, 498] on icon "Navigate to next page" at bounding box center [292, 498] width 11 height 11
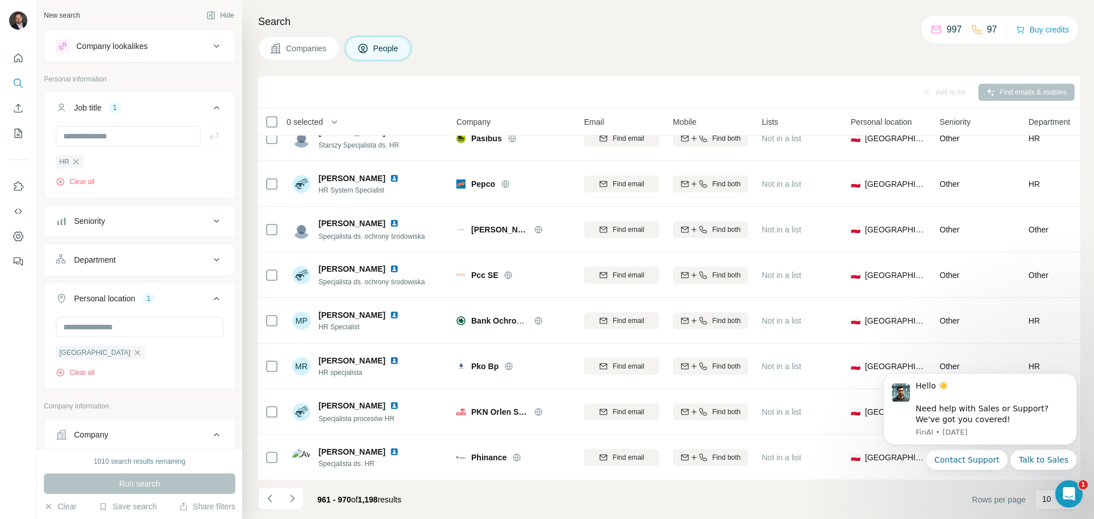
scroll to position [3, 0]
click at [293, 497] on icon "Navigate to next page" at bounding box center [292, 498] width 11 height 11
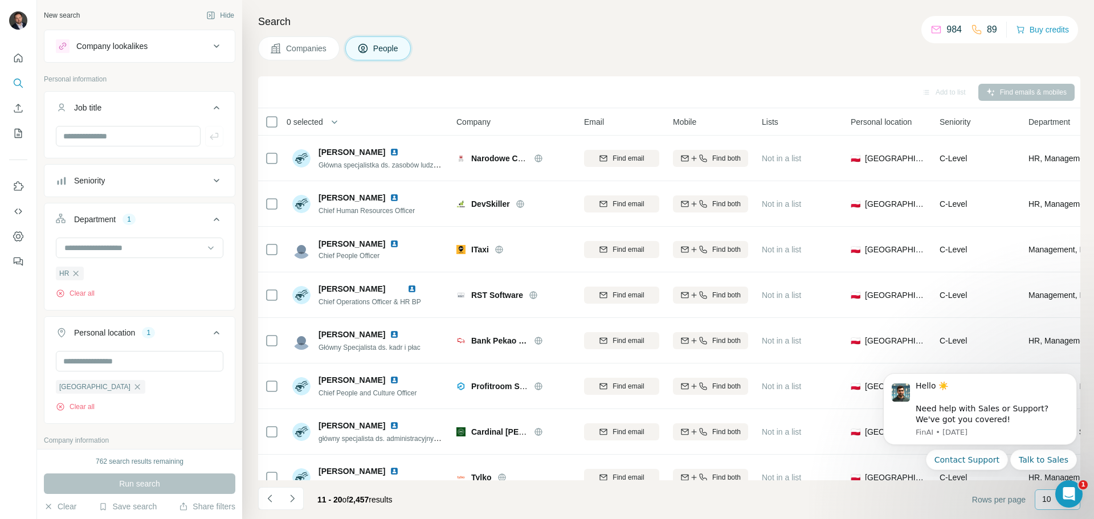
scroll to position [114, 0]
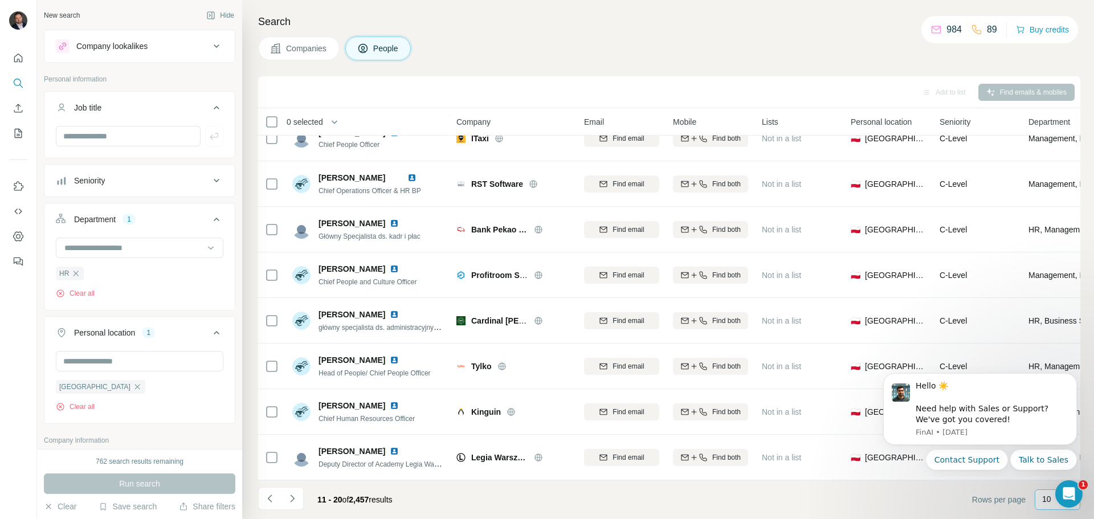
click at [1046, 502] on p "10" at bounding box center [1046, 498] width 9 height 11
click at [1050, 477] on p "10" at bounding box center [1048, 473] width 9 height 11
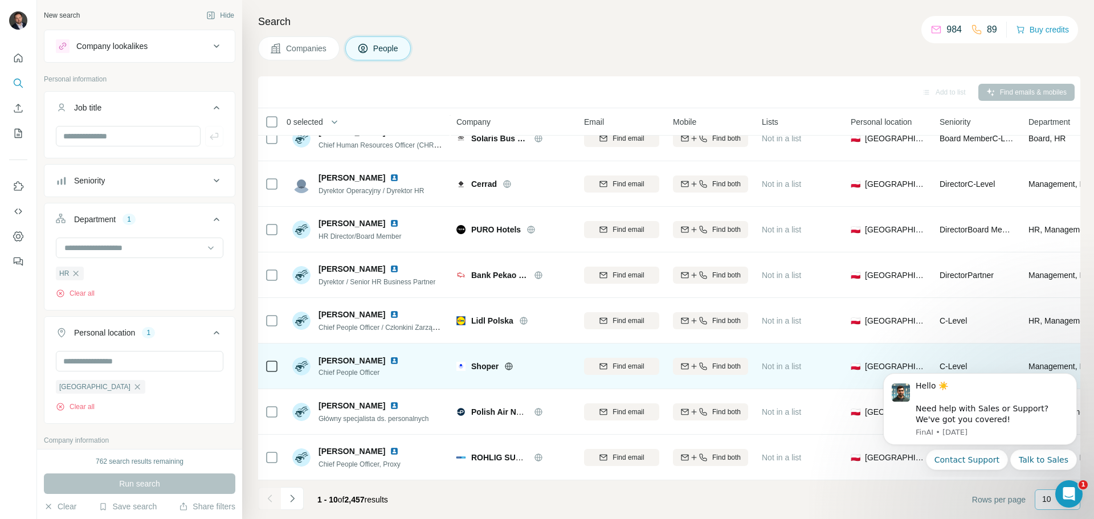
scroll to position [117, 0]
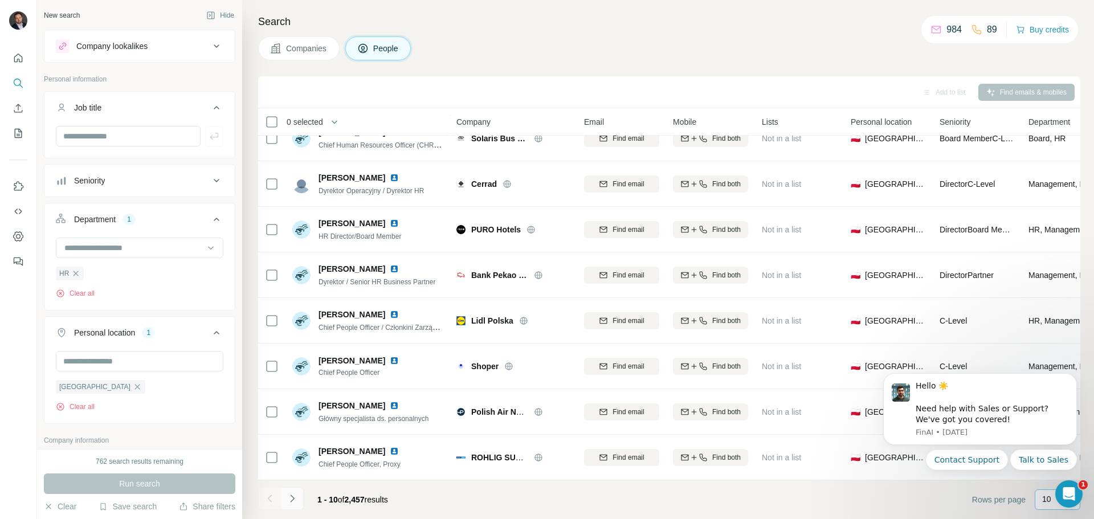
click at [292, 499] on icon "Navigate to next page" at bounding box center [292, 498] width 11 height 11
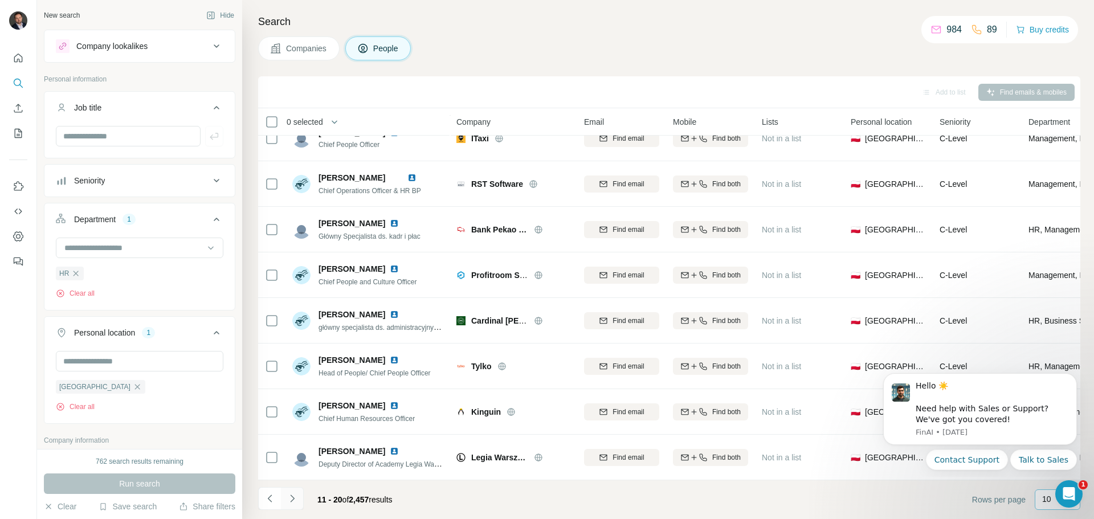
click at [293, 500] on icon "Navigate to next page" at bounding box center [292, 498] width 11 height 11
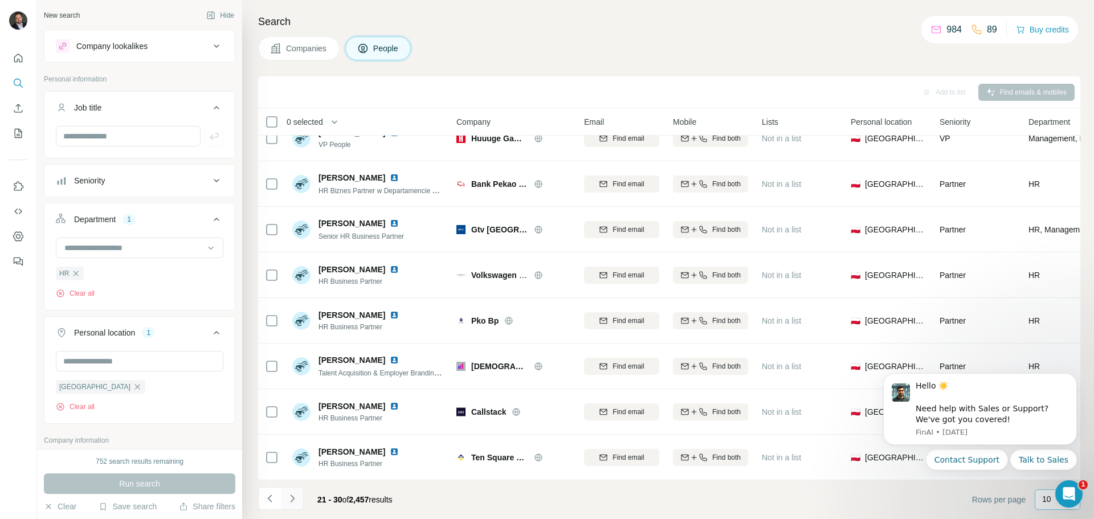
click at [293, 498] on icon "Navigate to next page" at bounding box center [292, 497] width 4 height 7
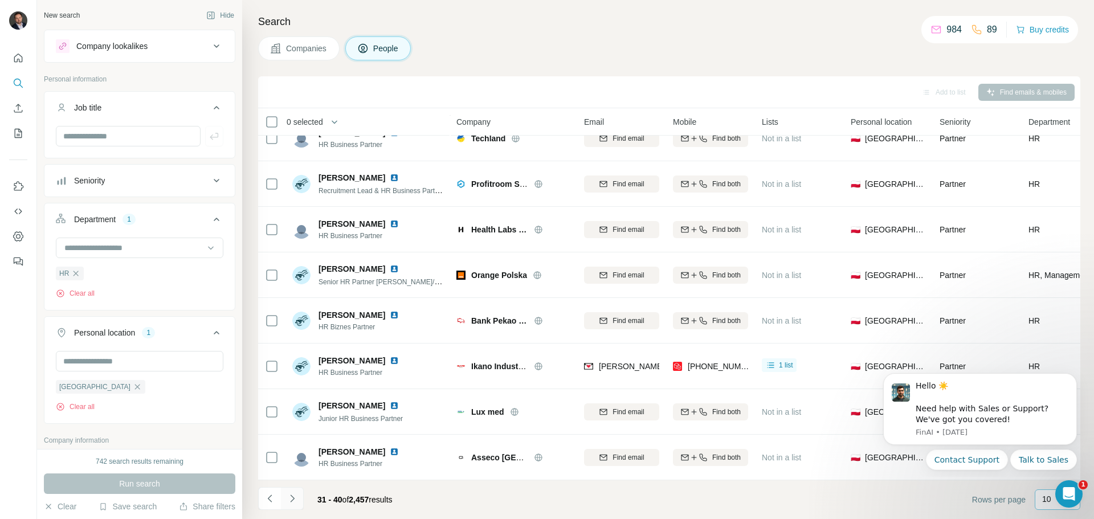
click at [291, 495] on icon "Navigate to next page" at bounding box center [292, 498] width 11 height 11
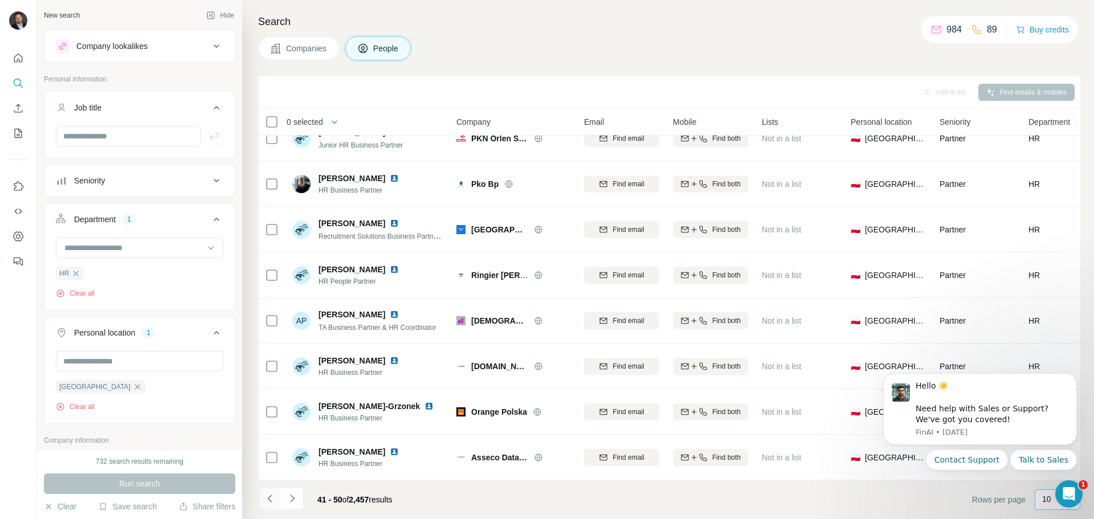
click at [272, 498] on icon "Navigate to previous page" at bounding box center [269, 498] width 11 height 11
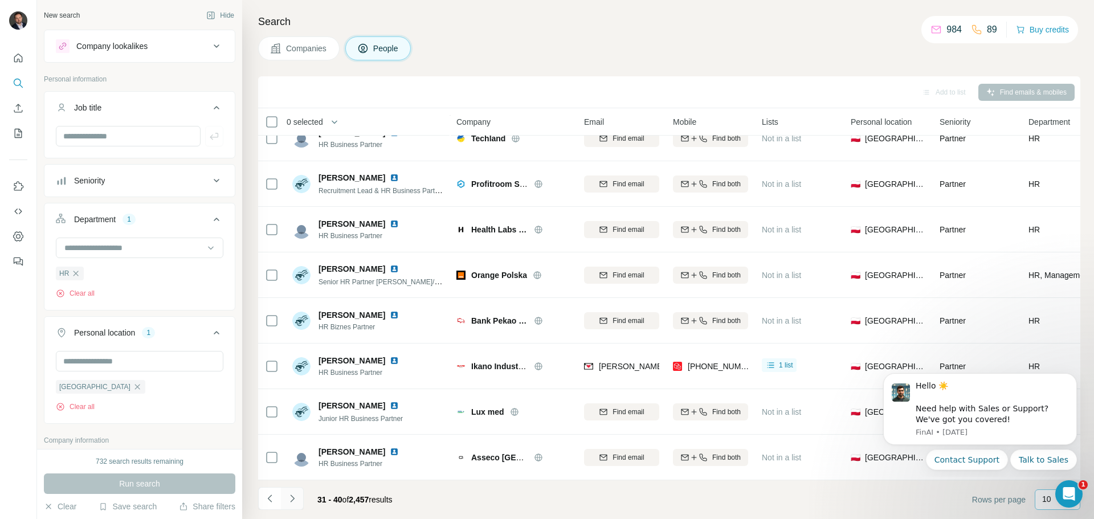
click at [294, 498] on icon "Navigate to next page" at bounding box center [292, 498] width 11 height 11
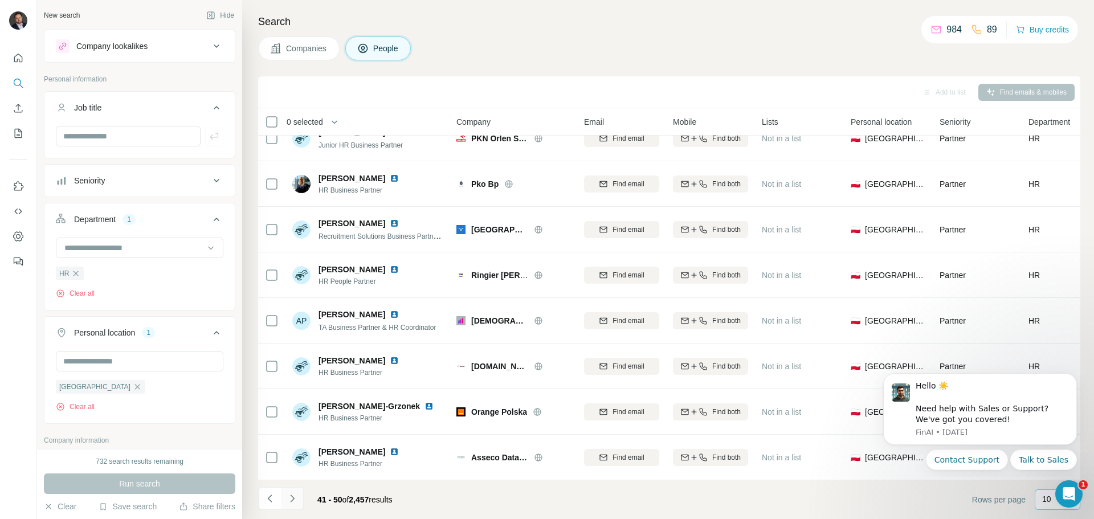
click at [292, 496] on icon "Navigate to next page" at bounding box center [292, 497] width 4 height 7
click at [291, 494] on icon "Navigate to next page" at bounding box center [292, 498] width 11 height 11
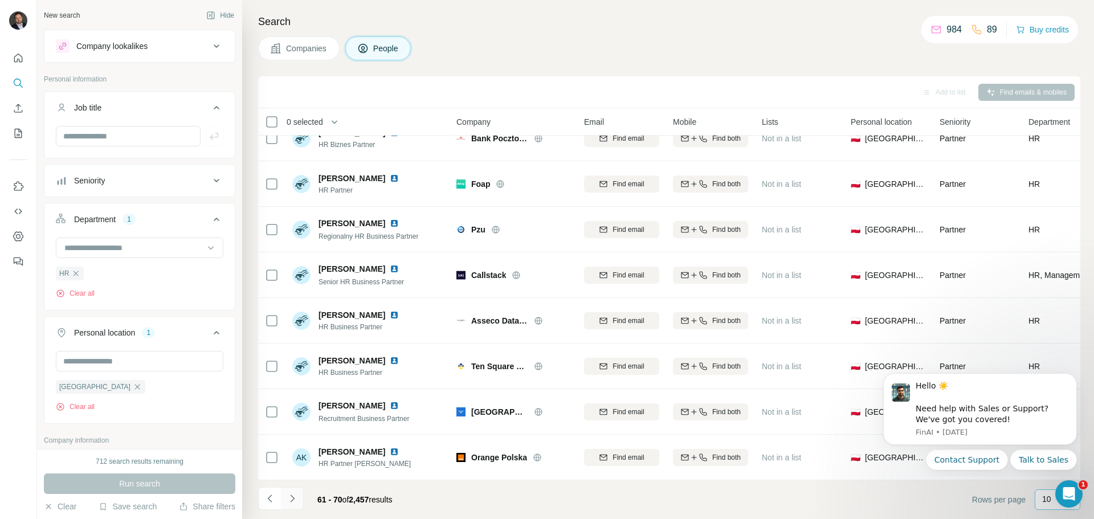
click at [296, 497] on icon "Navigate to next page" at bounding box center [292, 498] width 11 height 11
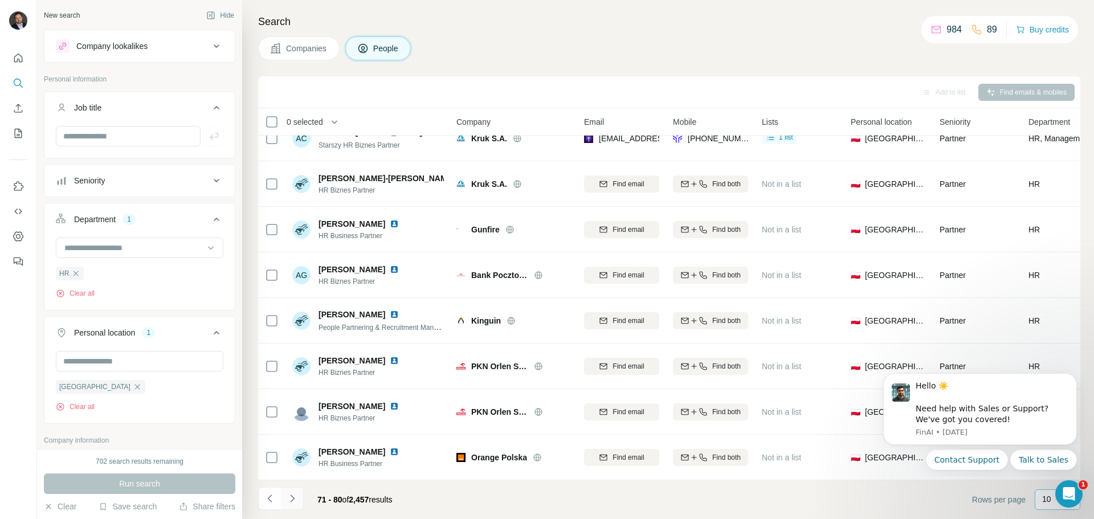
click at [293, 498] on icon "Navigate to next page" at bounding box center [292, 497] width 4 height 7
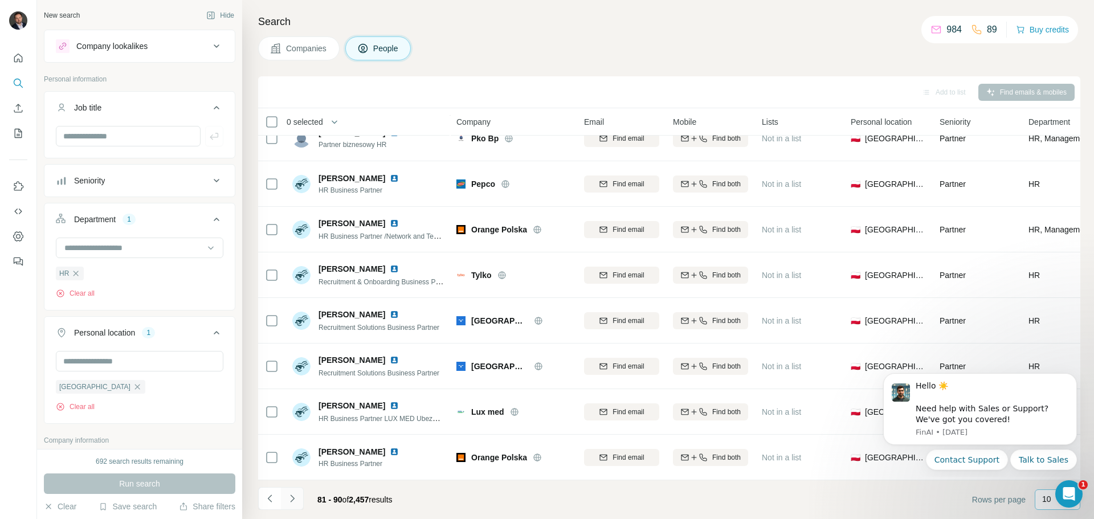
click at [293, 501] on icon "Navigate to next page" at bounding box center [292, 498] width 11 height 11
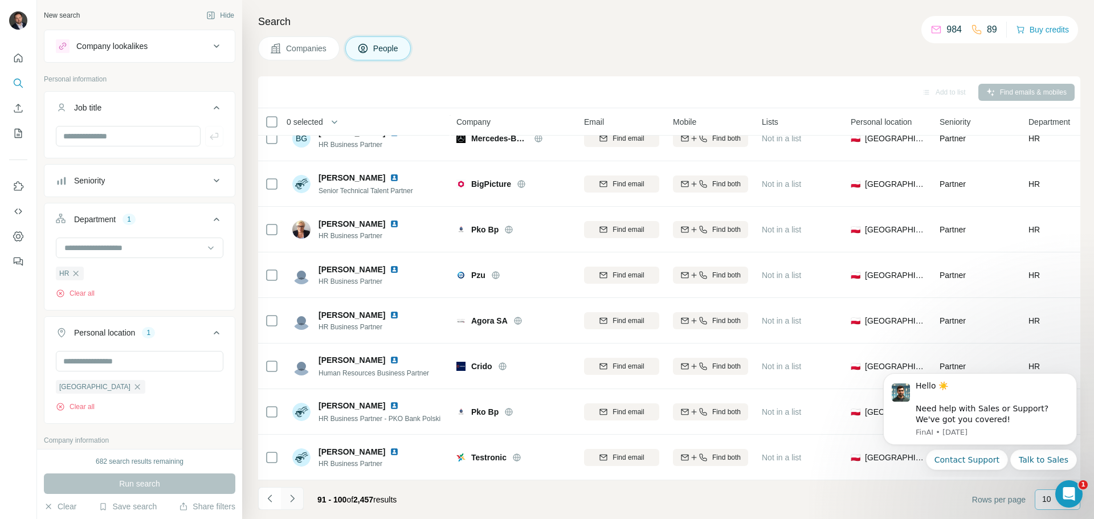
click at [293, 501] on icon "Navigate to next page" at bounding box center [292, 498] width 11 height 11
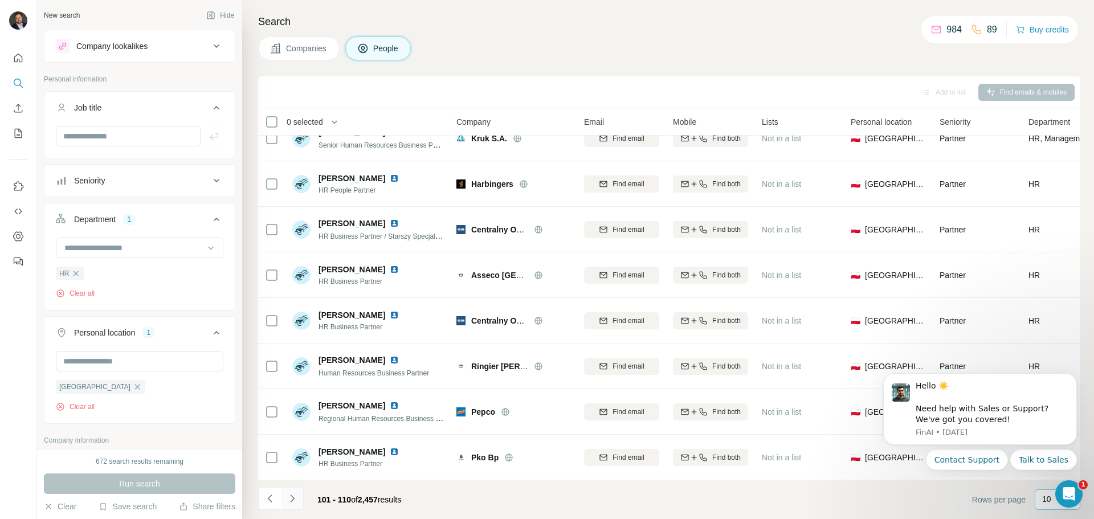
click at [297, 501] on icon "Navigate to next page" at bounding box center [292, 498] width 11 height 11
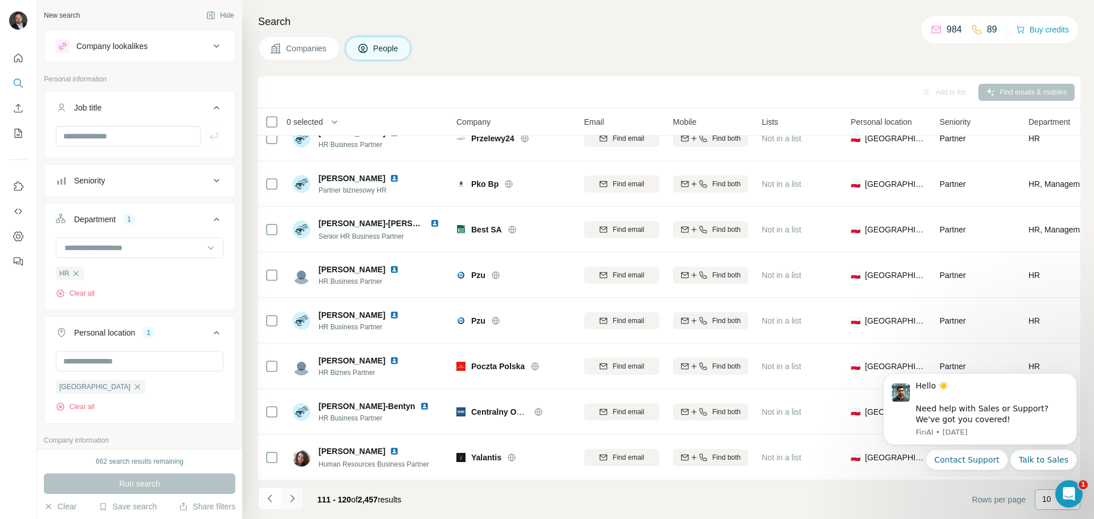
click at [295, 498] on icon "Navigate to next page" at bounding box center [292, 498] width 11 height 11
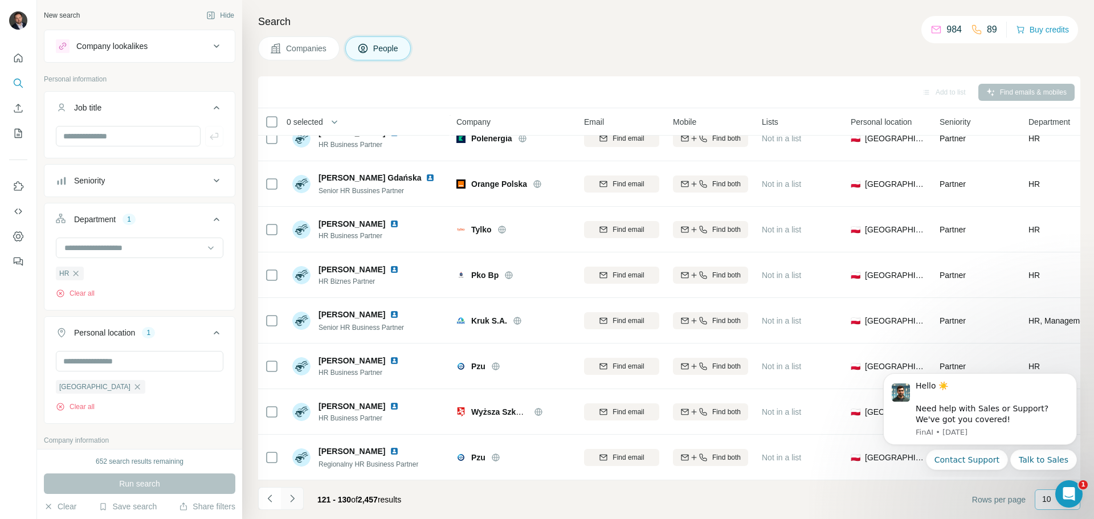
click at [293, 500] on icon "Navigate to next page" at bounding box center [292, 498] width 11 height 11
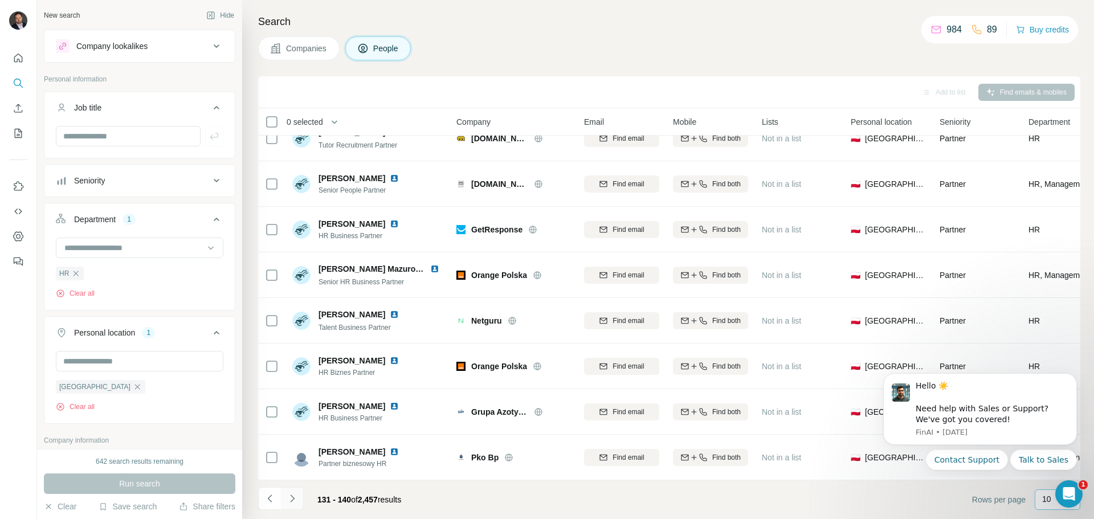
click at [293, 498] on icon "Navigate to next page" at bounding box center [292, 498] width 11 height 11
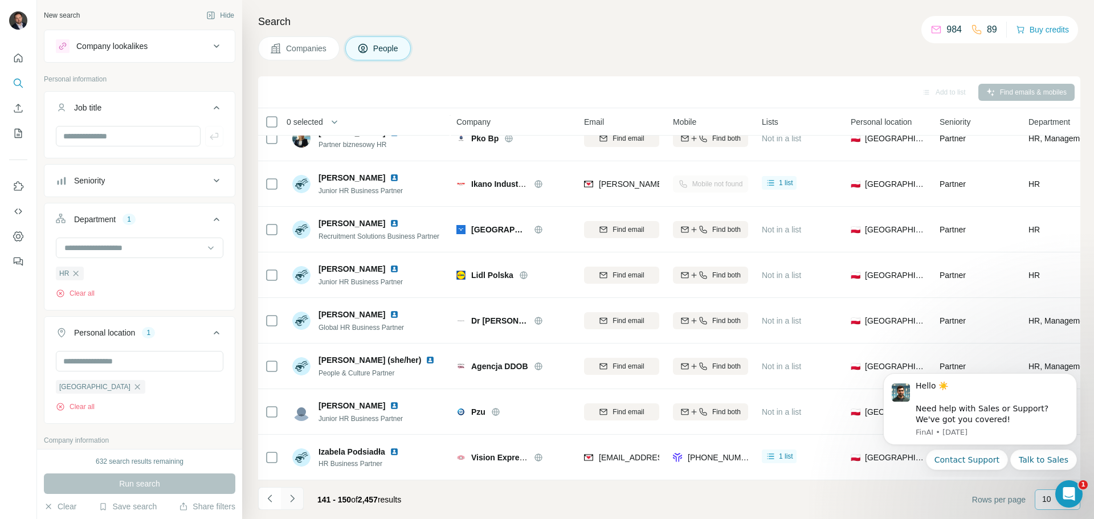
click at [290, 504] on icon "Navigate to next page" at bounding box center [292, 498] width 11 height 11
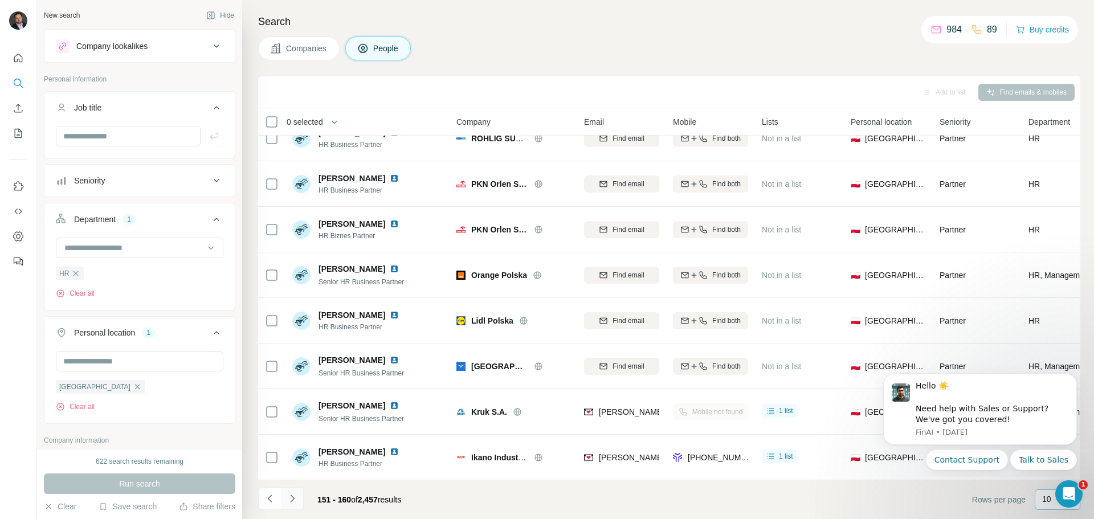
click at [295, 499] on icon "Navigate to next page" at bounding box center [292, 498] width 11 height 11
click at [293, 496] on icon "Navigate to next page" at bounding box center [292, 498] width 11 height 11
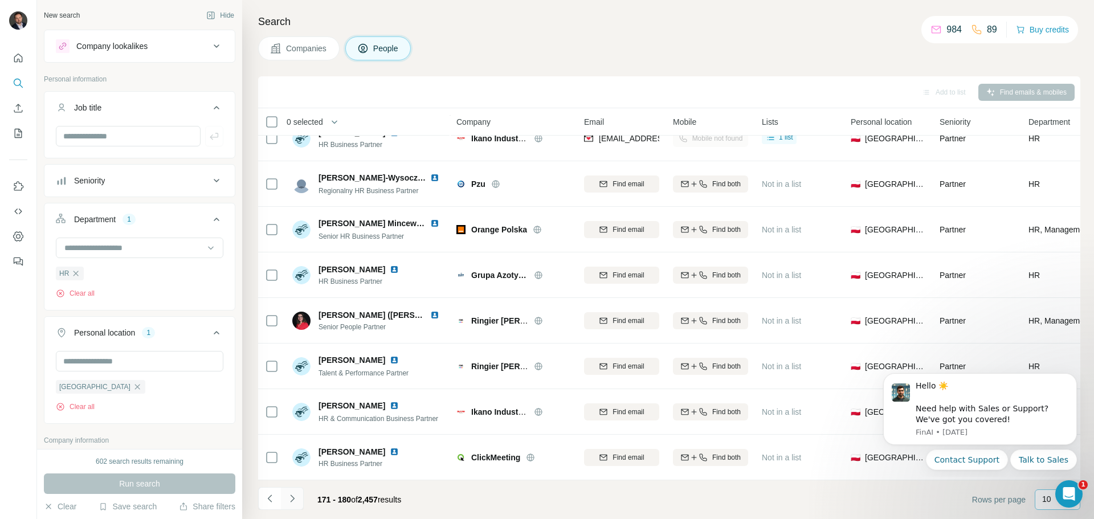
click at [295, 500] on icon "Navigate to next page" at bounding box center [292, 498] width 11 height 11
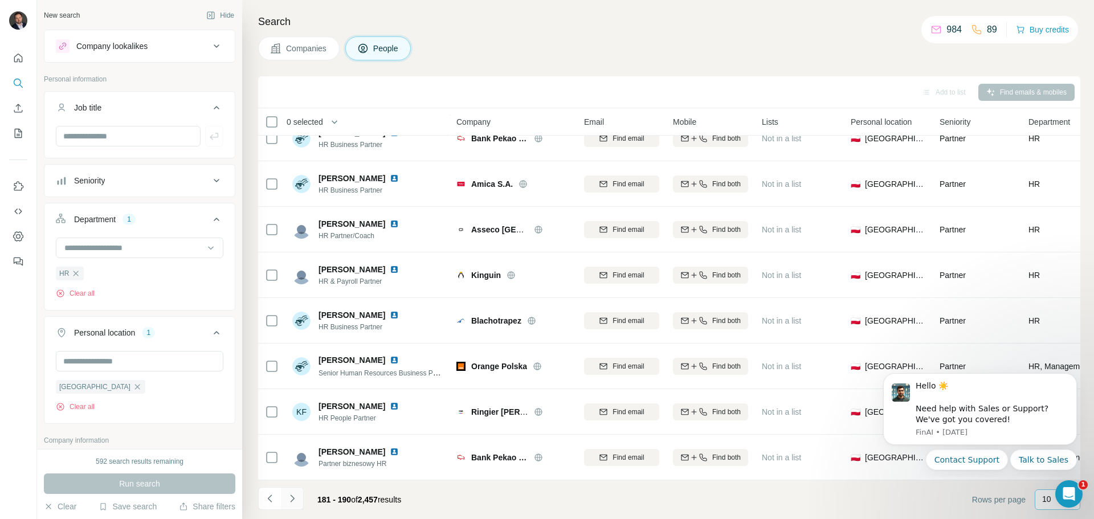
click at [298, 498] on button "Navigate to next page" at bounding box center [292, 498] width 23 height 23
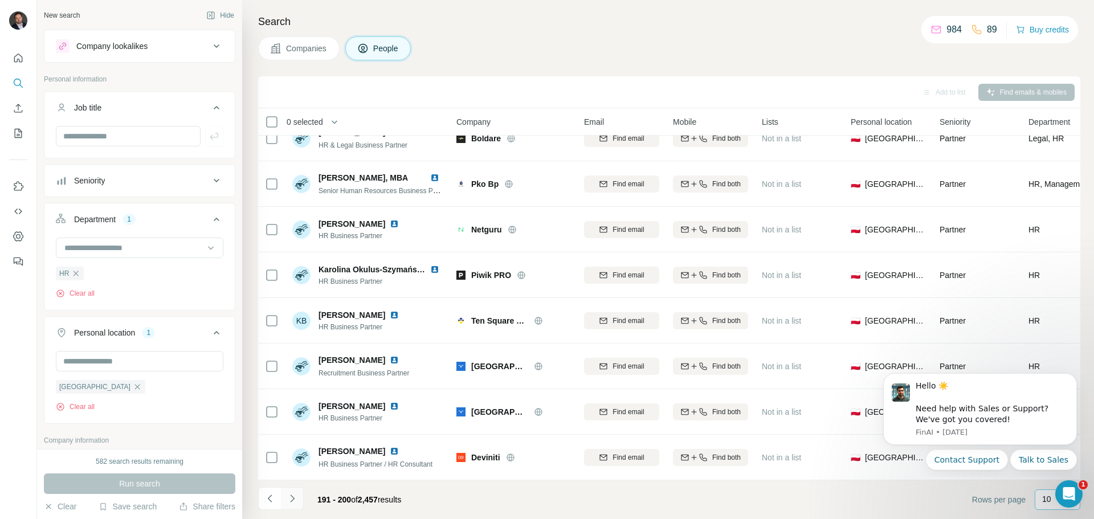
click at [288, 502] on icon "Navigate to next page" at bounding box center [292, 498] width 11 height 11
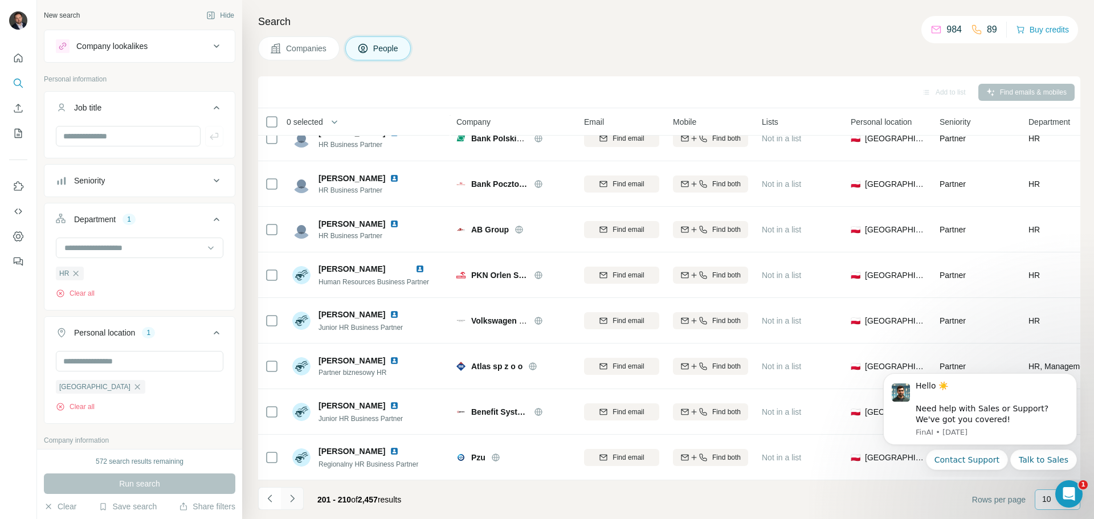
click at [289, 503] on icon "Navigate to next page" at bounding box center [292, 498] width 11 height 11
click at [287, 497] on icon "Navigate to next page" at bounding box center [292, 498] width 11 height 11
click at [292, 494] on icon "Navigate to next page" at bounding box center [292, 498] width 11 height 11
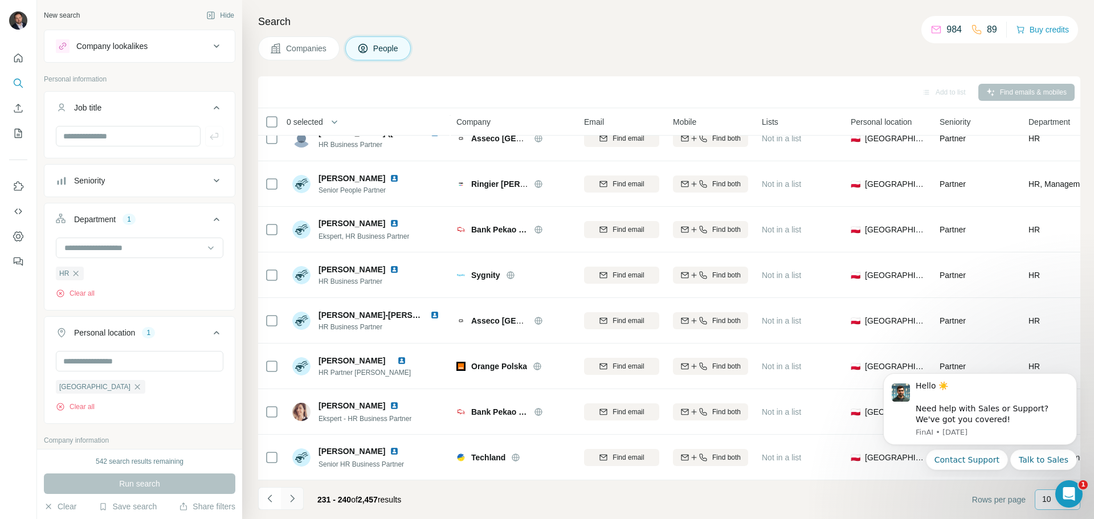
click at [293, 497] on icon "Navigate to next page" at bounding box center [292, 498] width 11 height 11
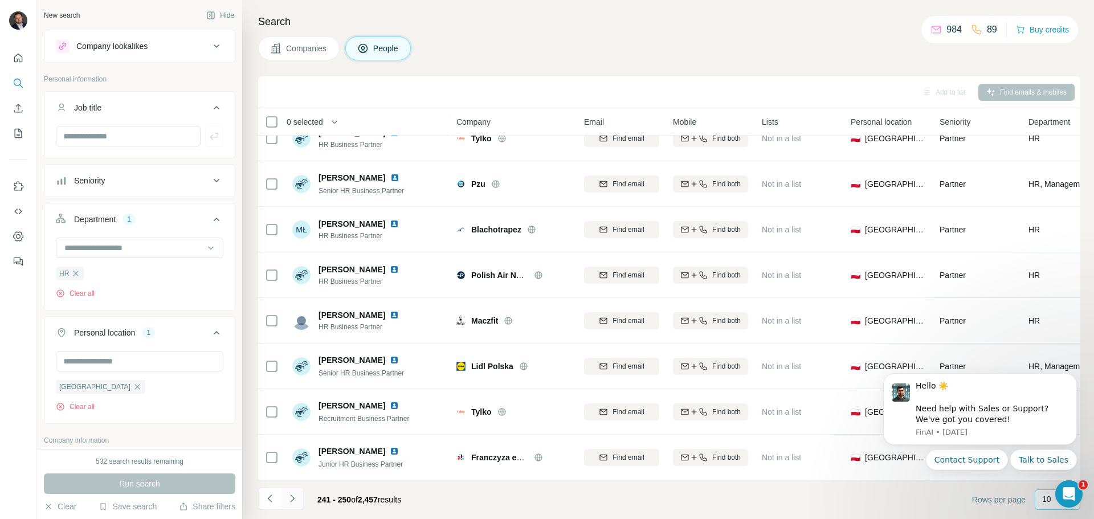
click at [292, 493] on icon "Navigate to next page" at bounding box center [292, 498] width 11 height 11
click at [294, 502] on icon "Navigate to next page" at bounding box center [292, 498] width 11 height 11
click at [297, 496] on icon "Navigate to next page" at bounding box center [292, 498] width 11 height 11
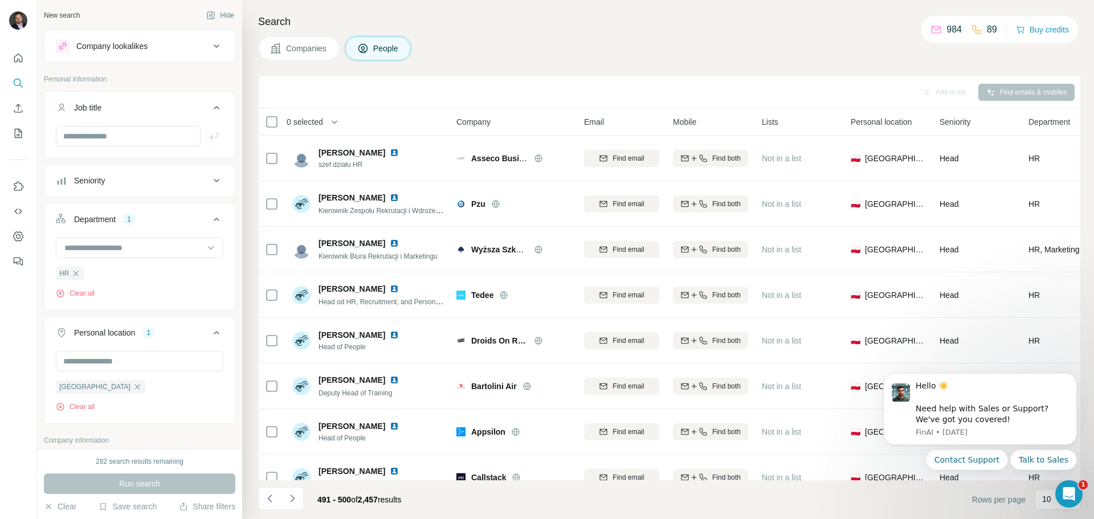
scroll to position [117, 0]
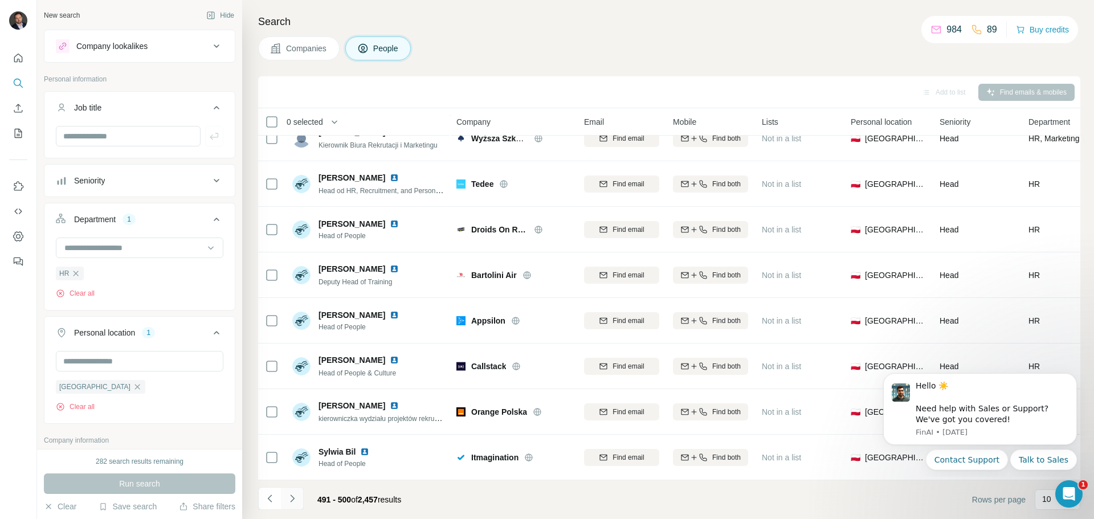
click at [300, 501] on button "Navigate to next page" at bounding box center [292, 498] width 23 height 23
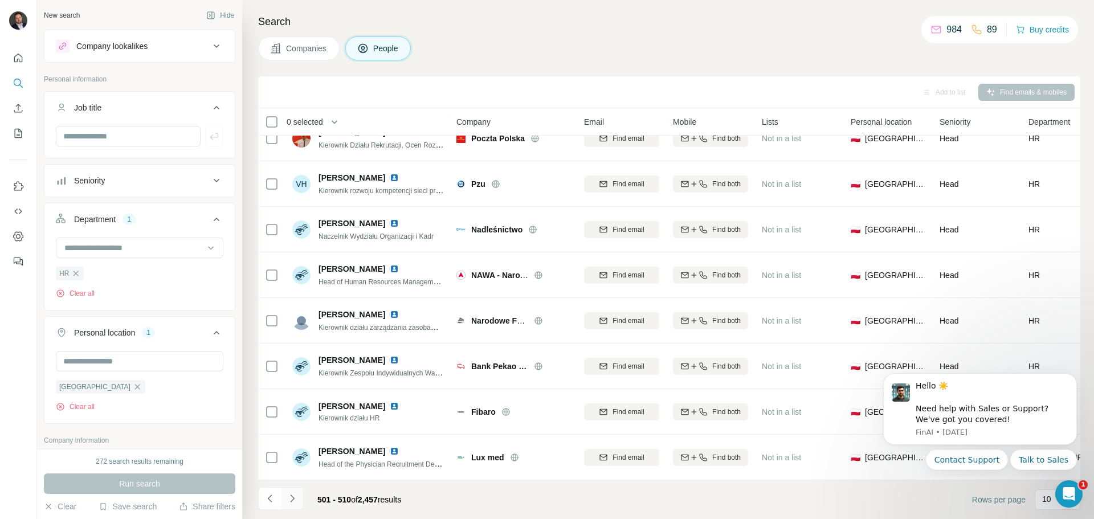
click at [299, 498] on button "Navigate to next page" at bounding box center [292, 498] width 23 height 23
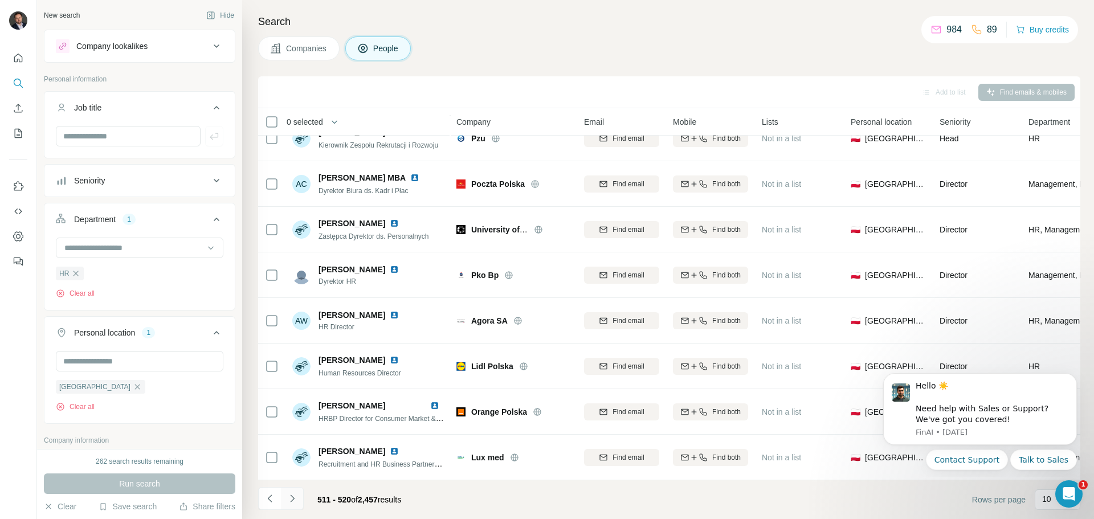
click at [297, 493] on icon "Navigate to next page" at bounding box center [292, 498] width 11 height 11
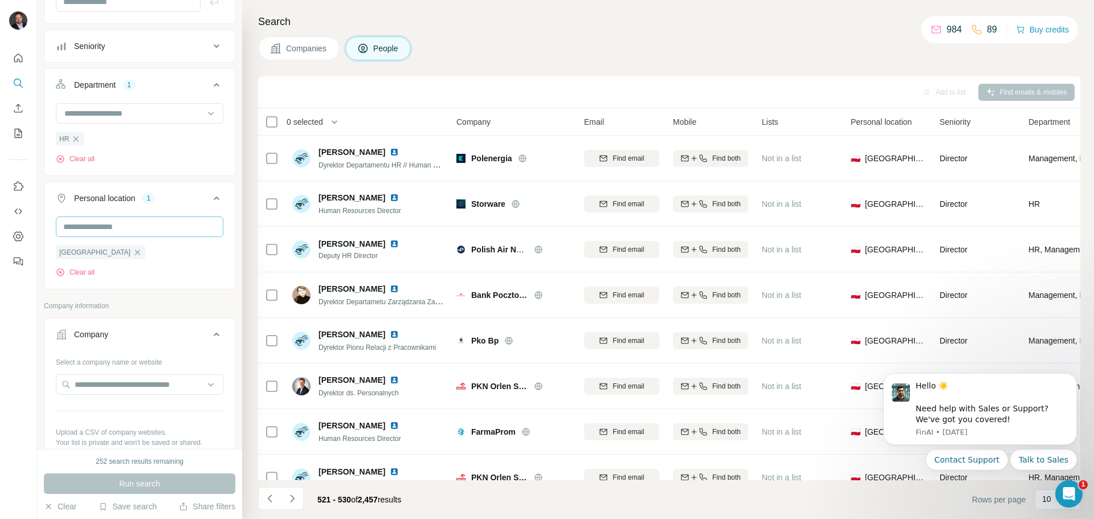
scroll to position [171, 0]
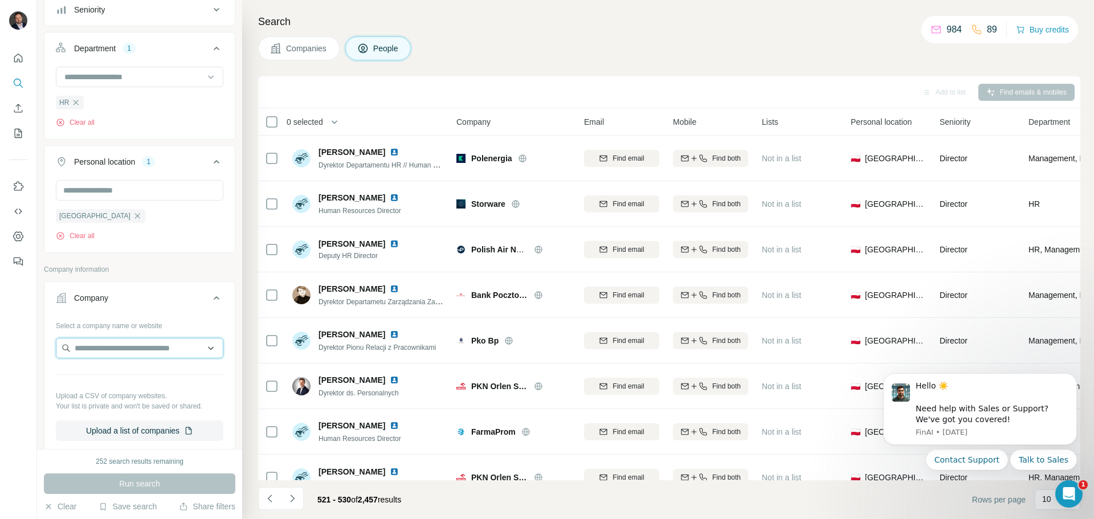
click at [130, 347] on input "text" at bounding box center [139, 348] width 167 height 21
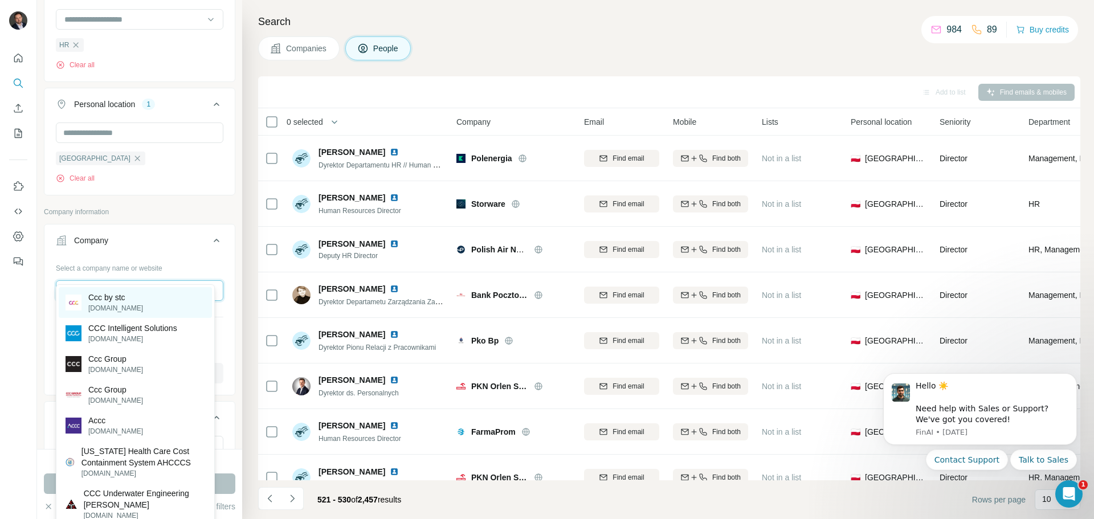
scroll to position [285, 0]
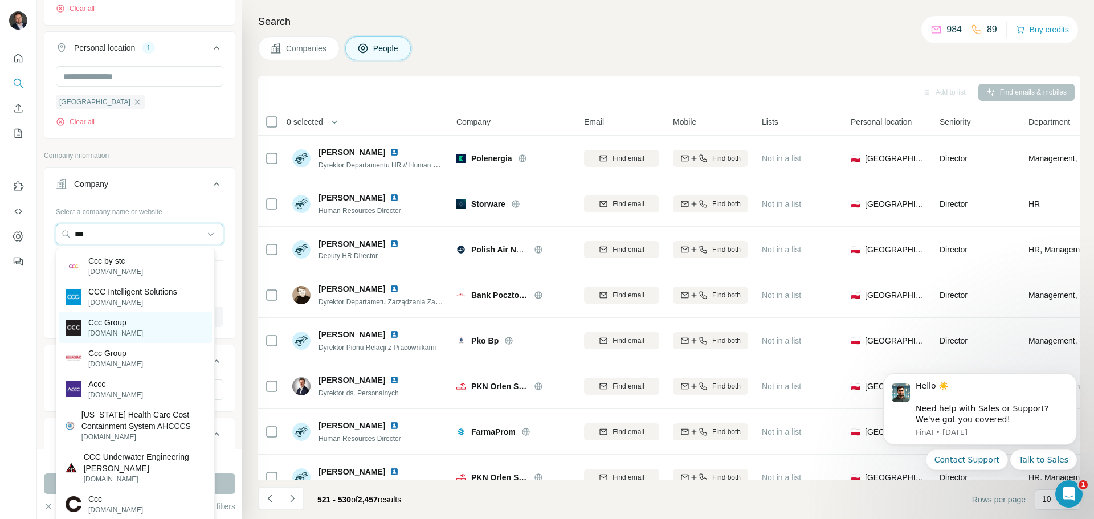
type input "***"
click at [141, 332] on div "Ccc Group [DOMAIN_NAME]" at bounding box center [135, 327] width 153 height 31
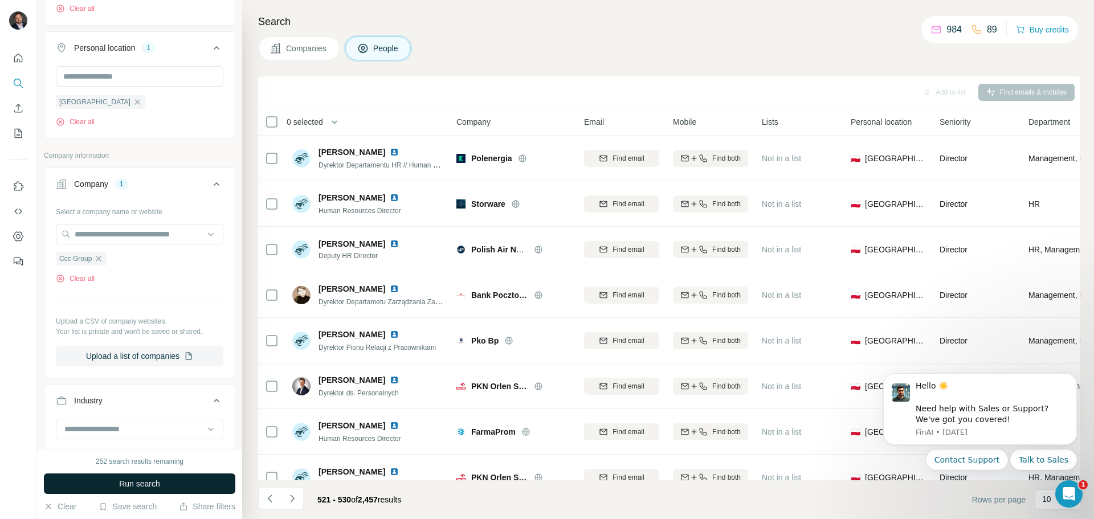
click at [179, 483] on button "Run search" at bounding box center [139, 483] width 191 height 21
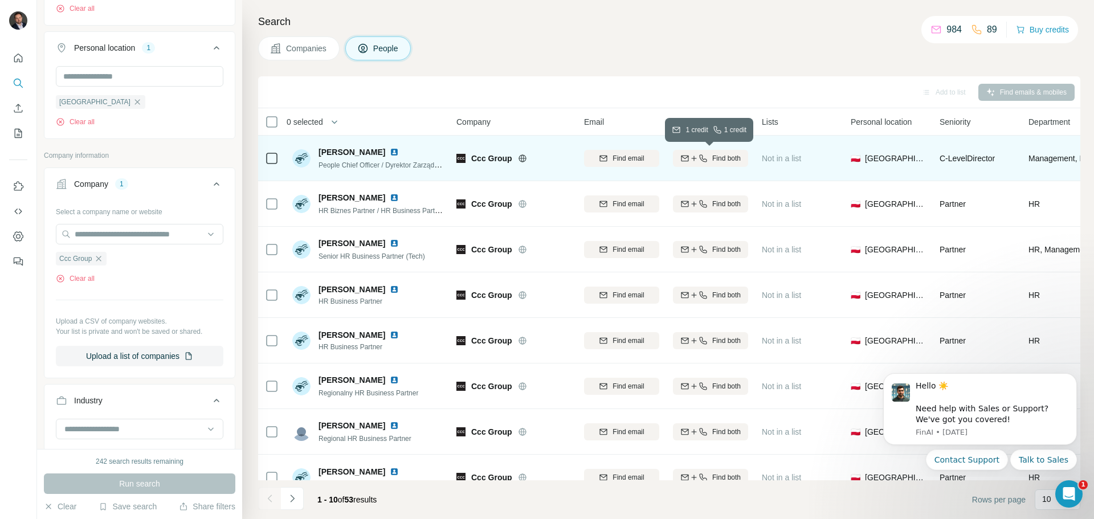
click at [714, 157] on span "Find both" at bounding box center [726, 158] width 28 height 10
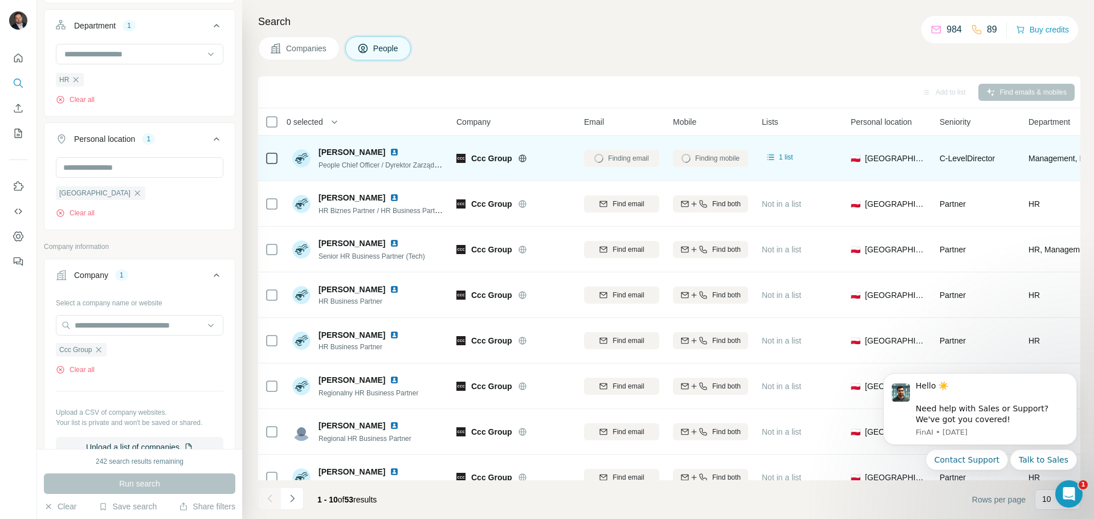
scroll to position [228, 0]
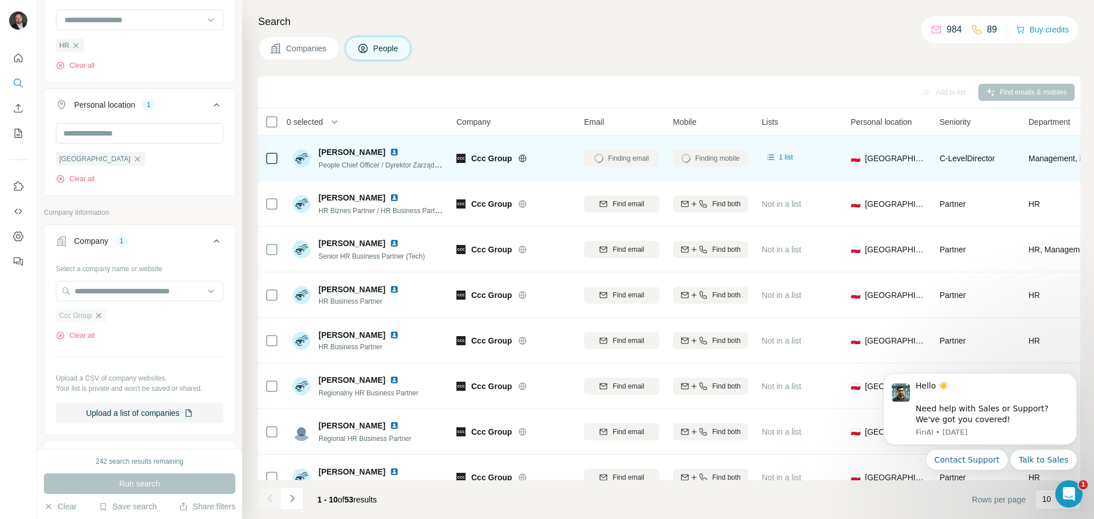
click at [99, 320] on icon "button" at bounding box center [98, 315] width 9 height 9
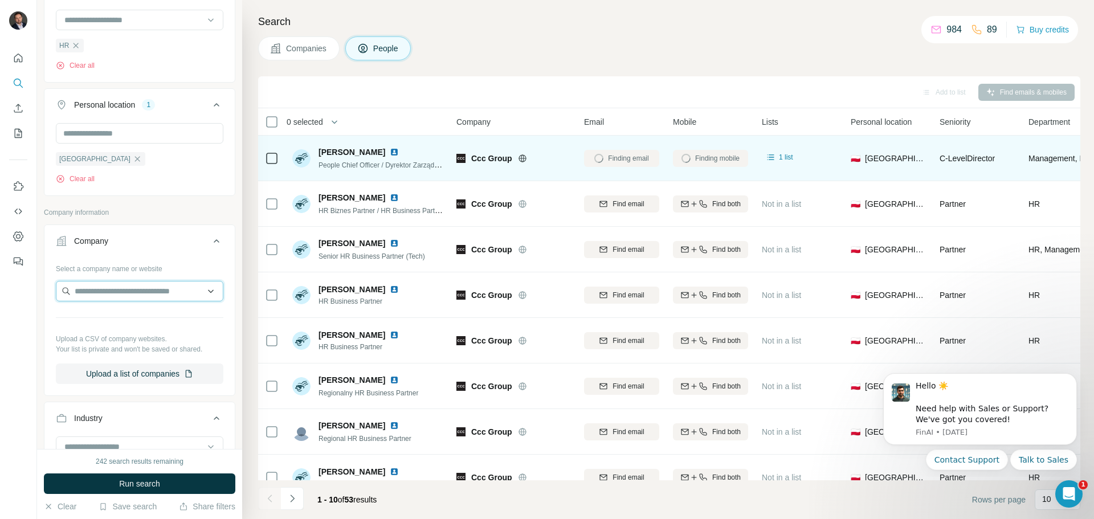
click at [101, 295] on input "text" at bounding box center [139, 291] width 167 height 21
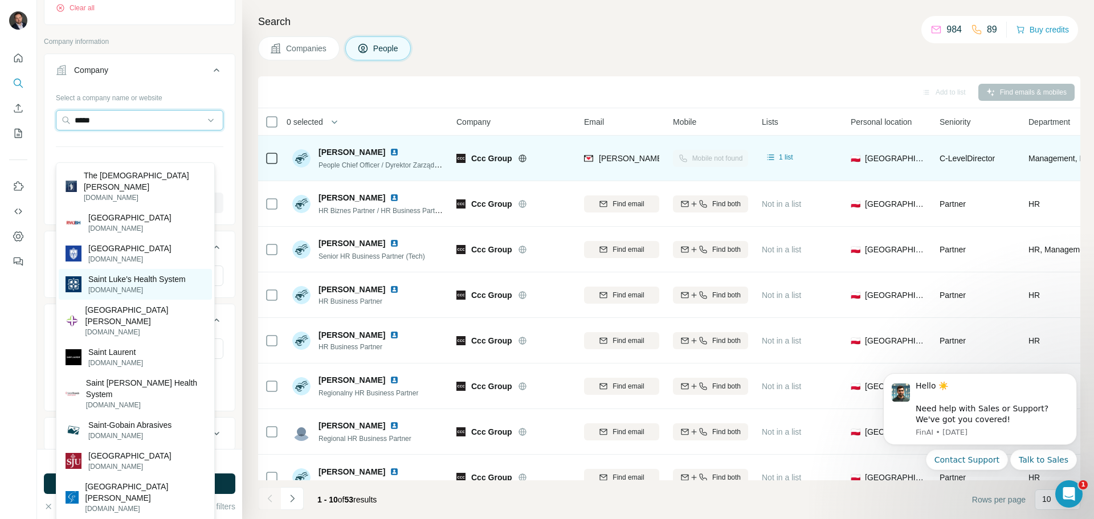
scroll to position [342, 0]
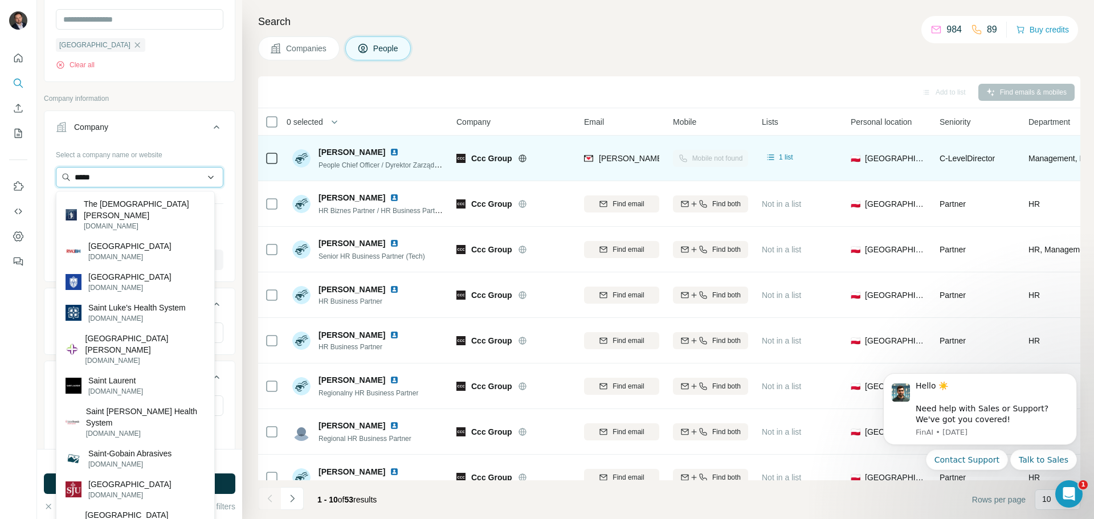
drag, startPoint x: 113, startPoint y: 182, endPoint x: 56, endPoint y: 181, distance: 57.0
click at [56, 181] on input "*****" at bounding box center [139, 177] width 167 height 21
paste input "**********"
type input "**********"
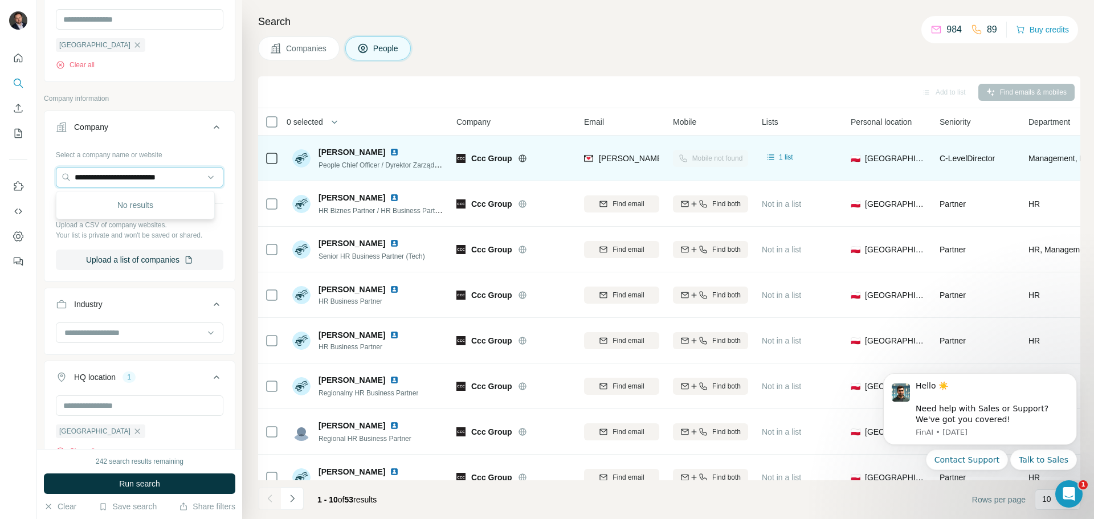
drag, startPoint x: 193, startPoint y: 175, endPoint x: 40, endPoint y: 175, distance: 152.7
click at [40, 175] on div "**********" at bounding box center [139, 224] width 205 height 449
click at [141, 175] on input "text" at bounding box center [139, 177] width 167 height 21
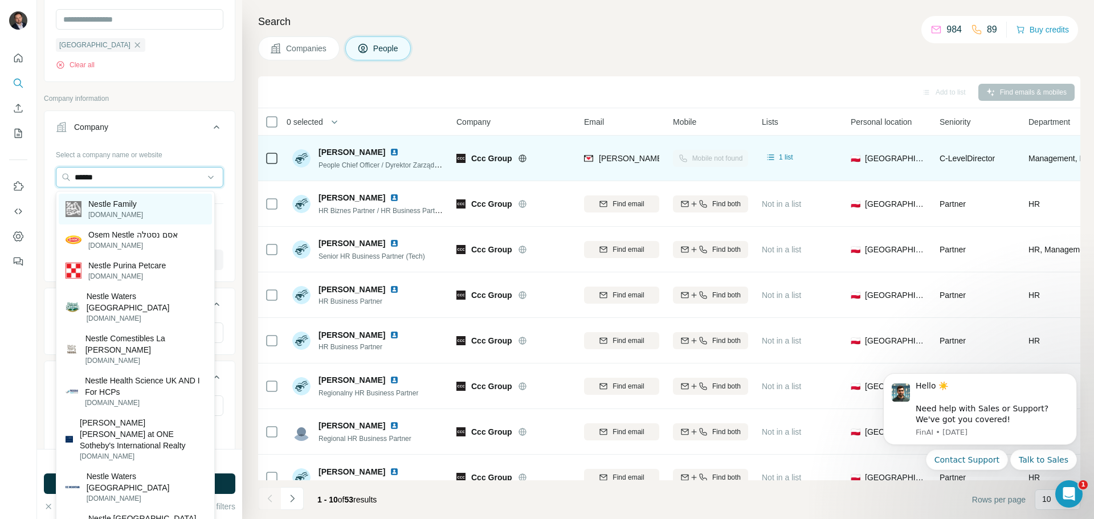
type input "******"
click at [157, 208] on div "Nestle Family [DOMAIN_NAME]" at bounding box center [135, 209] width 153 height 31
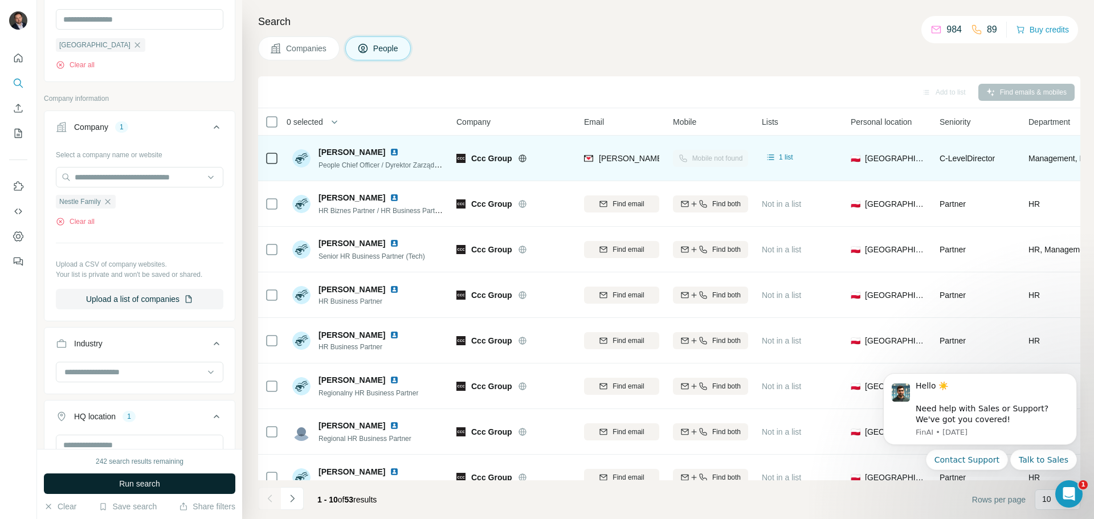
click at [171, 484] on button "Run search" at bounding box center [139, 483] width 191 height 21
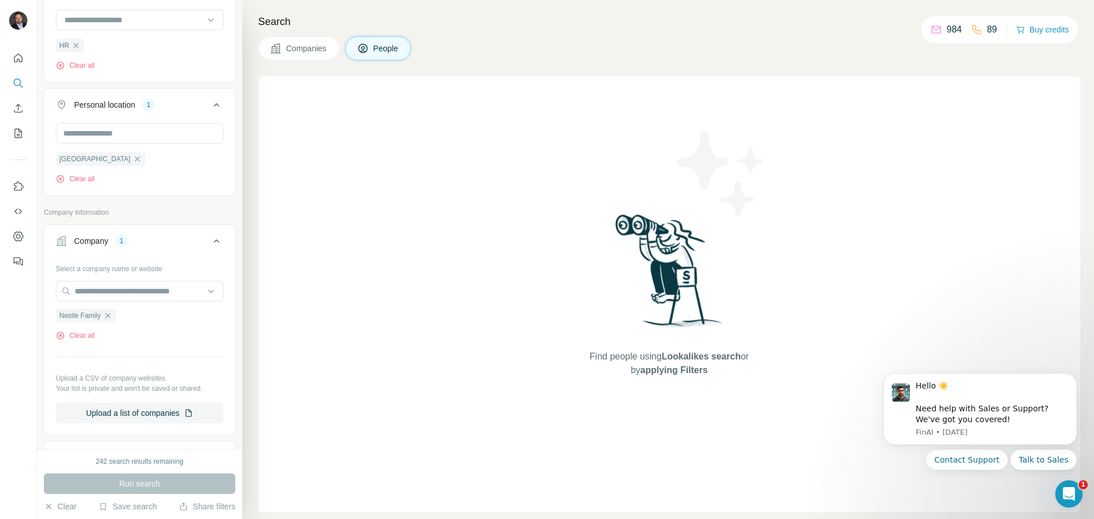
scroll to position [285, 0]
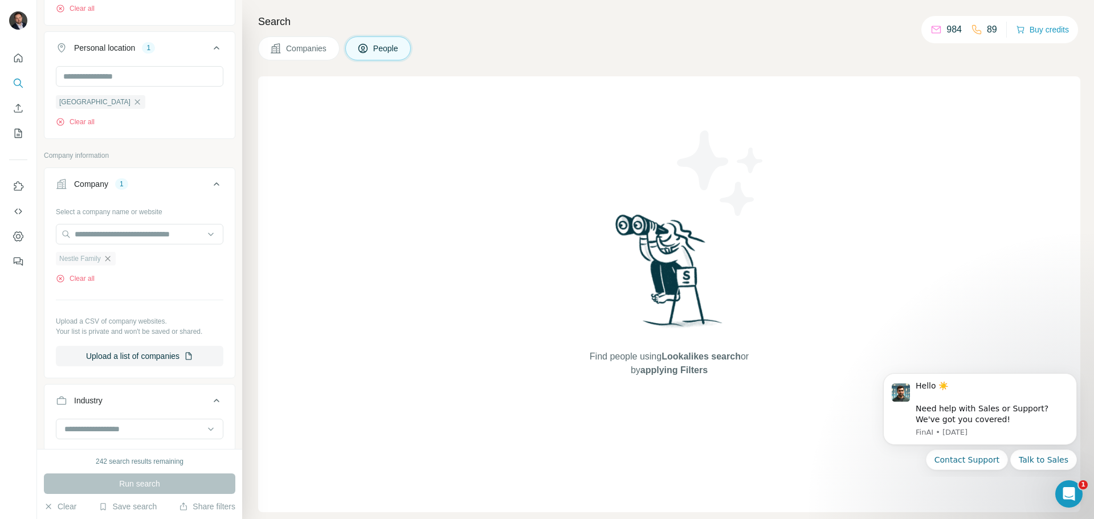
click at [109, 257] on icon "button" at bounding box center [107, 258] width 9 height 9
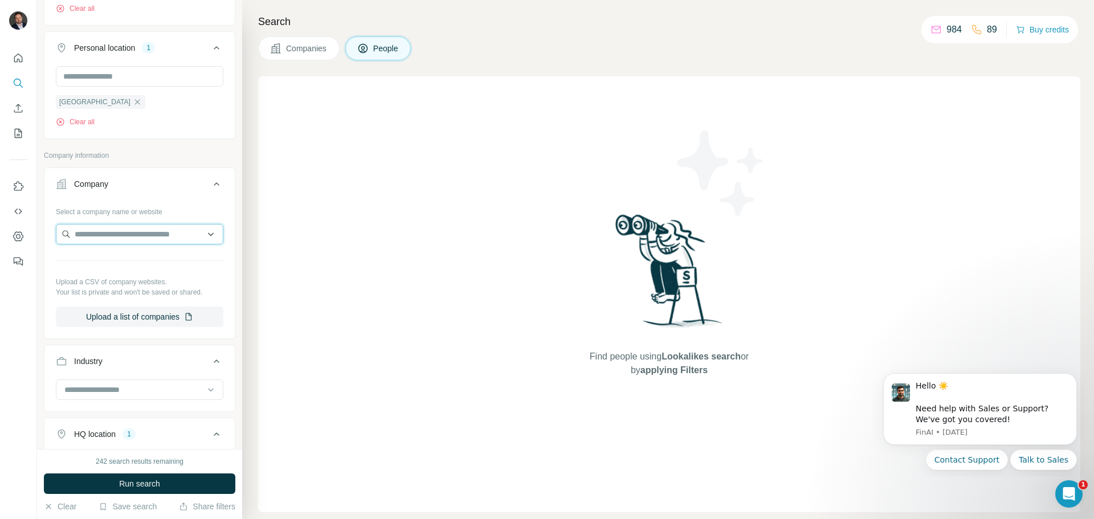
click at [121, 238] on input "text" at bounding box center [139, 234] width 167 height 21
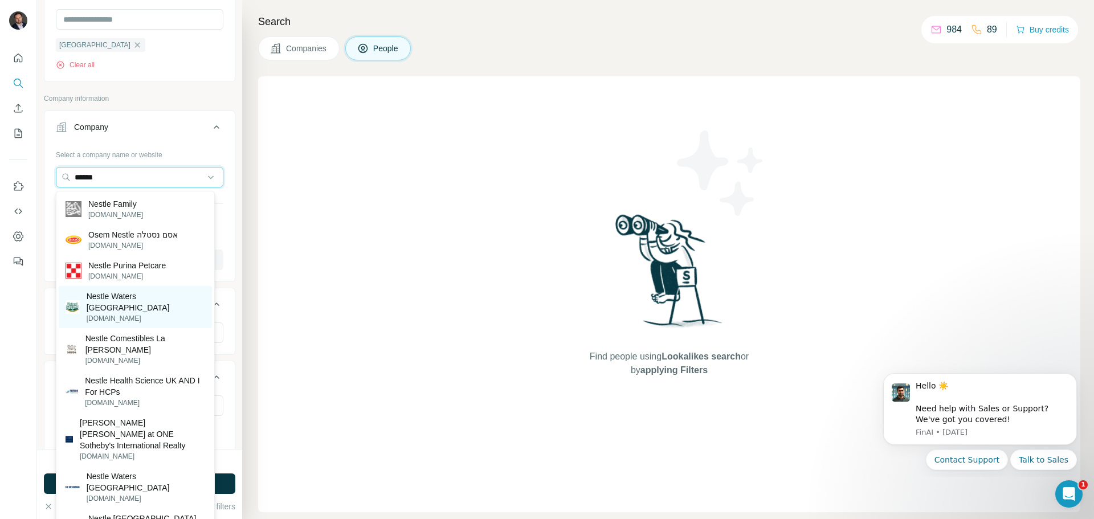
scroll to position [399, 0]
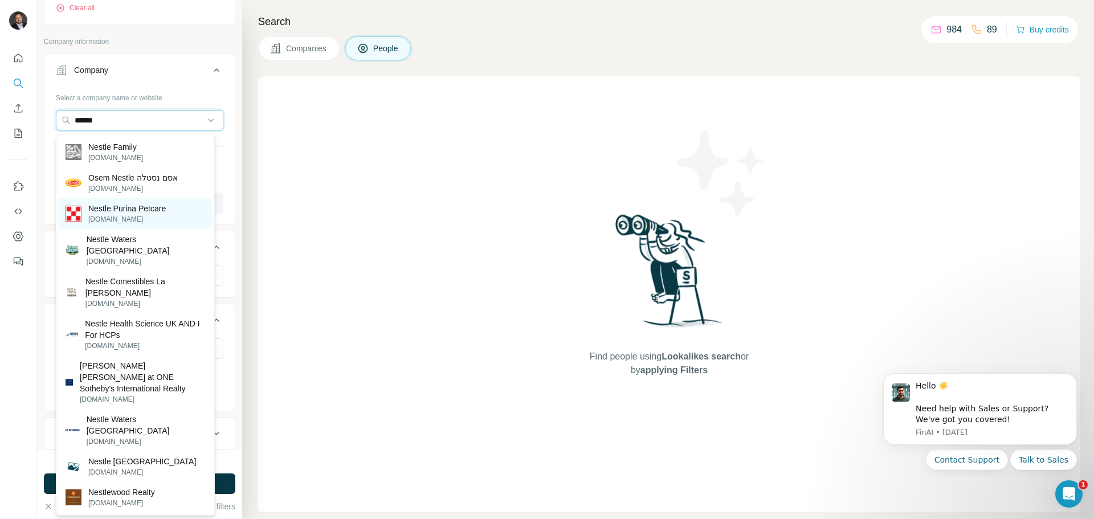
type input "******"
click at [161, 218] on p "[DOMAIN_NAME]" at bounding box center [126, 219] width 77 height 10
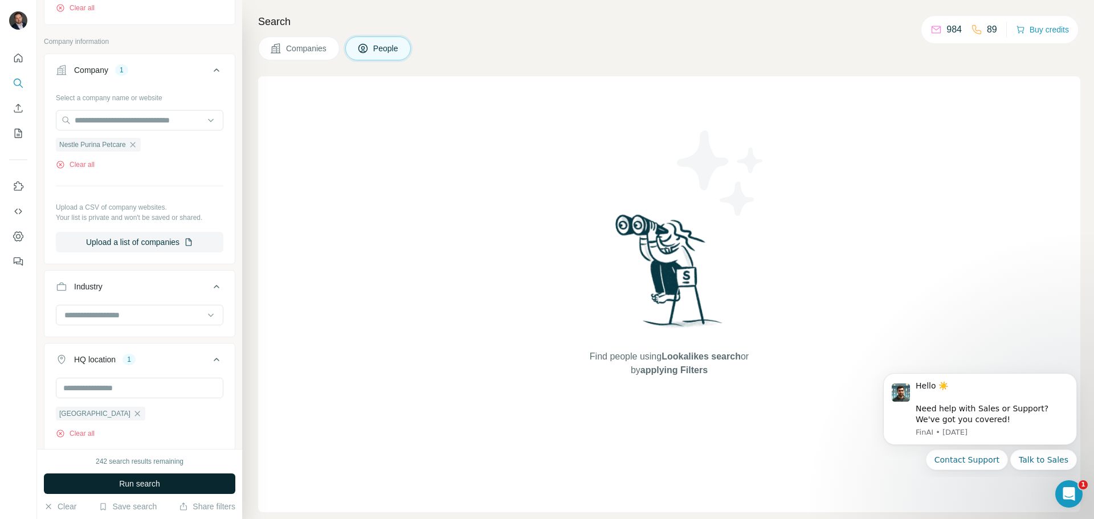
click at [152, 481] on span "Run search" at bounding box center [139, 483] width 41 height 11
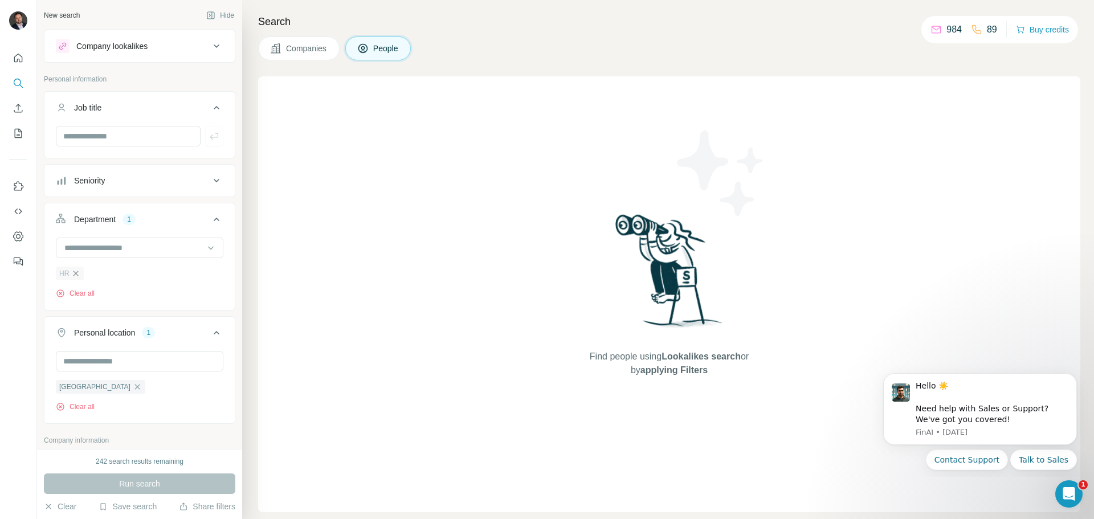
click at [71, 274] on icon "button" at bounding box center [75, 273] width 9 height 9
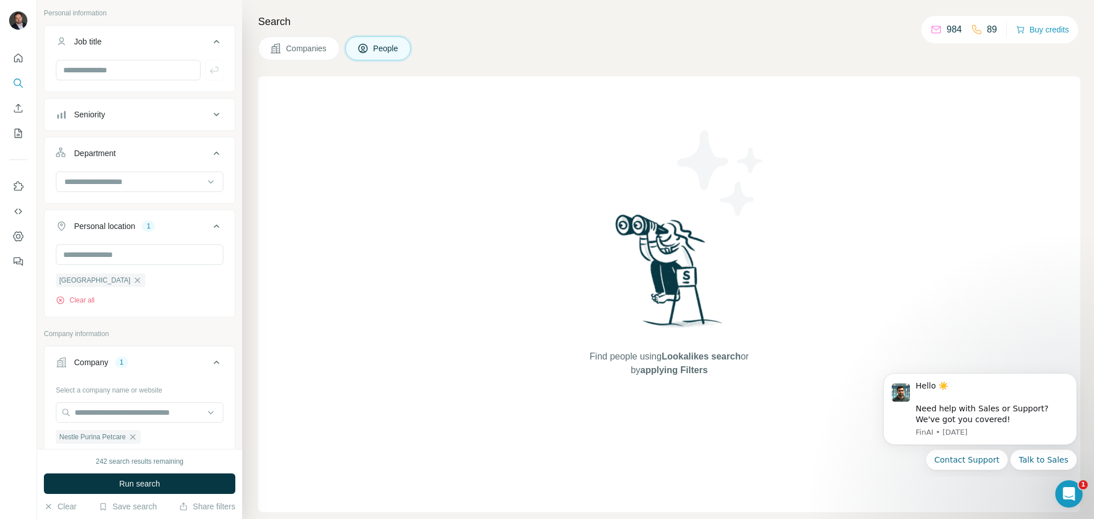
scroll to position [171, 0]
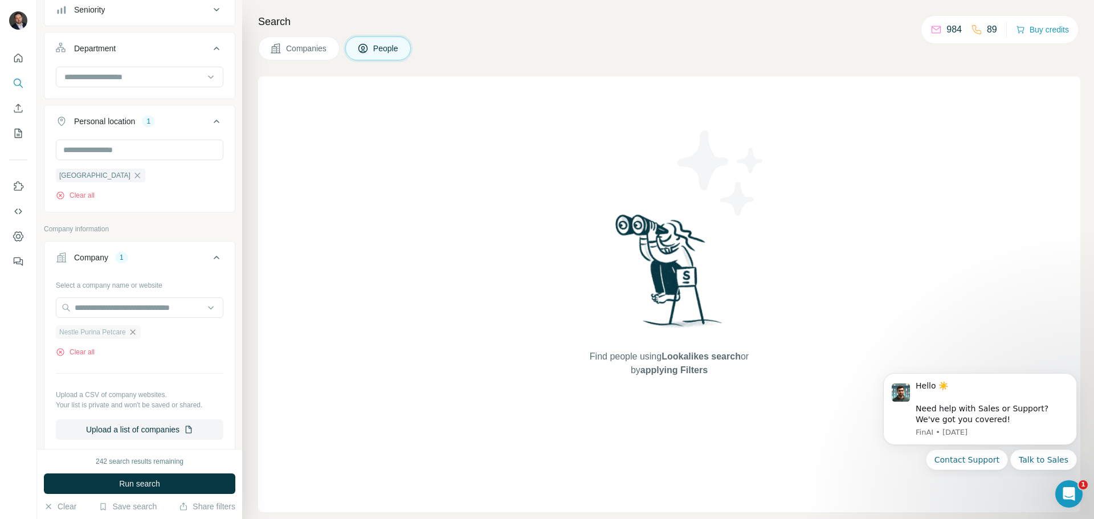
click at [134, 336] on icon "button" at bounding box center [132, 332] width 9 height 9
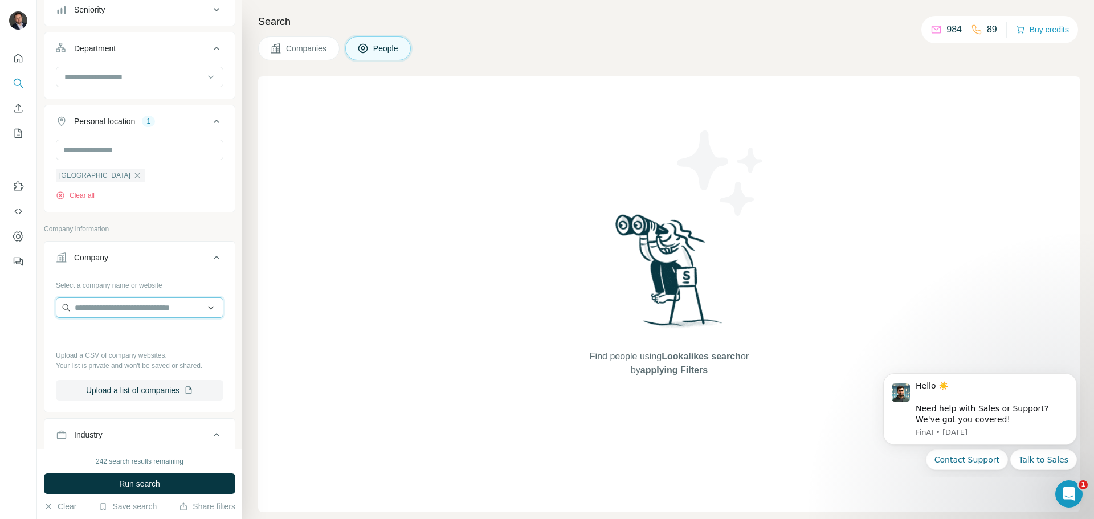
click at [129, 310] on input "text" at bounding box center [139, 307] width 167 height 21
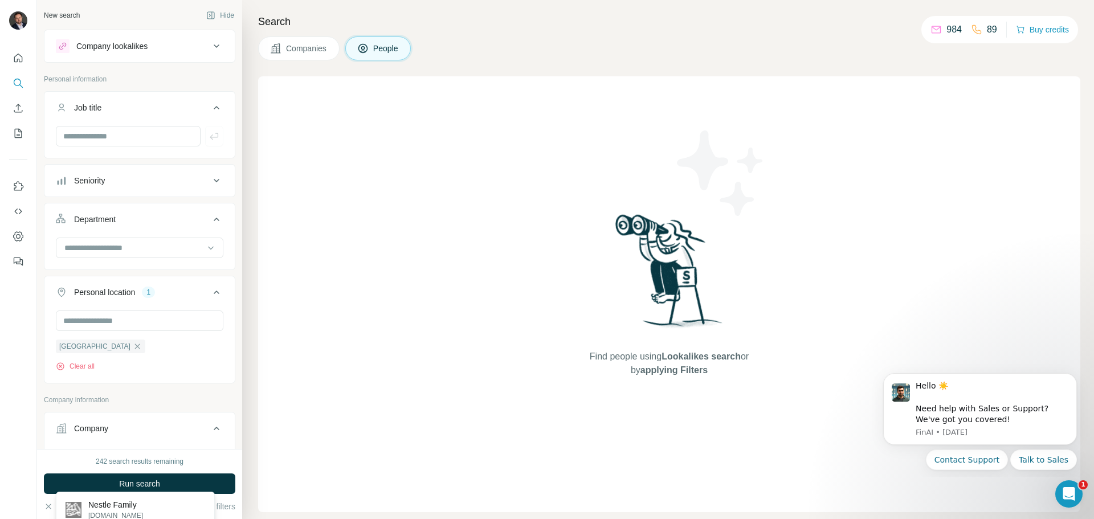
type input "******"
click at [21, 87] on icon "Search" at bounding box center [18, 82] width 11 height 11
click at [23, 112] on icon "Enrich CSV" at bounding box center [18, 108] width 11 height 11
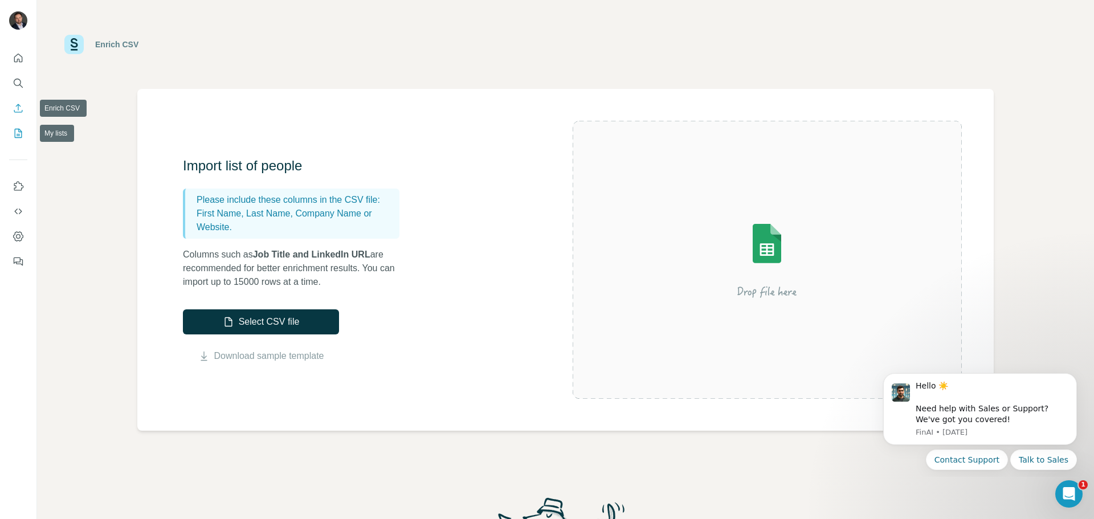
click at [19, 130] on icon "My lists" at bounding box center [18, 133] width 11 height 11
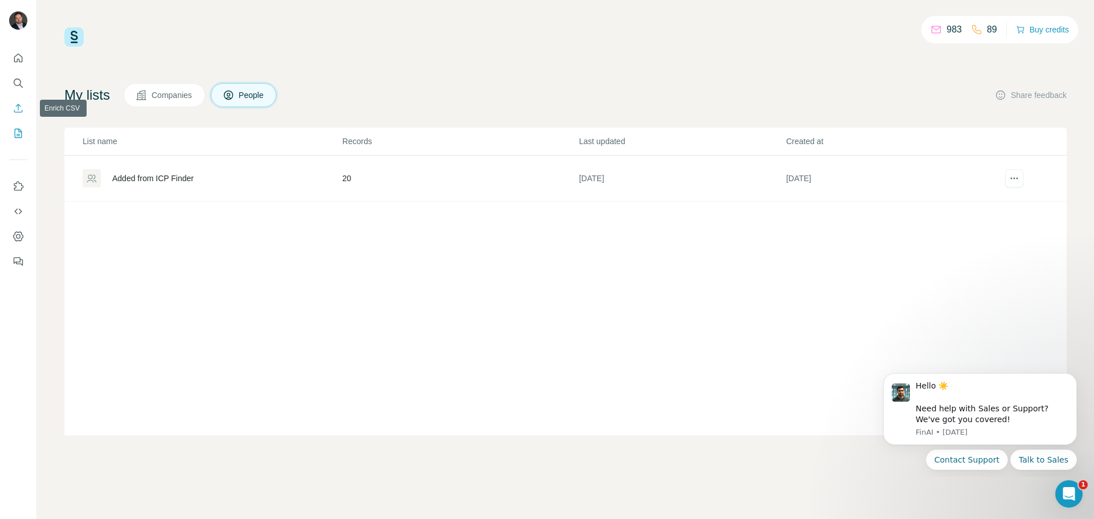
click at [20, 108] on icon "Enrich CSV" at bounding box center [18, 108] width 11 height 11
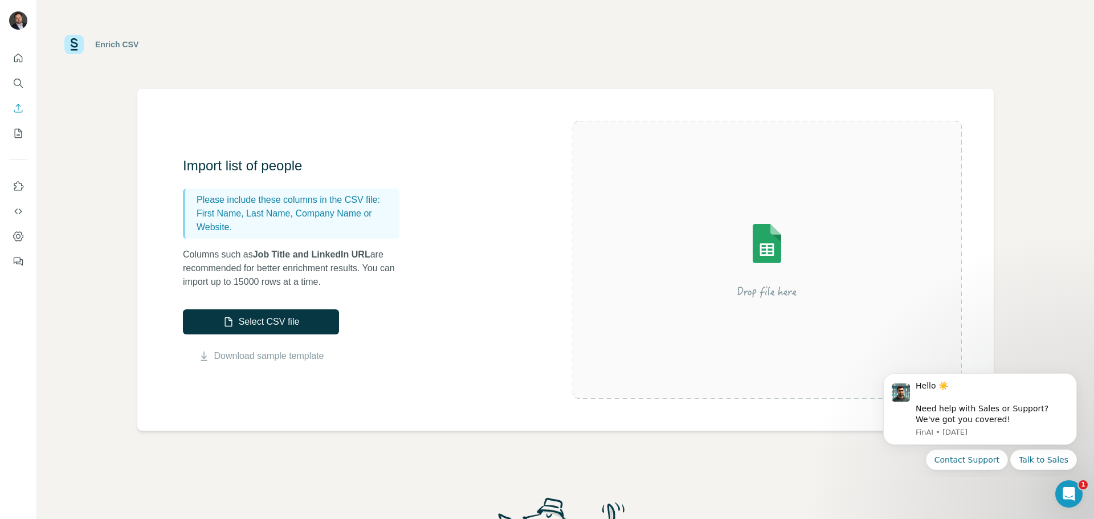
click at [259, 208] on p "First Name, Last Name, Company Name or Website." at bounding box center [296, 220] width 198 height 27
click at [21, 84] on icon "Search" at bounding box center [17, 82] width 7 height 7
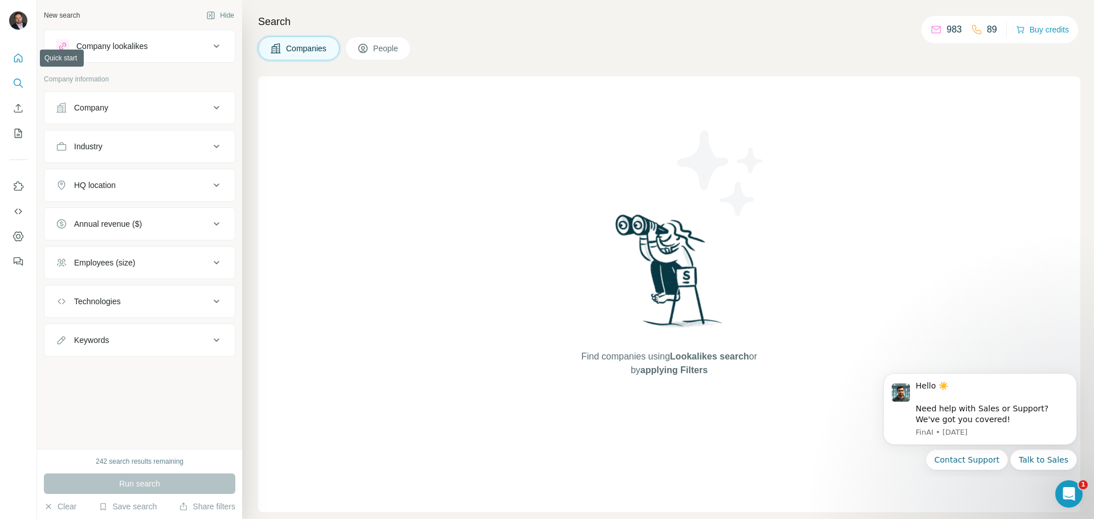
click at [24, 55] on button "Quick start" at bounding box center [18, 58] width 18 height 21
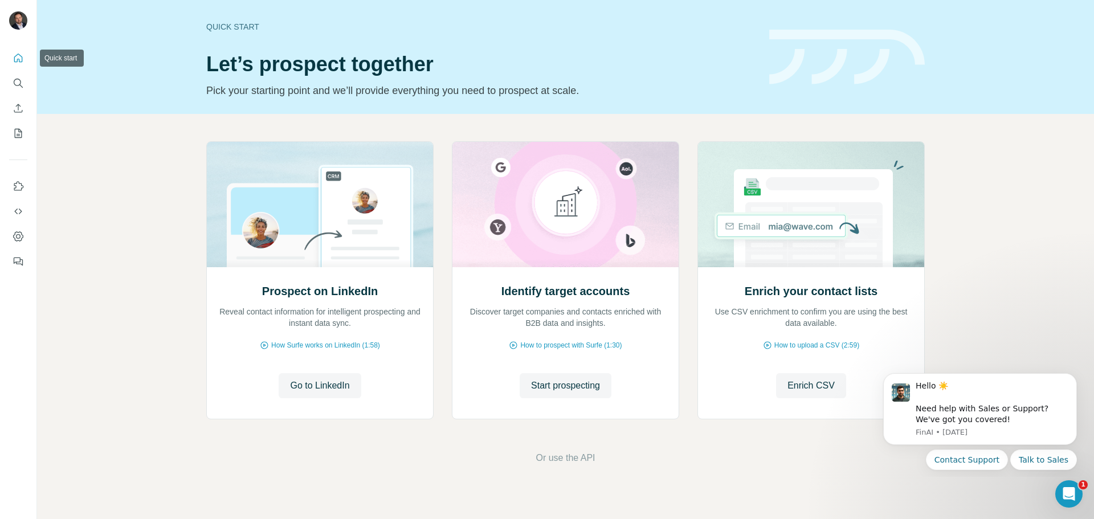
click at [24, 55] on button "Quick start" at bounding box center [18, 58] width 18 height 21
click at [15, 61] on icon "Quick start" at bounding box center [18, 57] width 11 height 11
click at [14, 85] on icon "Search" at bounding box center [18, 82] width 11 height 11
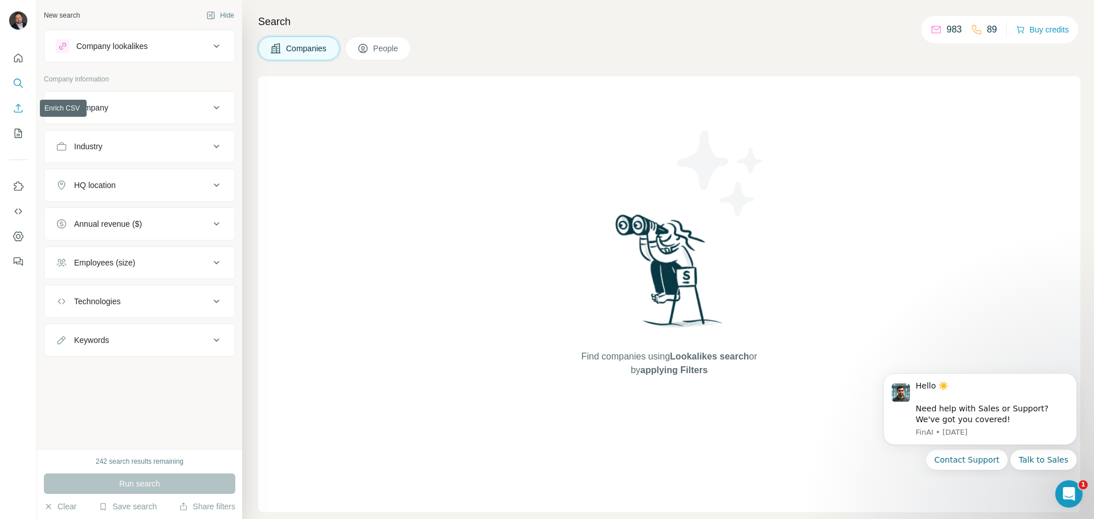
click at [17, 101] on button "Enrich CSV" at bounding box center [18, 108] width 18 height 21
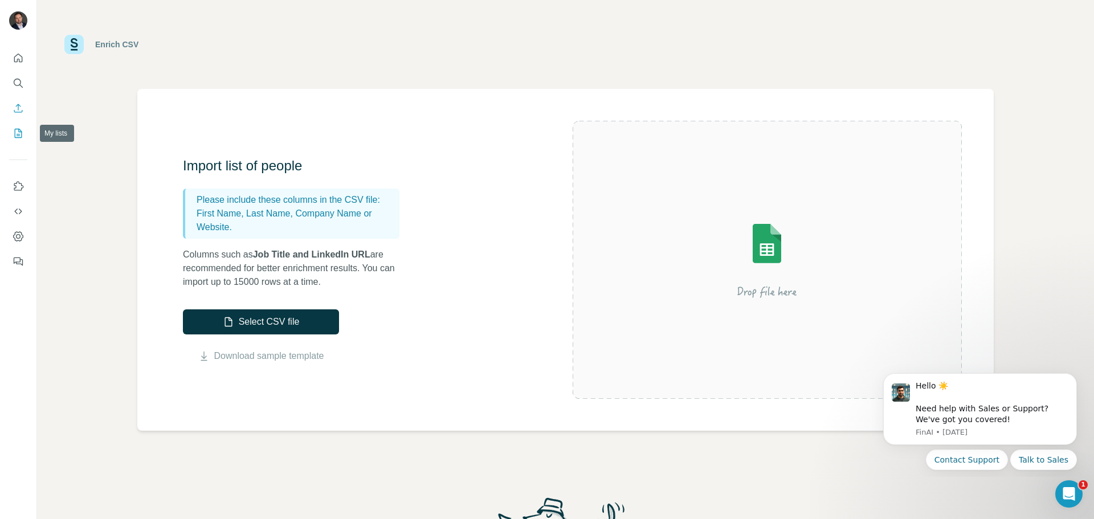
click at [21, 130] on icon "My lists" at bounding box center [18, 133] width 11 height 11
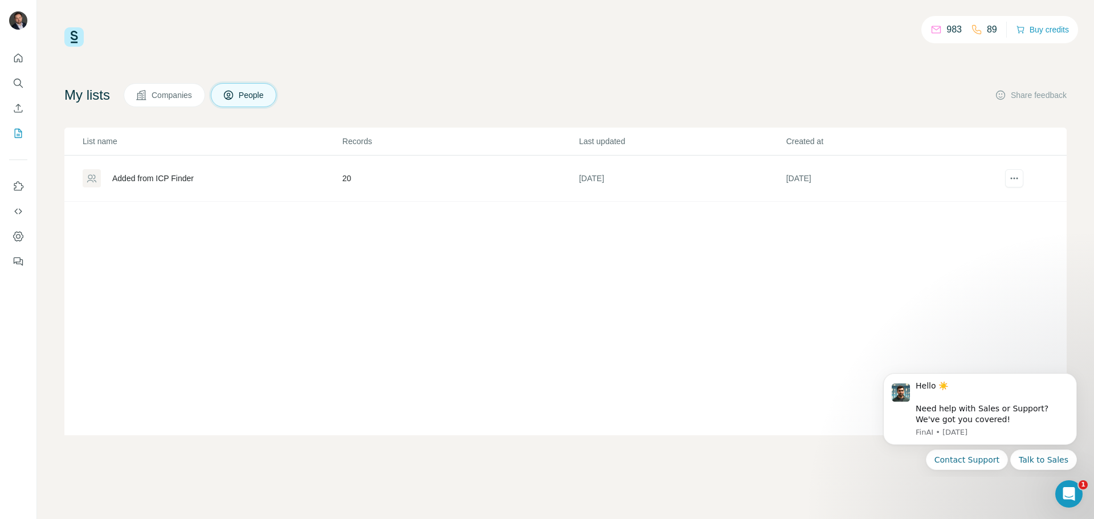
click at [284, 180] on div "Added from ICP Finder" at bounding box center [212, 178] width 259 height 18
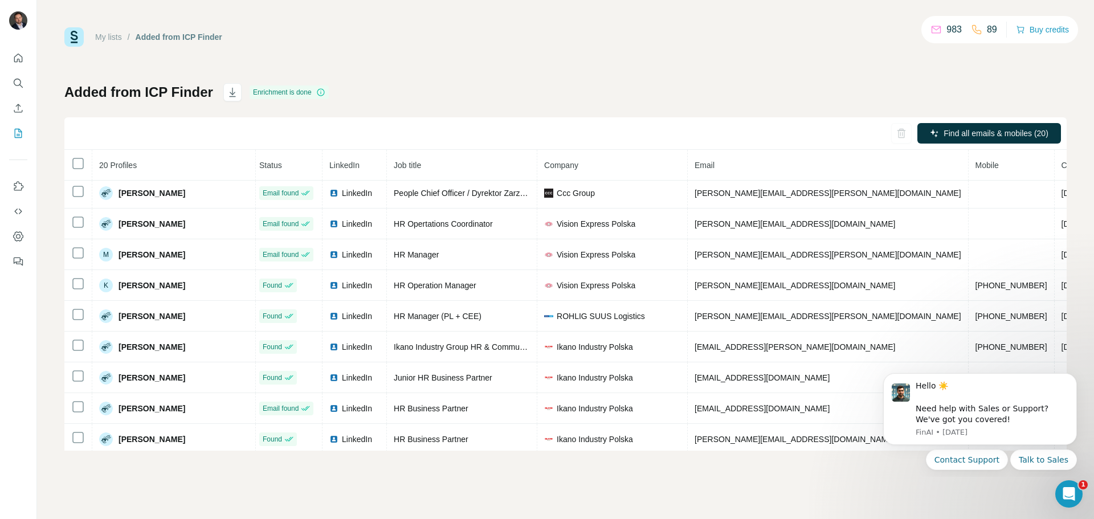
scroll to position [0, 3]
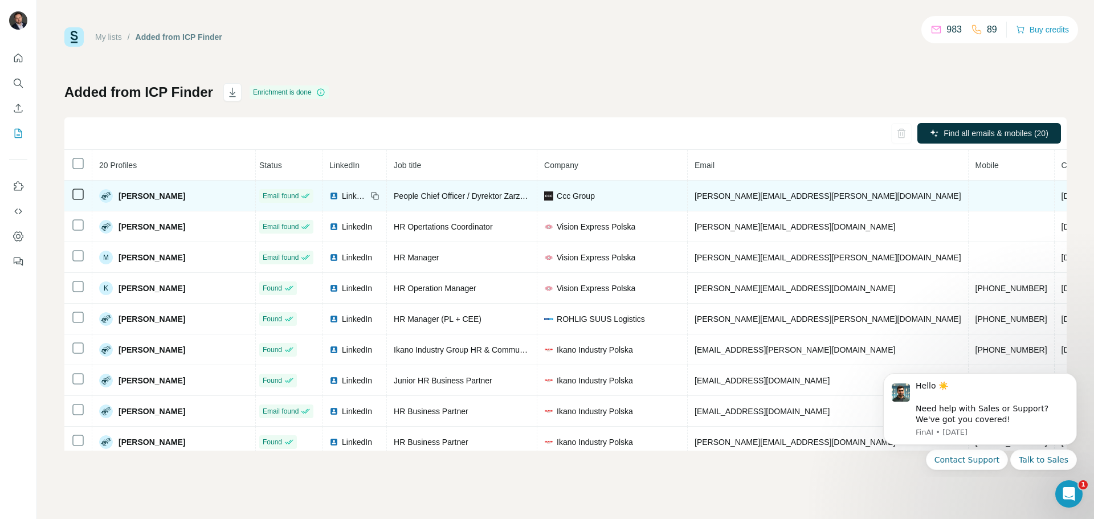
click at [722, 195] on span "[PERSON_NAME][EMAIL_ADDRESS][PERSON_NAME][DOMAIN_NAME]" at bounding box center [827, 195] width 267 height 9
